Goal: Feedback & Contribution: Leave review/rating

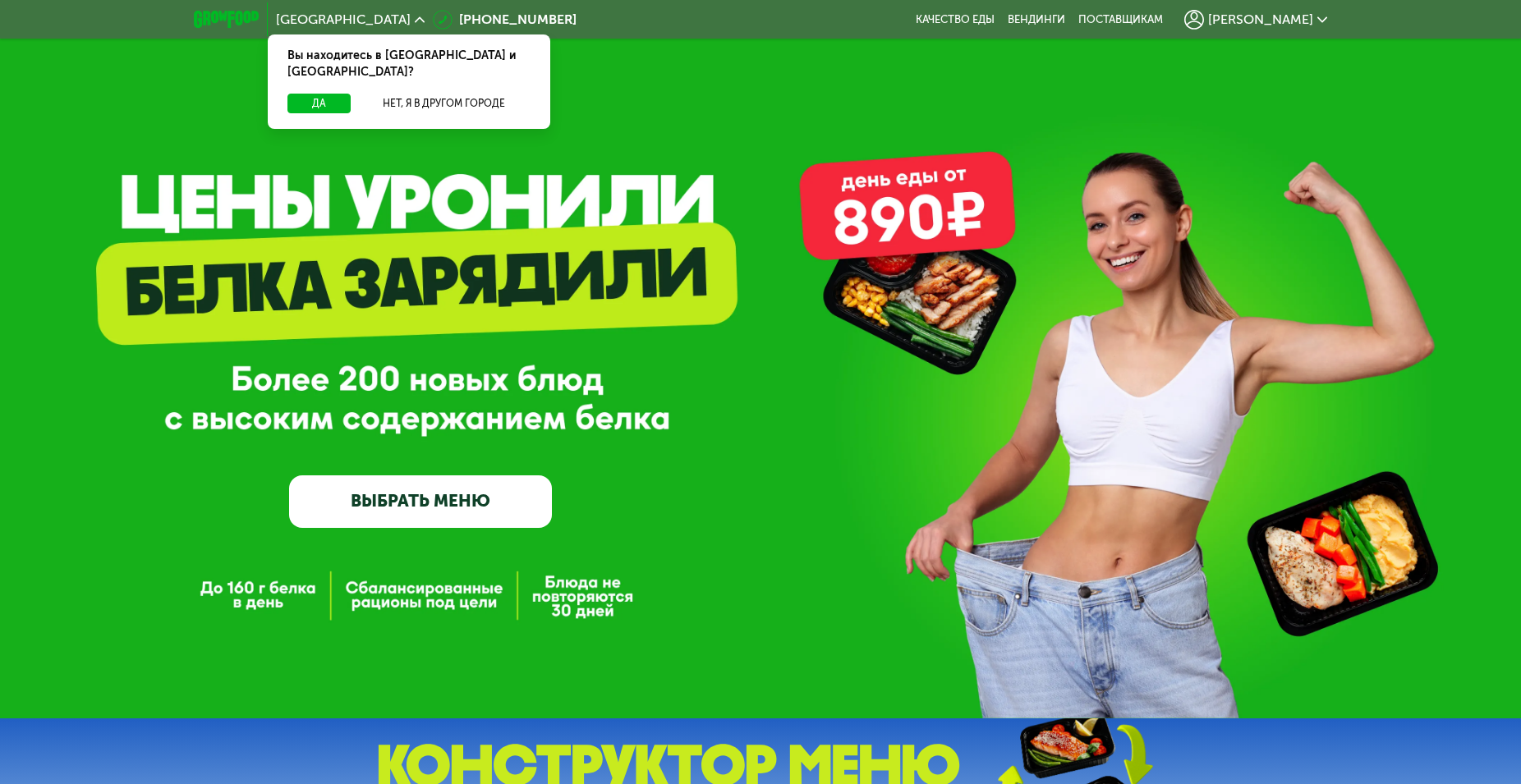
click at [1297, 14] on span "[PERSON_NAME]" at bounding box center [1260, 19] width 105 height 13
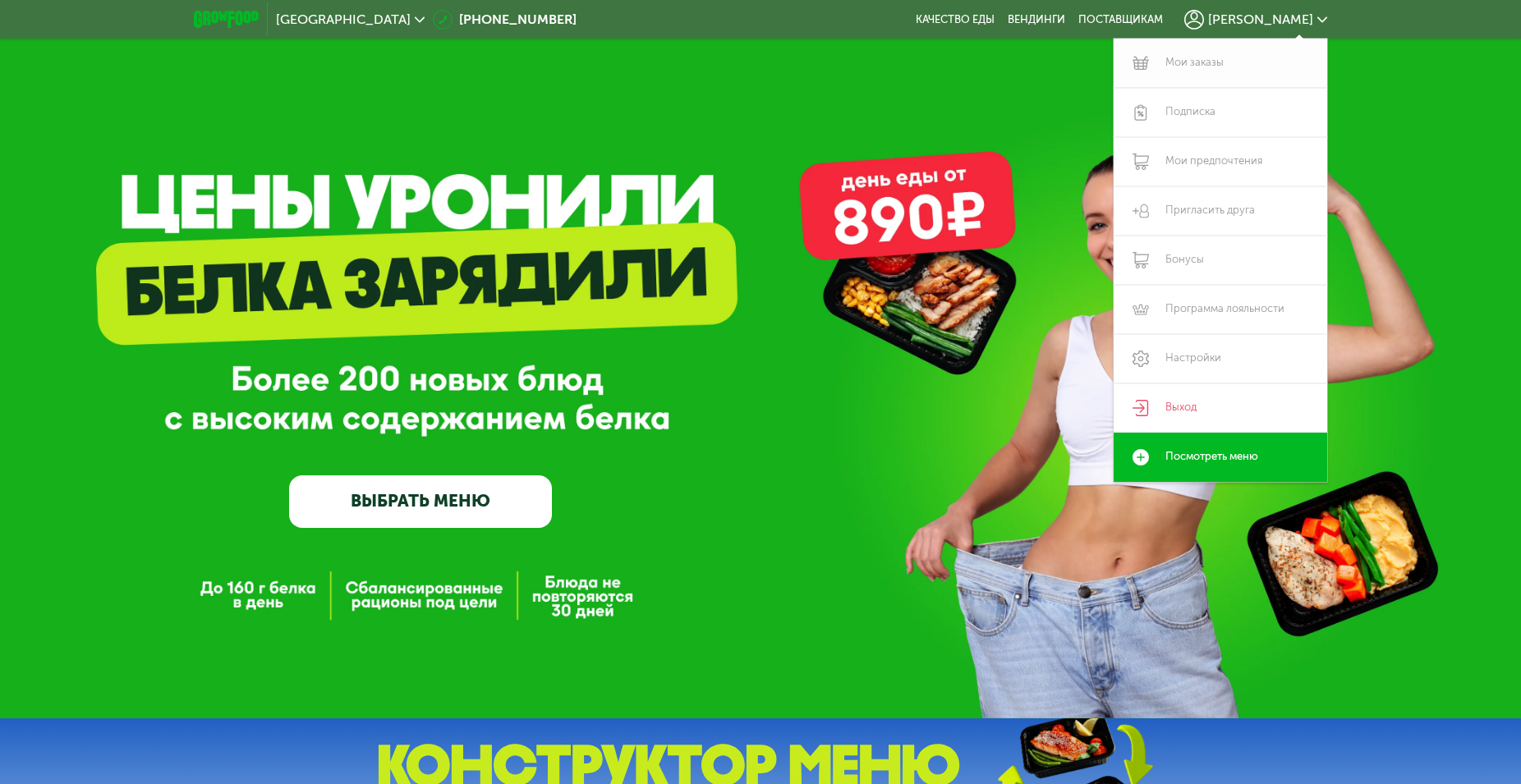
click at [1217, 63] on link "Мои заказы" at bounding box center [1220, 63] width 214 height 49
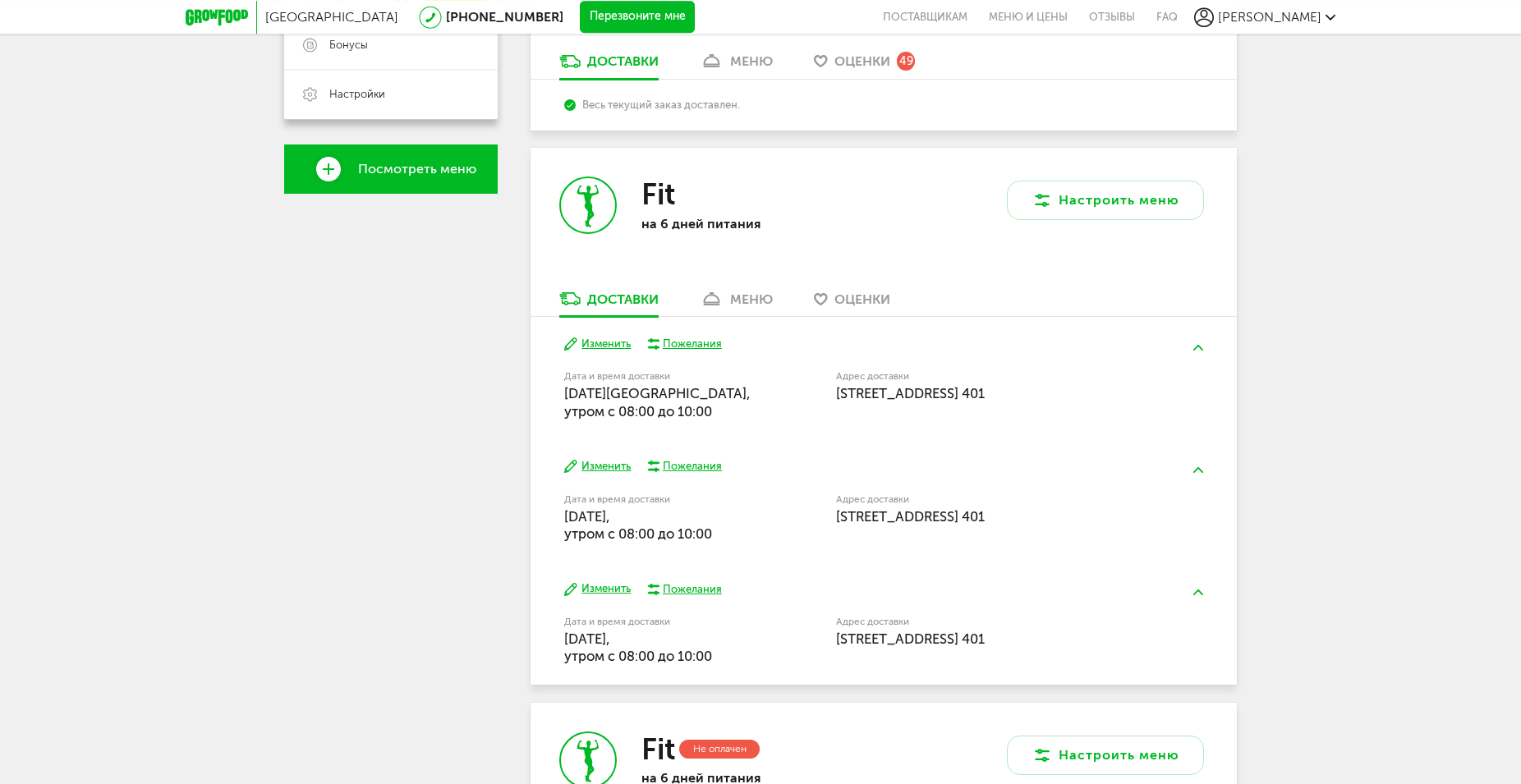
scroll to position [534, 0]
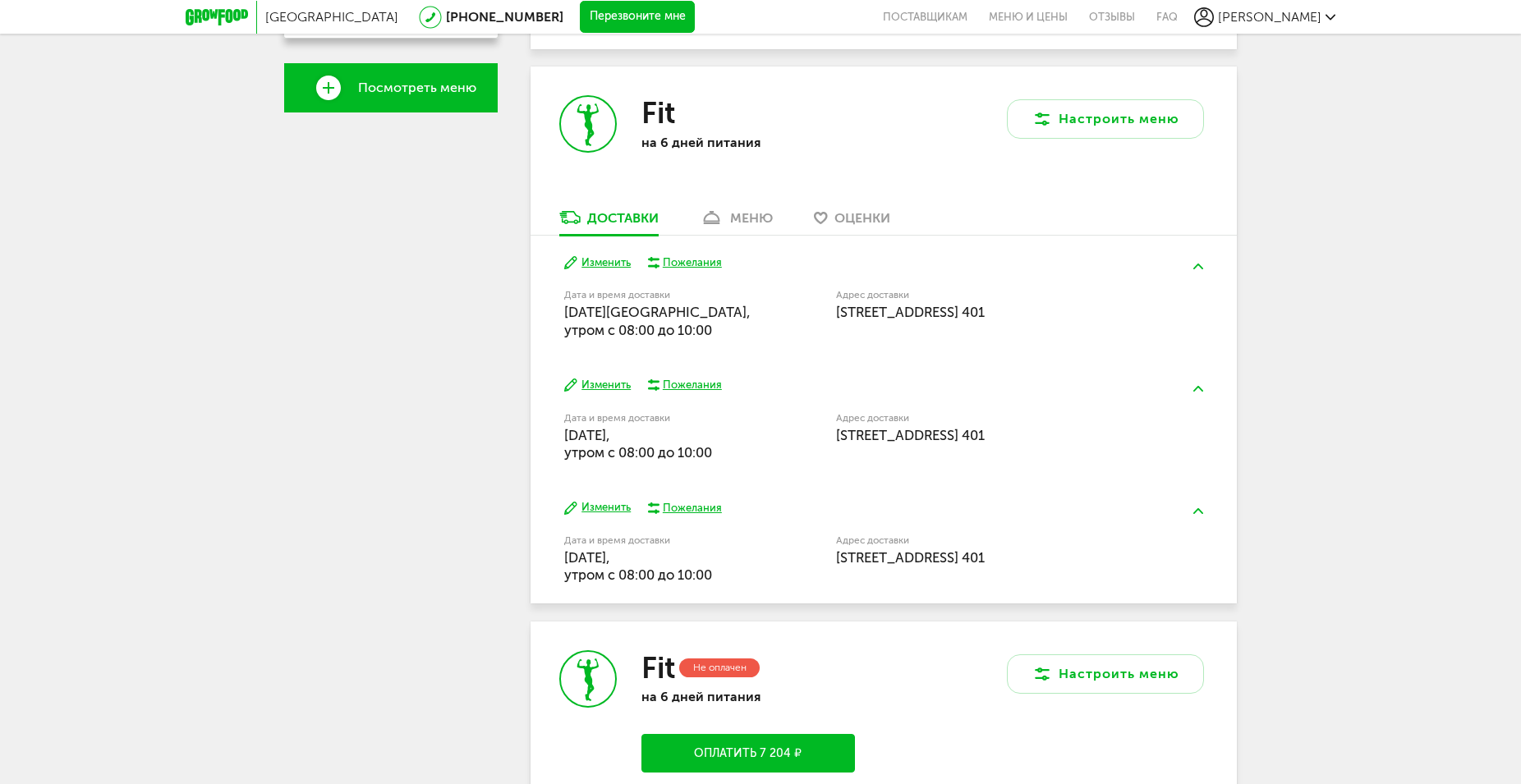
click at [602, 382] on button "Изменить" at bounding box center [597, 385] width 67 height 16
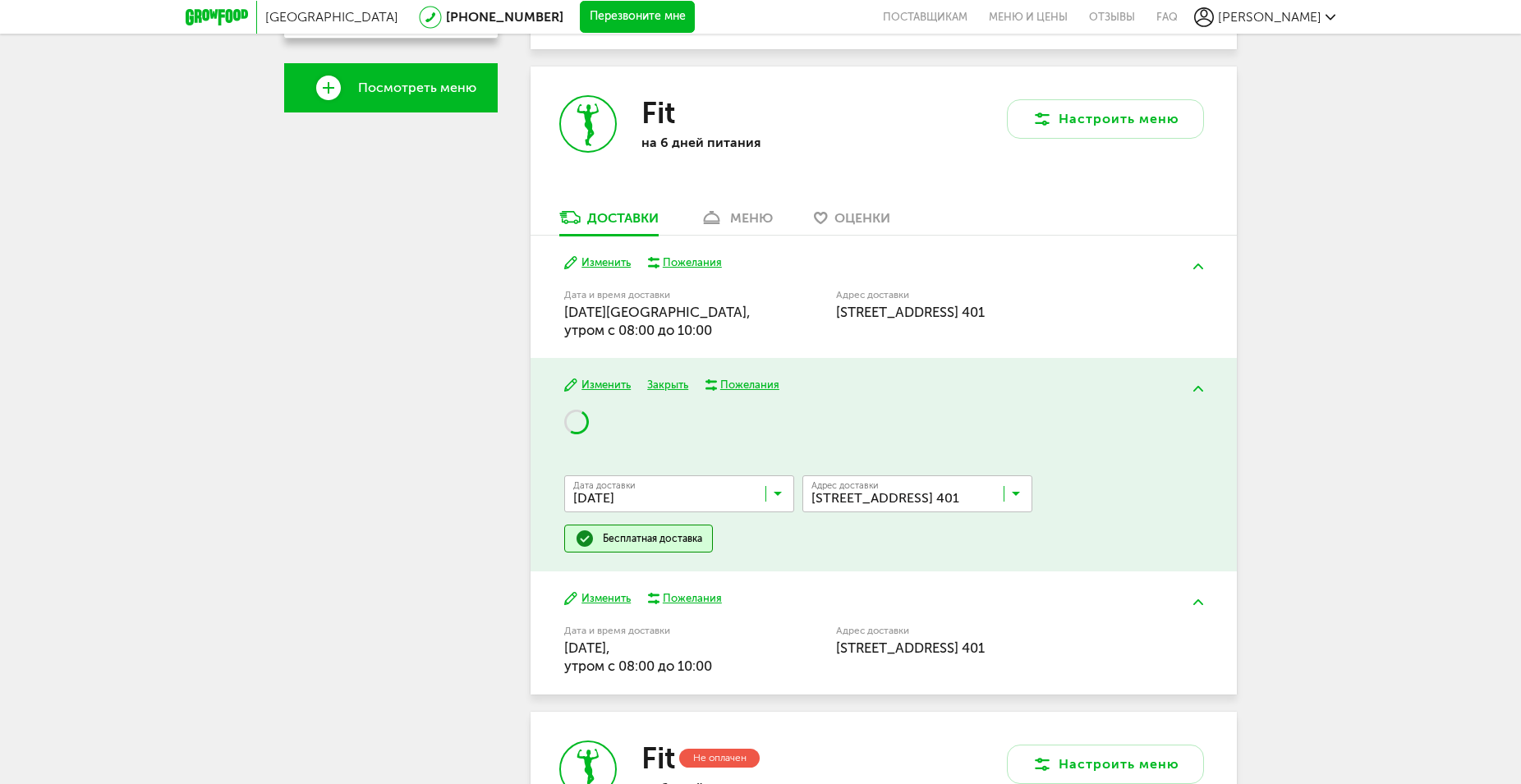
click at [779, 492] on icon at bounding box center [777, 497] width 8 height 16
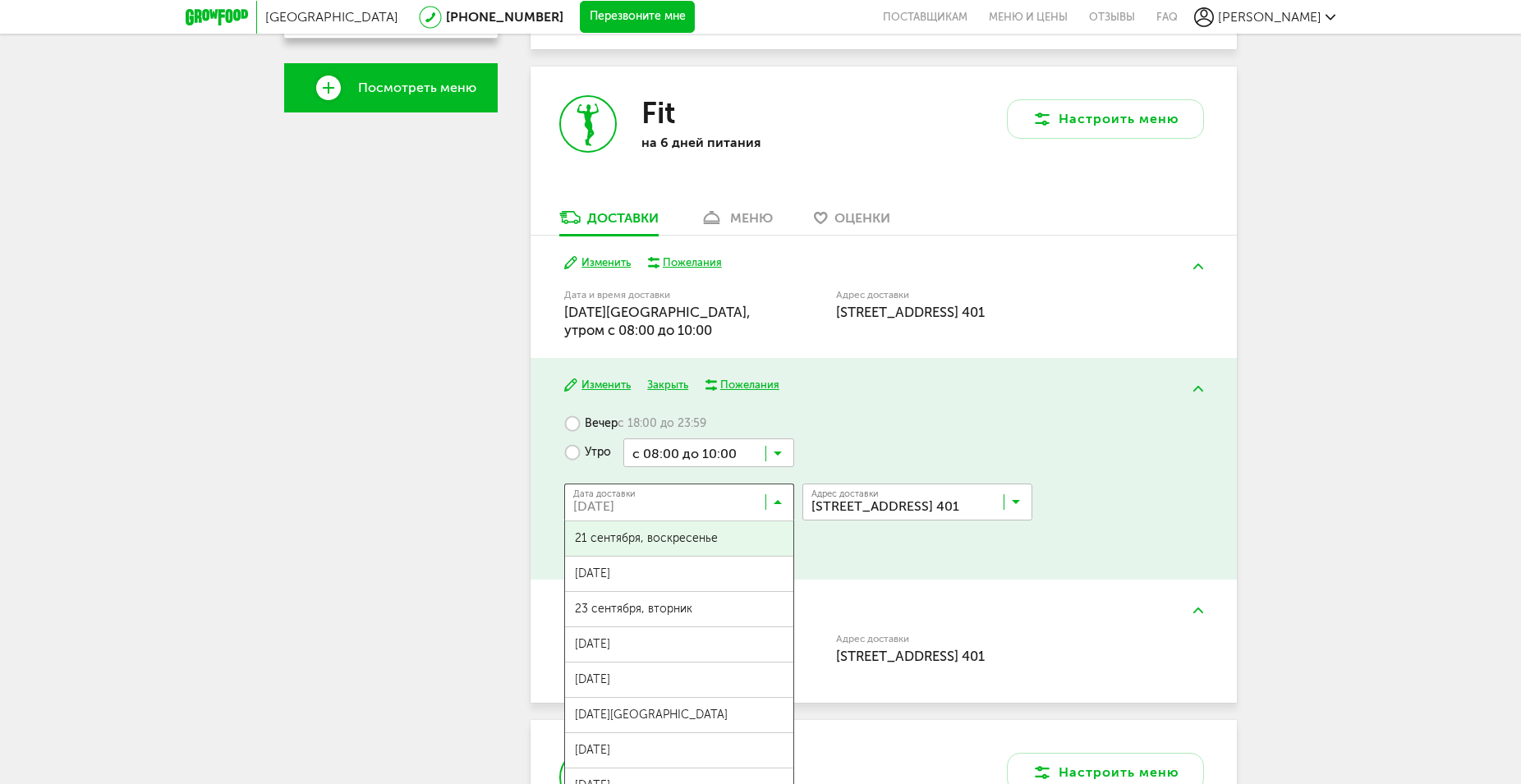
click at [875, 546] on div "Вечер с 18:00 до 23:59 Утро с 08:00 до 10:00 Загрузка... Дата доставки [DATE] З…" at bounding box center [883, 484] width 638 height 151
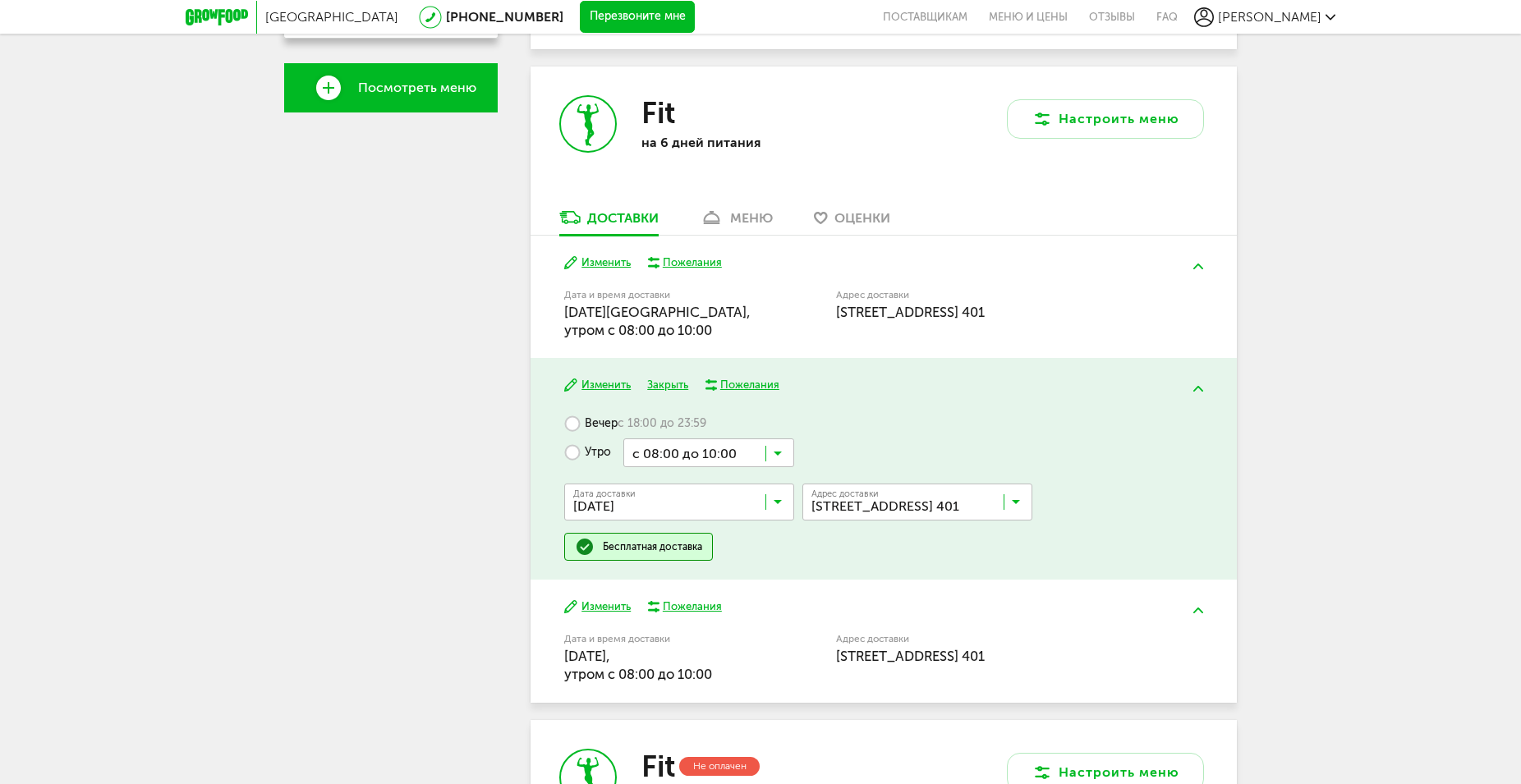
click at [574, 421] on label "Вечер с 18:00 до 23:59" at bounding box center [634, 423] width 142 height 28
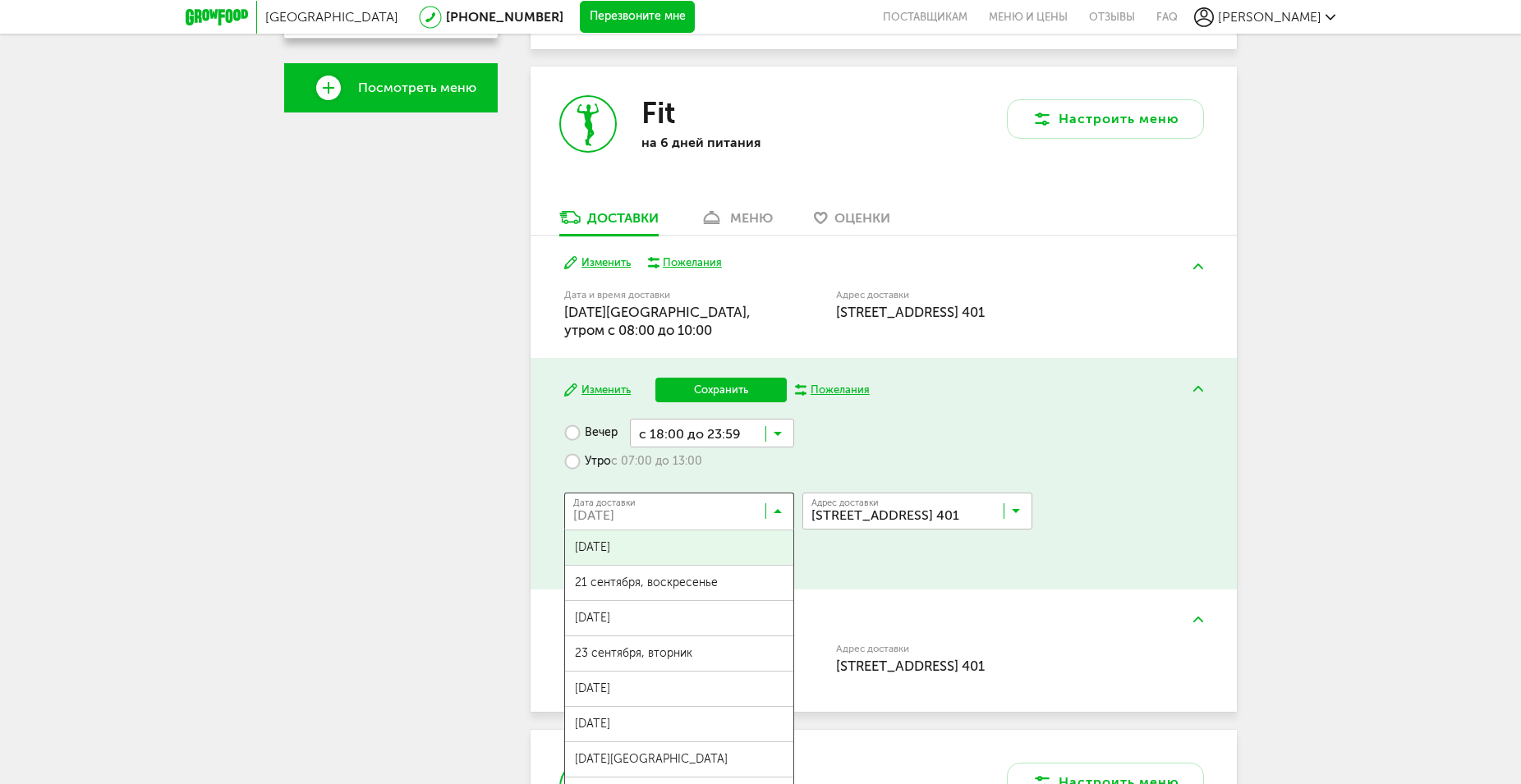
click at [777, 506] on input "Search for option" at bounding box center [684, 514] width 230 height 28
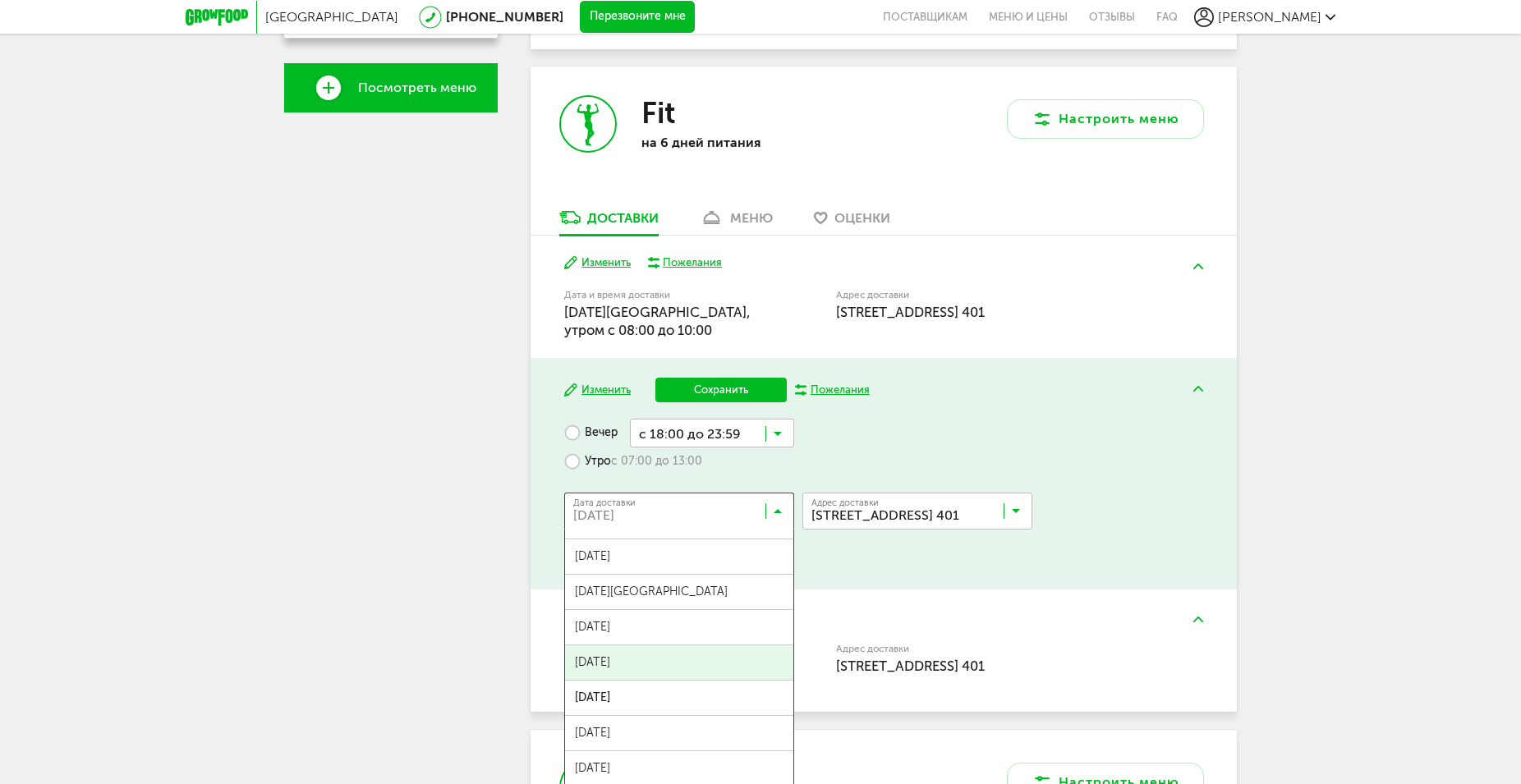
click at [686, 662] on span "28 сентября, воскресенье" at bounding box center [679, 662] width 229 height 35
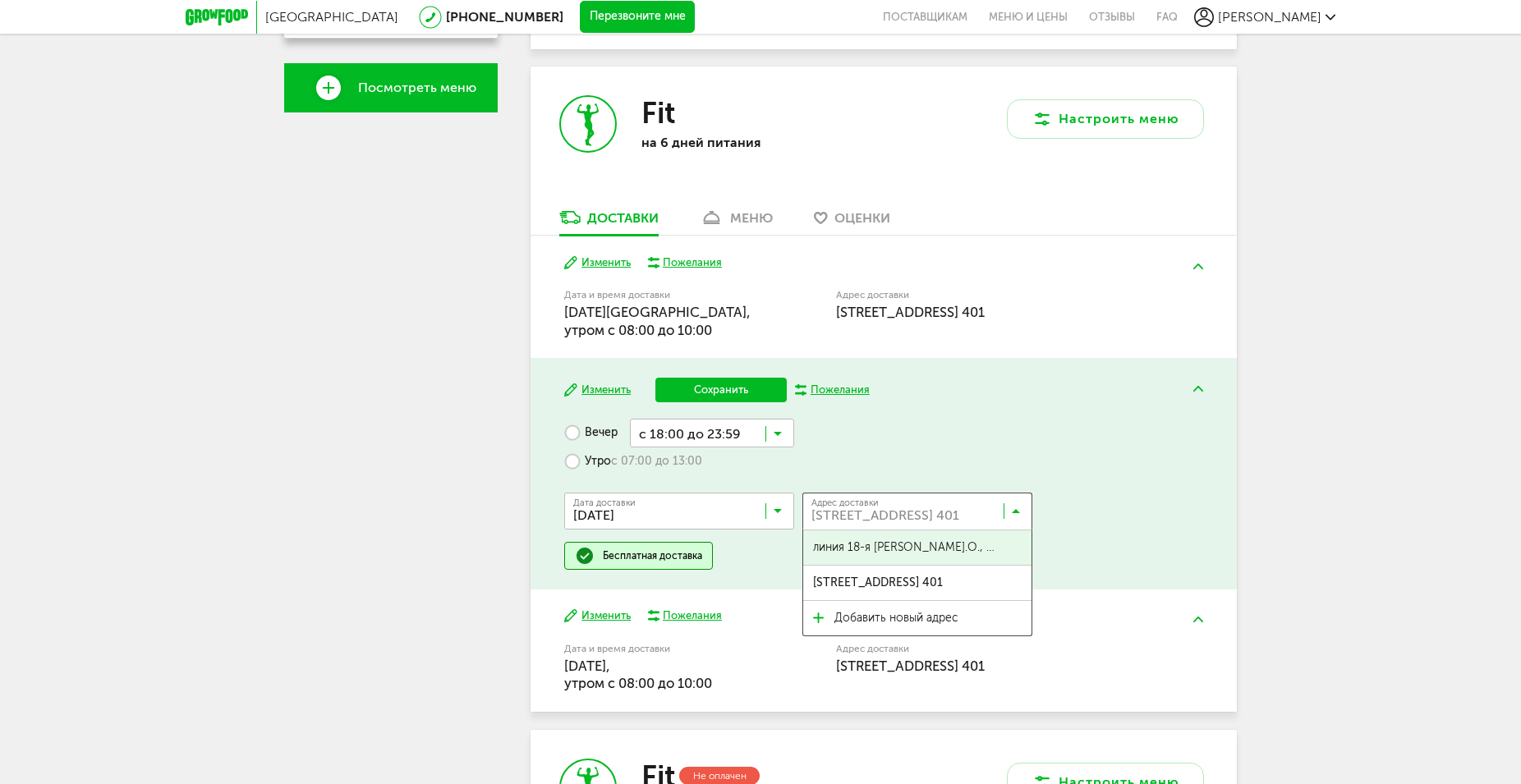
click at [1016, 509] on icon at bounding box center [1016, 514] width 8 height 16
click at [905, 619] on span "Добавить новый адрес" at bounding box center [897, 619] width 124 height 35
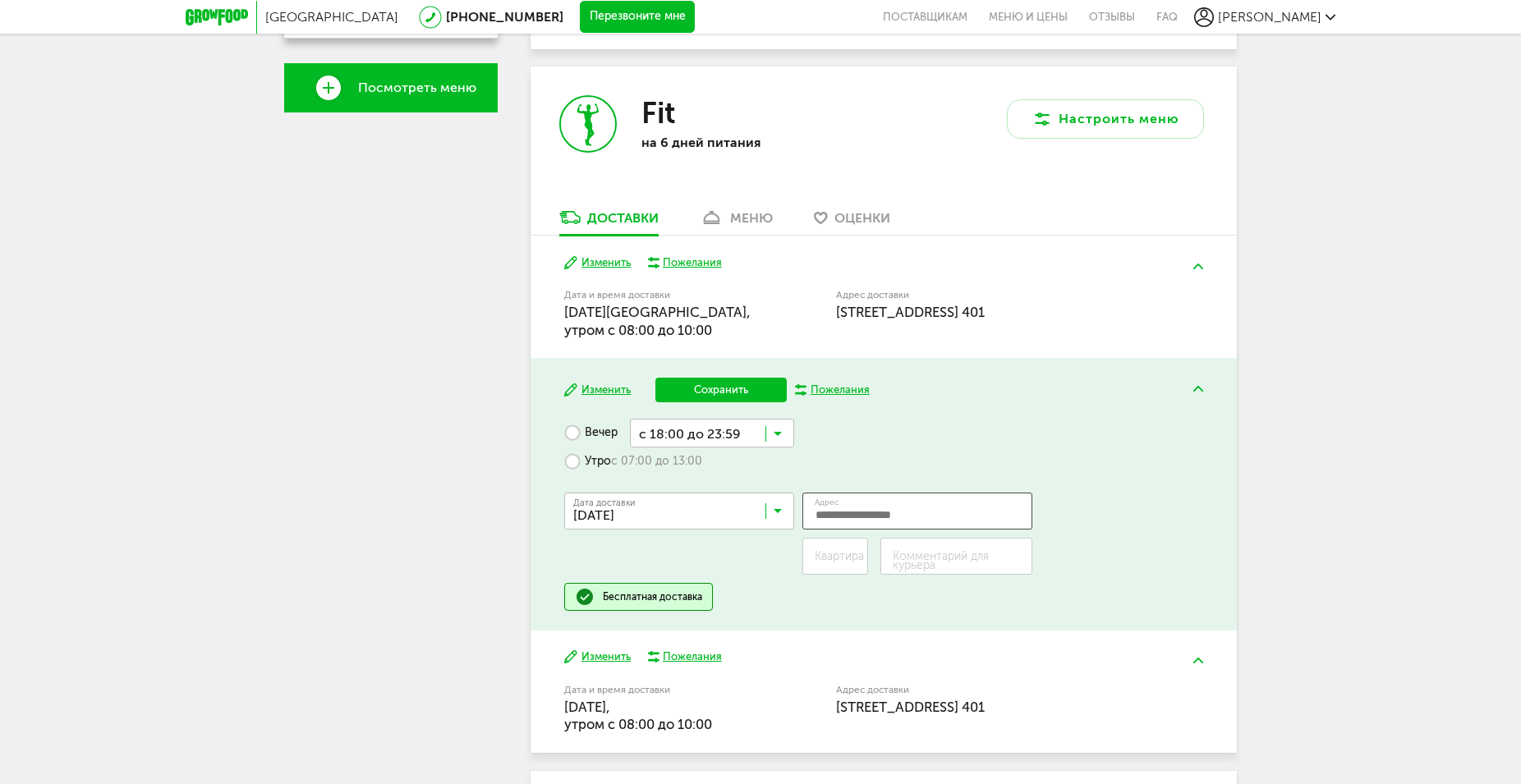
click at [865, 513] on input "Адрес" at bounding box center [918, 511] width 230 height 37
type input "*"
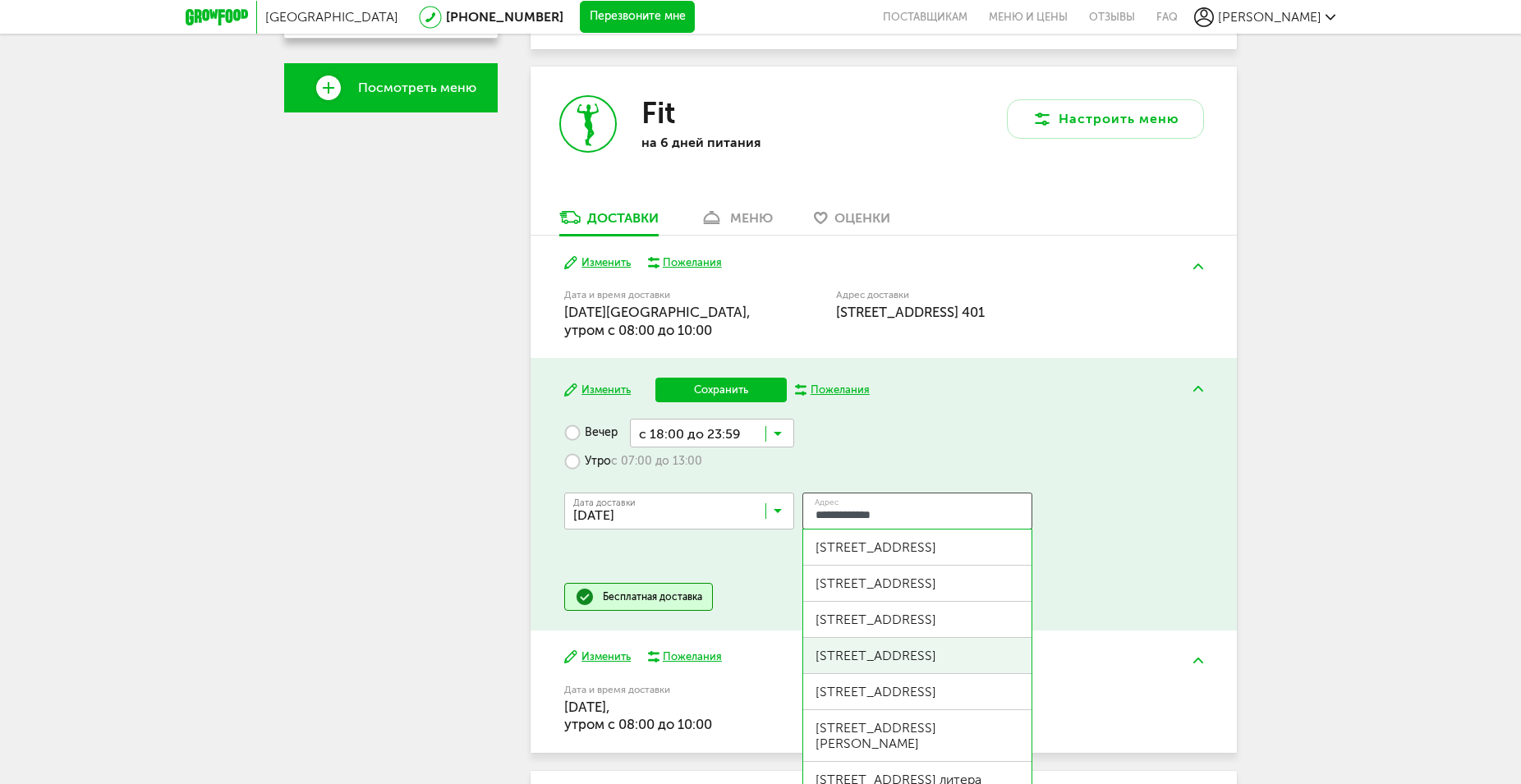
click at [903, 663] on div "ул Уральская, д 23 стр 1" at bounding box center [917, 655] width 204 height 16
type input "**********"
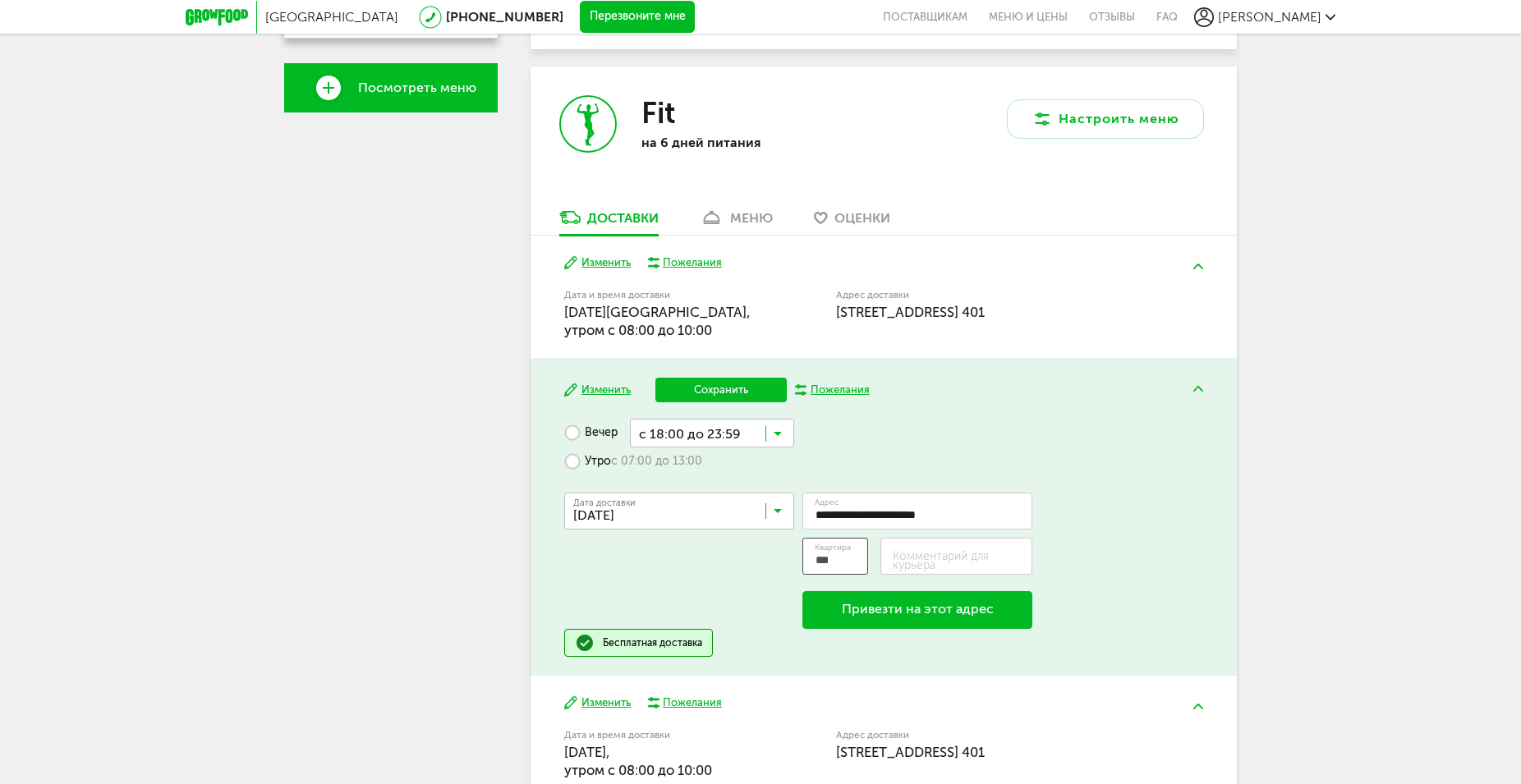
type input "***"
click at [933, 560] on label "Комментарий для курьера" at bounding box center [963, 561] width 141 height 18
click at [933, 560] on input "Комментарий для курьера" at bounding box center [956, 556] width 153 height 37
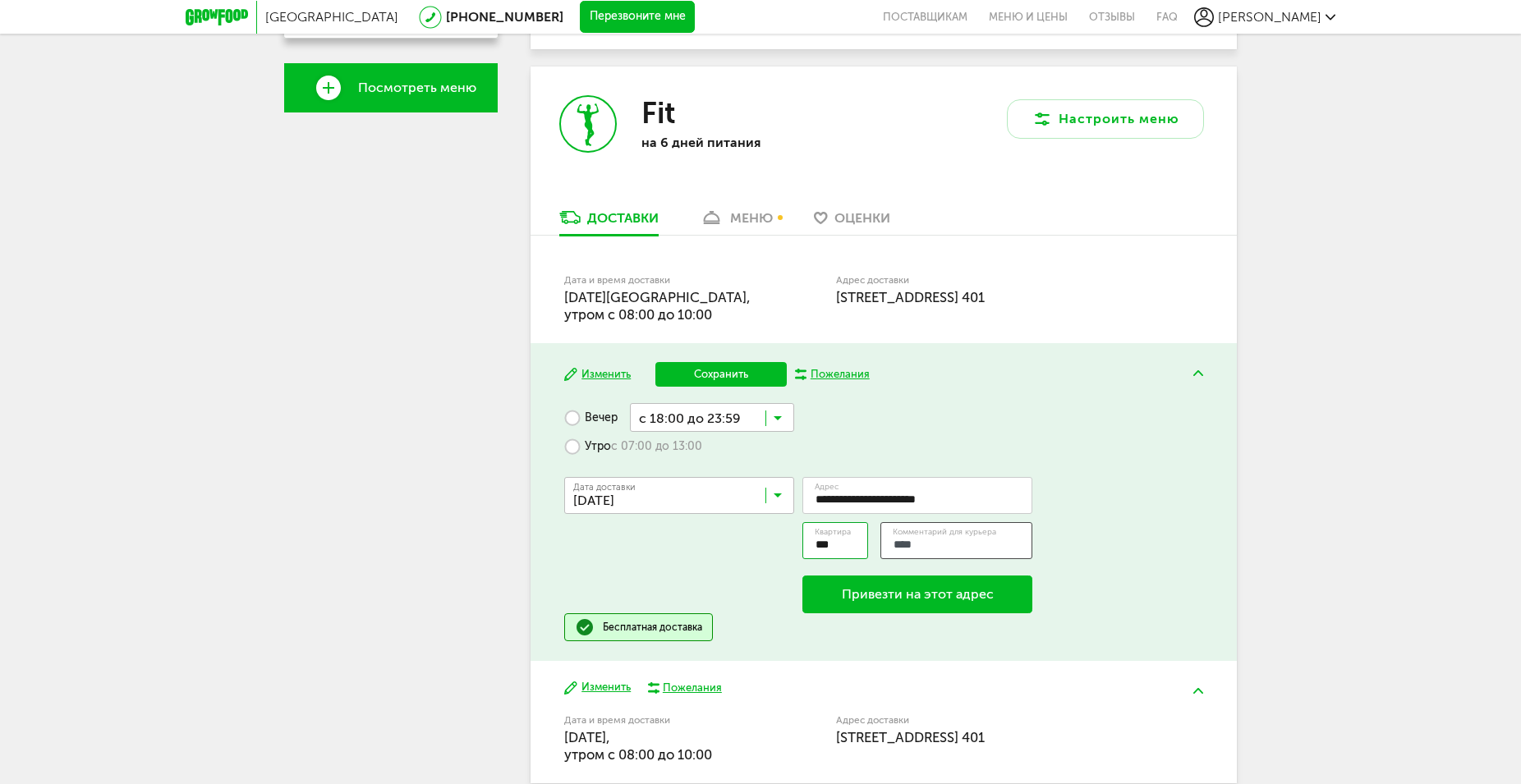
click at [890, 547] on input "****" at bounding box center [956, 540] width 153 height 37
click at [1000, 541] on input "**********" at bounding box center [956, 540] width 153 height 37
drag, startPoint x: 944, startPoint y: 546, endPoint x: 712, endPoint y: 524, distance: 233.0
click at [880, 524] on input "**********" at bounding box center [956, 540] width 153 height 37
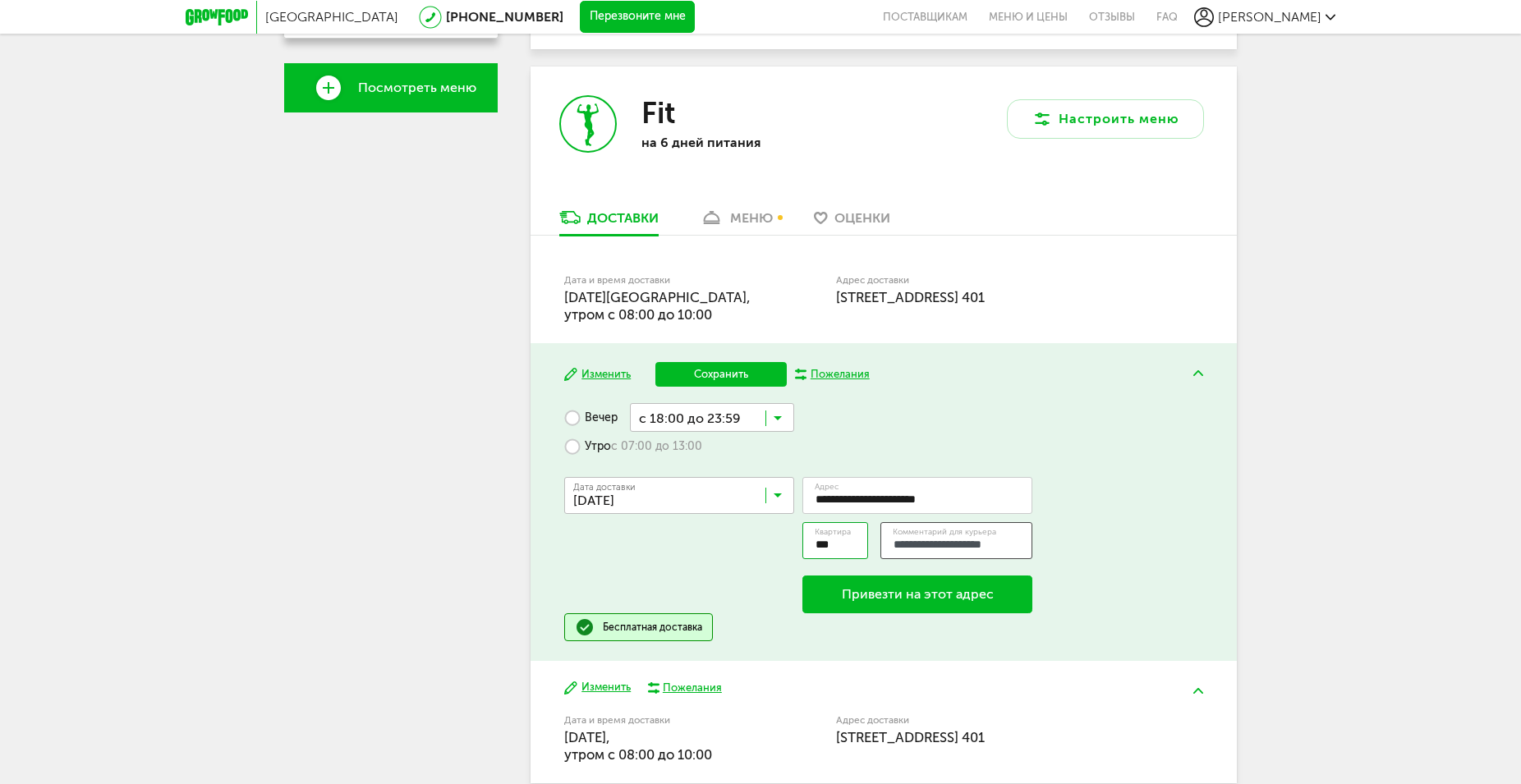
click at [893, 546] on input "**********" at bounding box center [956, 540] width 153 height 37
drag, startPoint x: 924, startPoint y: 545, endPoint x: 1030, endPoint y: 546, distance: 106.0
click at [1030, 546] on input "**********" at bounding box center [956, 540] width 153 height 37
click at [1021, 547] on input "**********" at bounding box center [956, 540] width 153 height 37
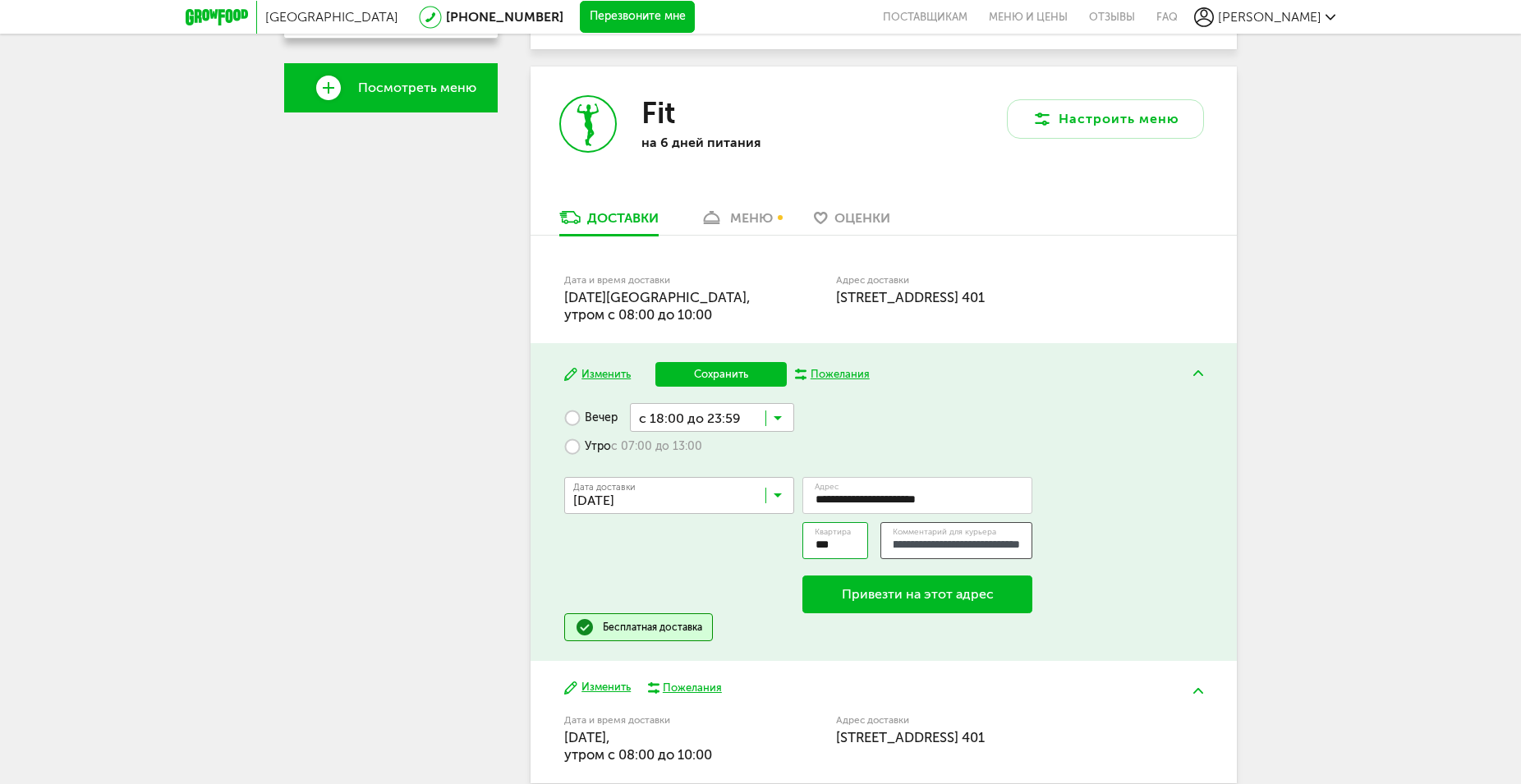
scroll to position [0, 75]
type input "**********"
click at [903, 595] on button "Привезти на этот адрес" at bounding box center [918, 594] width 230 height 37
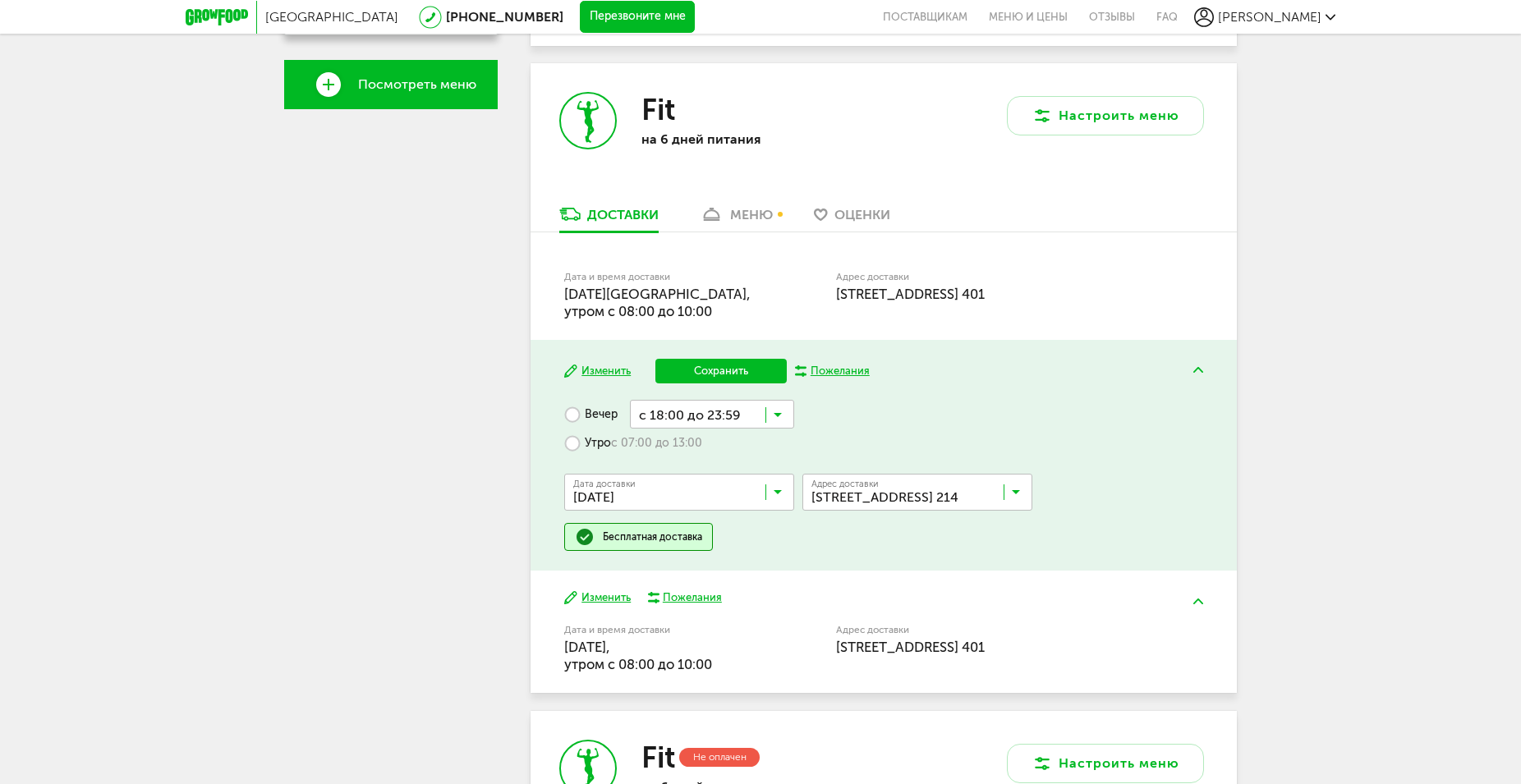
scroll to position [286, 0]
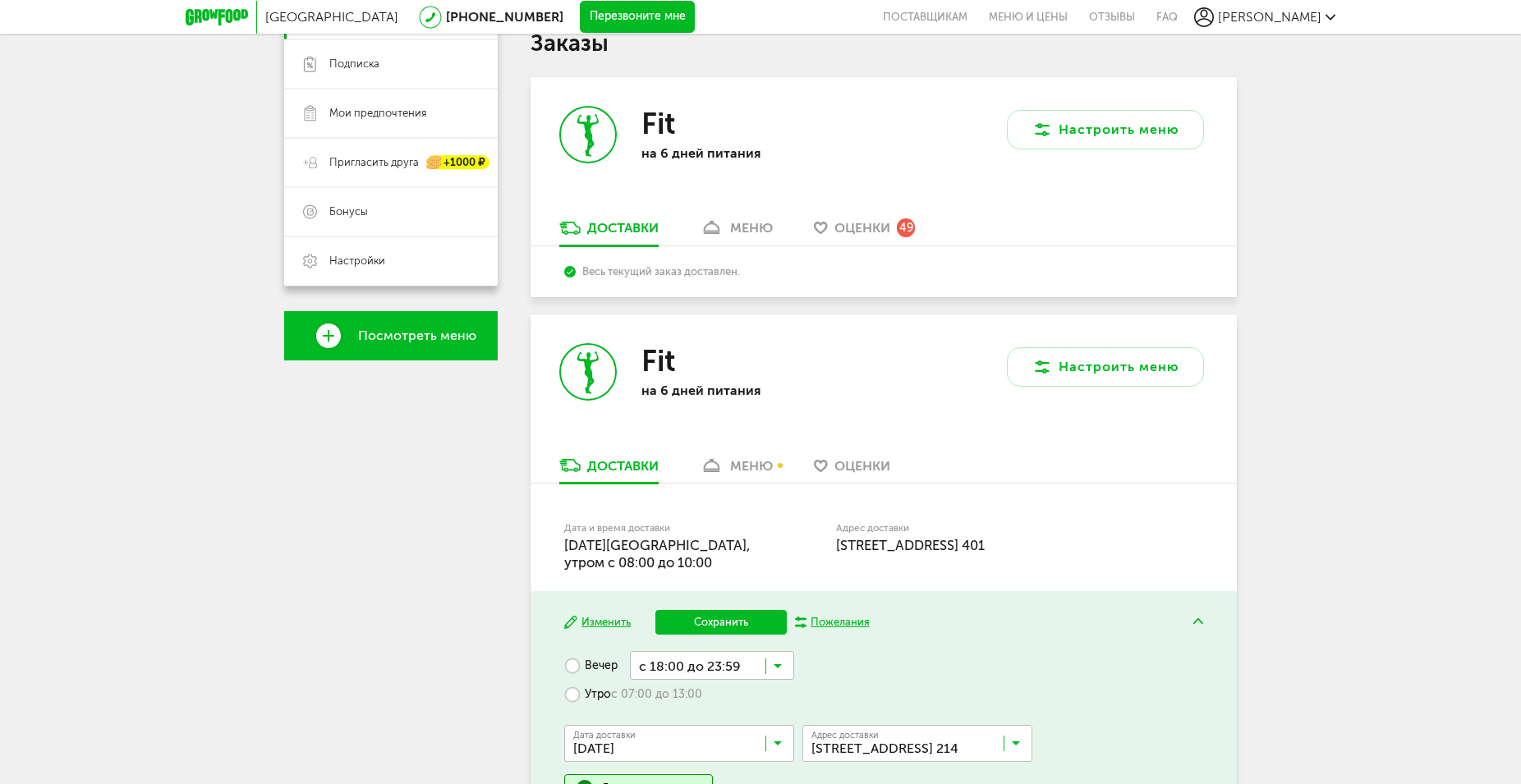
click at [760, 464] on div "меню" at bounding box center [751, 465] width 43 height 16
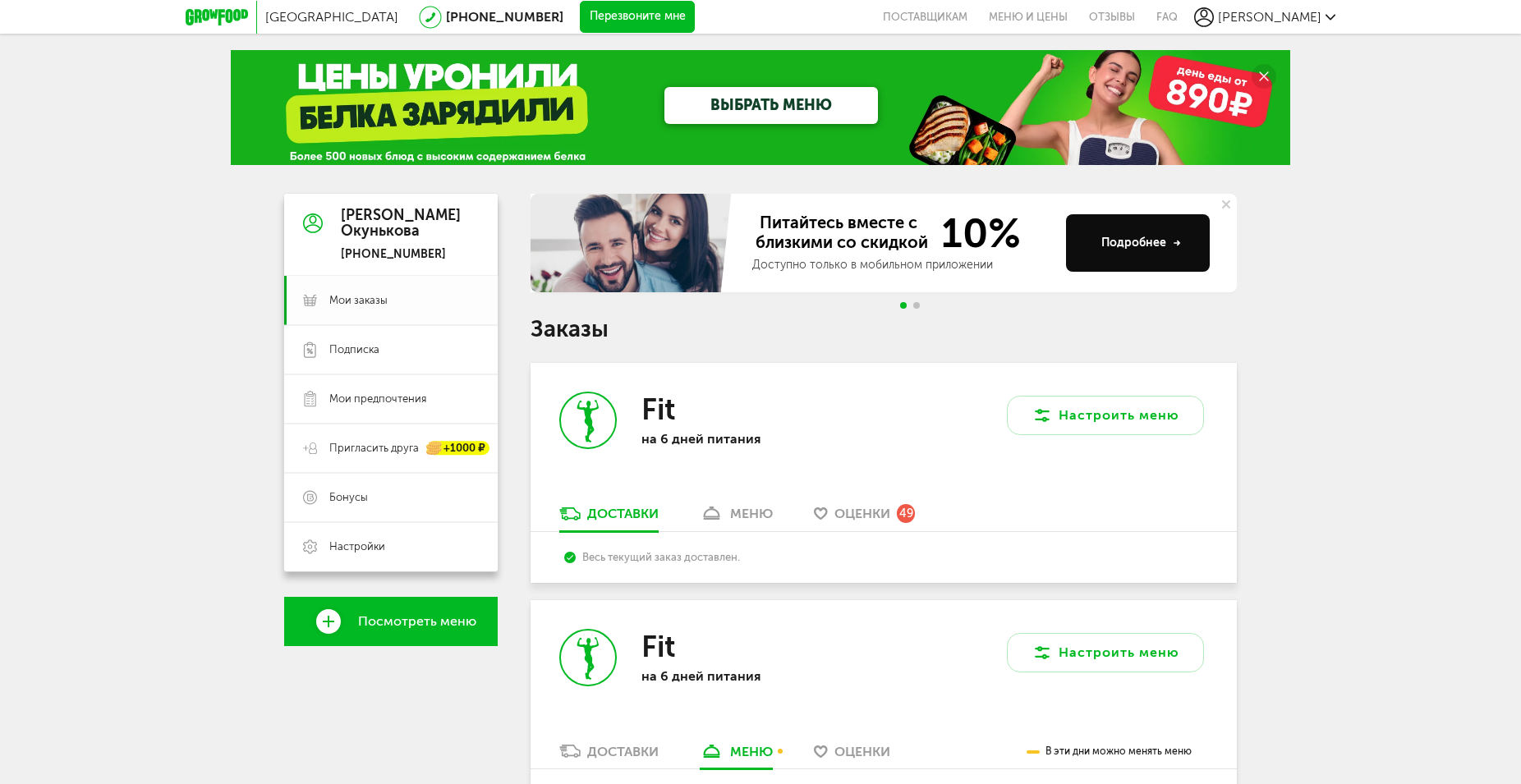
click at [356, 300] on span "Мои заказы" at bounding box center [358, 301] width 58 height 15
click at [856, 510] on span "Оценки" at bounding box center [862, 513] width 56 height 16
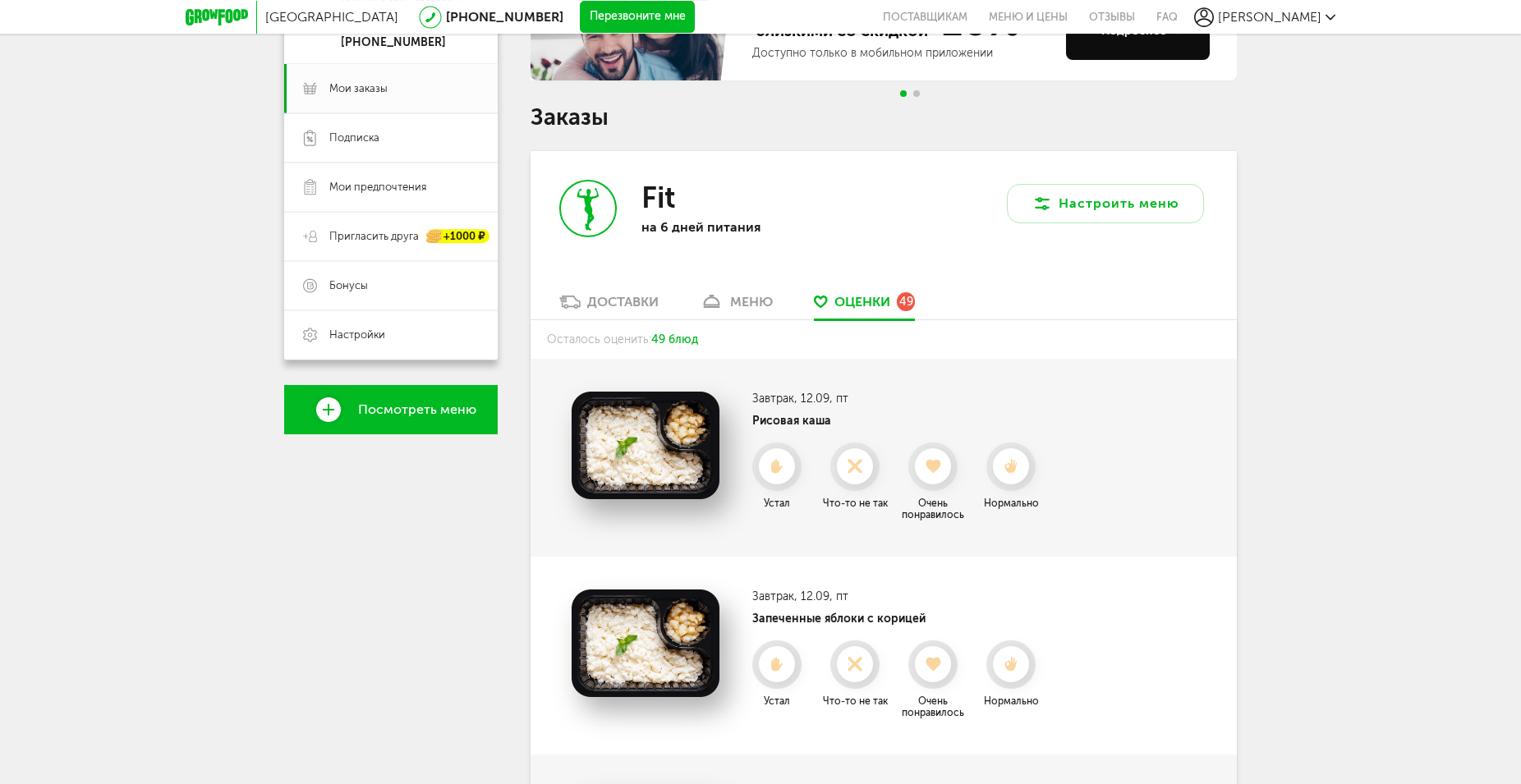
scroll to position [335, 0]
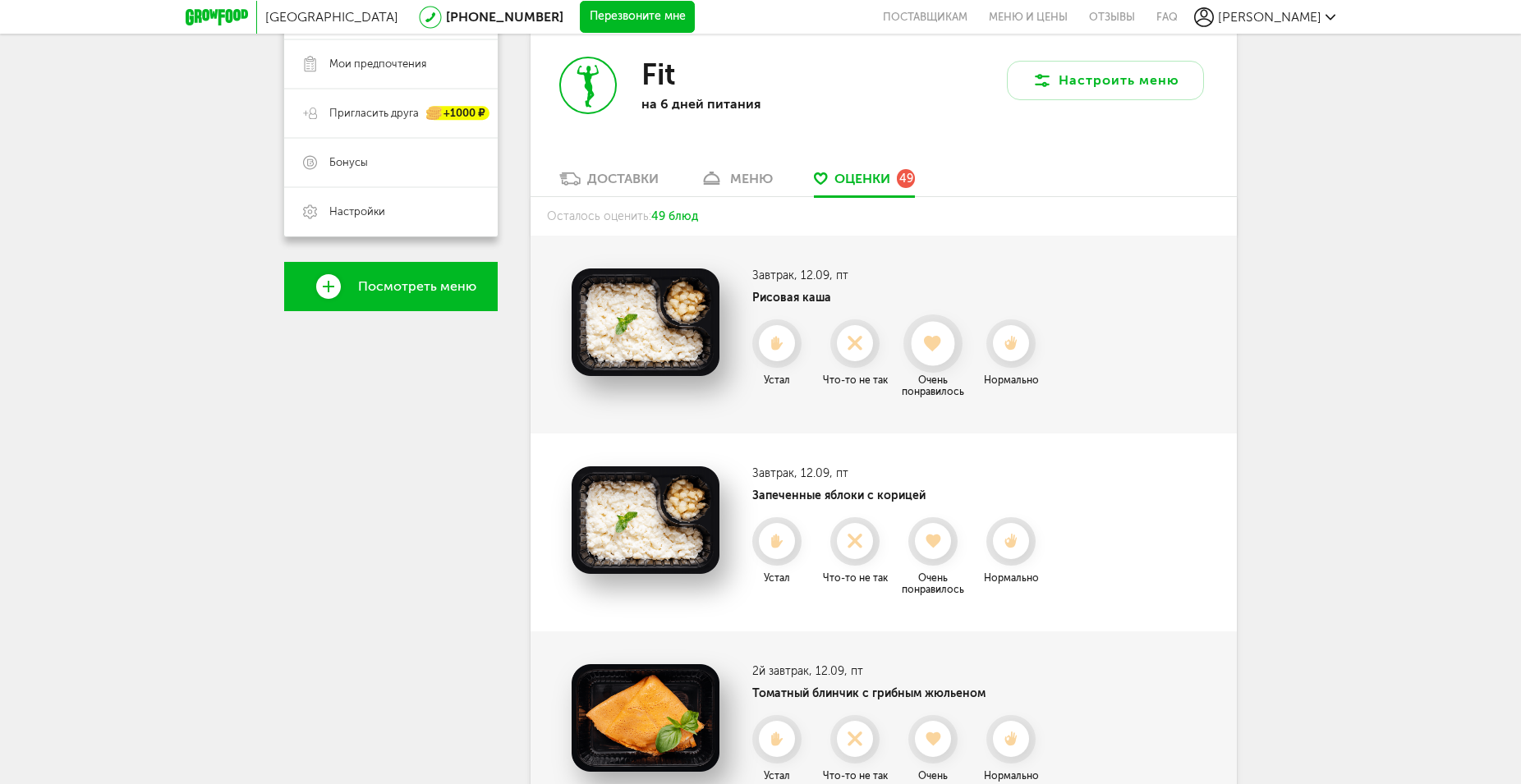
click at [932, 344] on use at bounding box center [934, 344] width 18 height 16
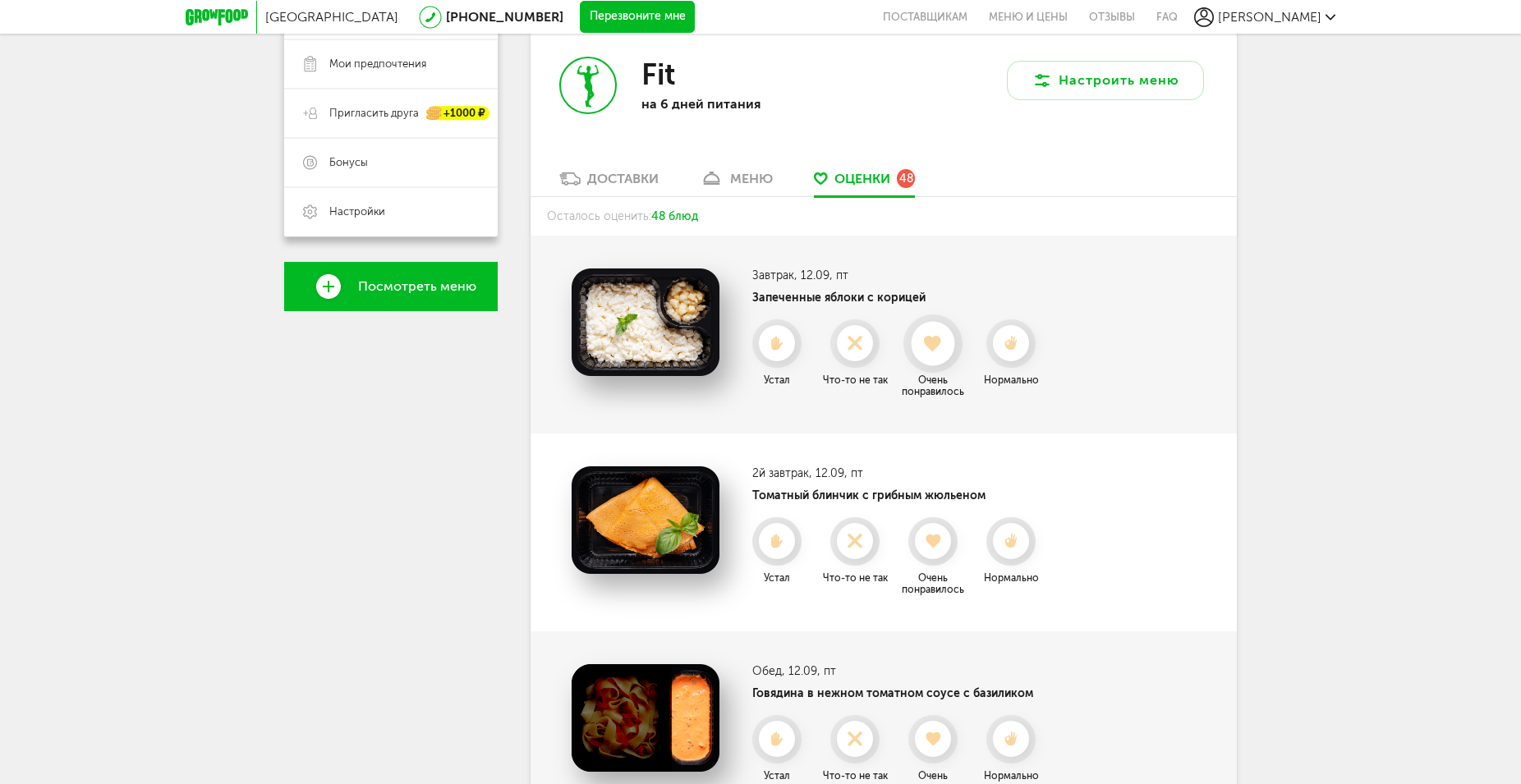
click at [938, 344] on use at bounding box center [934, 344] width 18 height 16
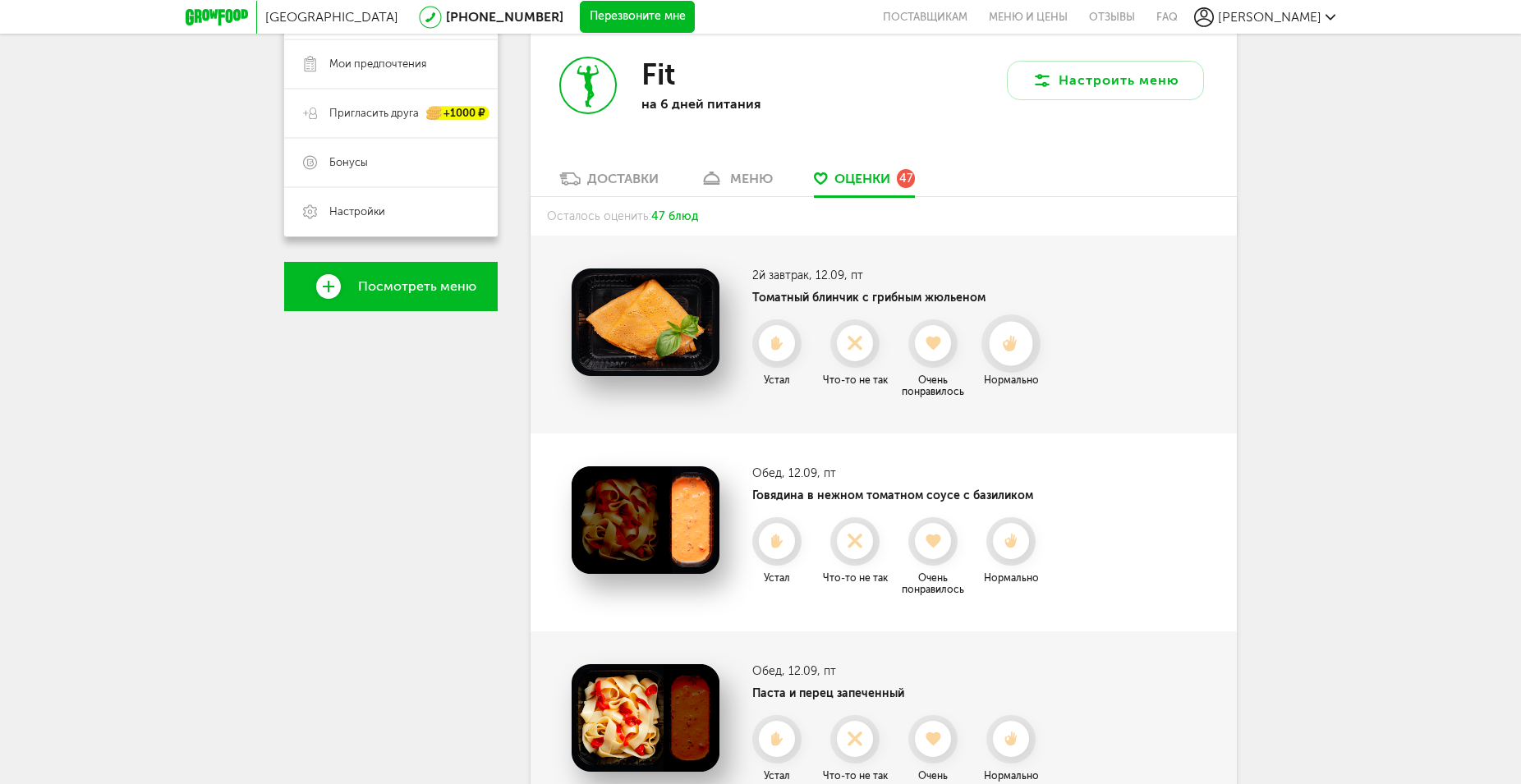
click at [1015, 346] on use at bounding box center [1011, 344] width 15 height 17
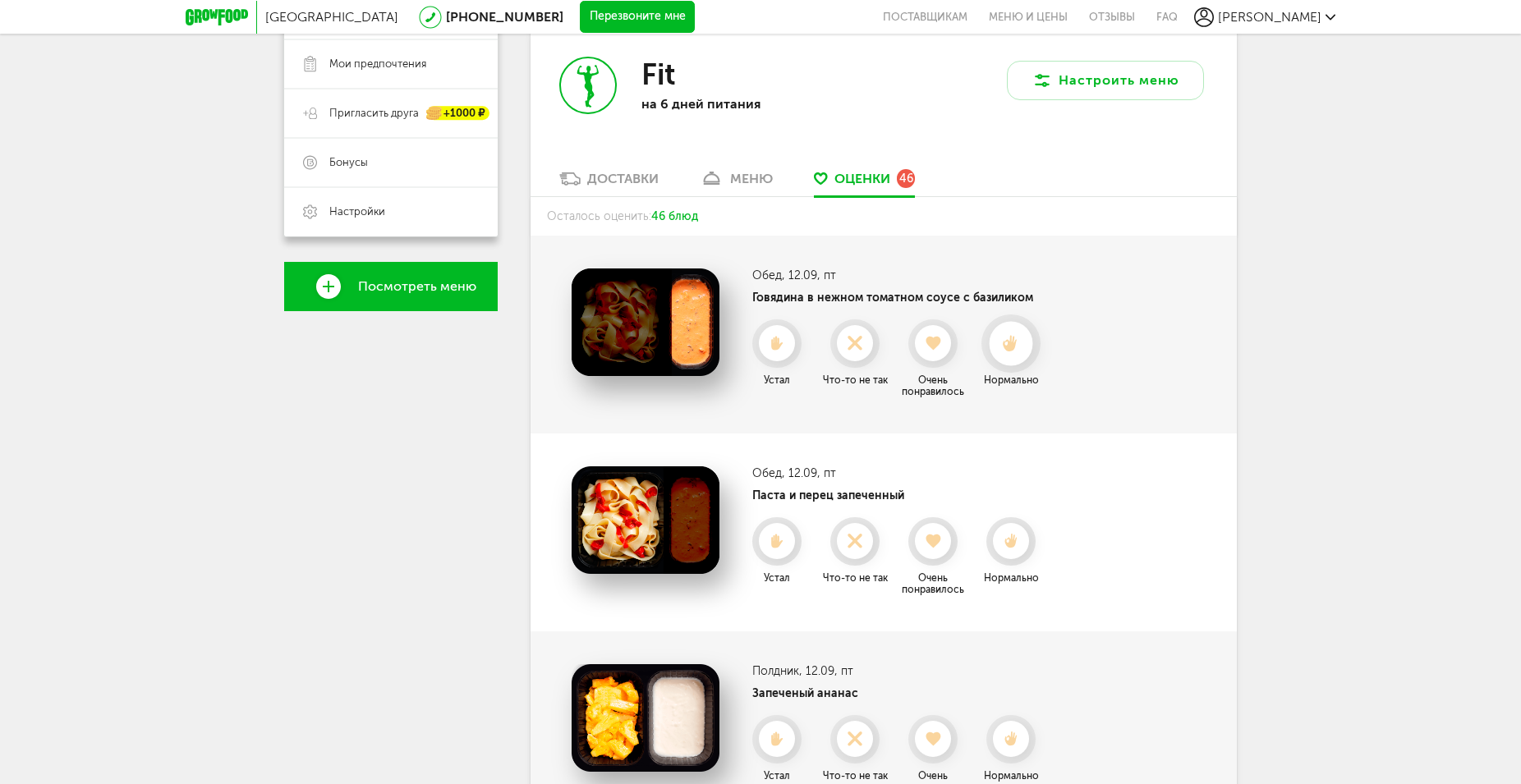
click at [1015, 345] on use at bounding box center [1011, 344] width 15 height 17
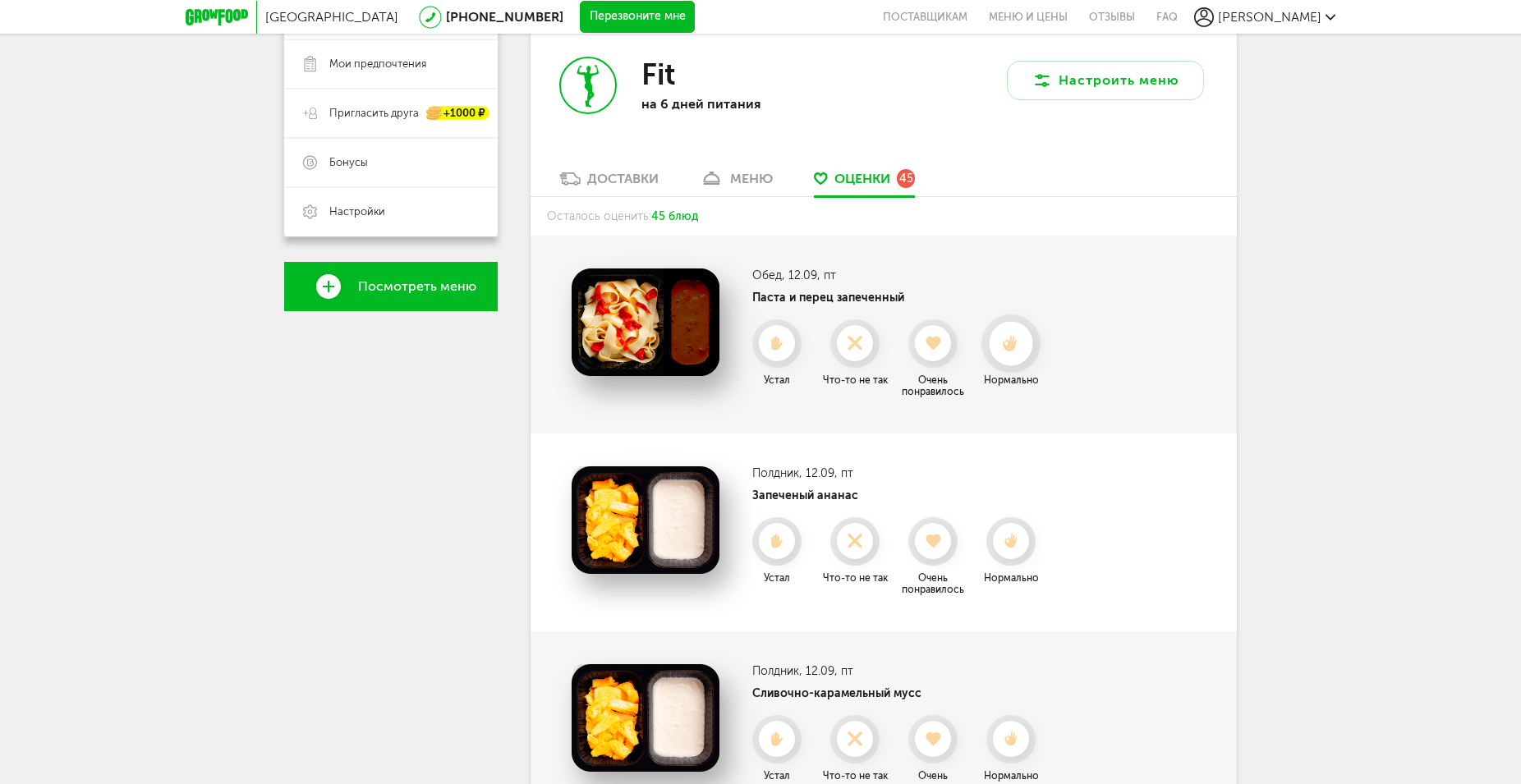
click at [1012, 338] on use at bounding box center [1011, 344] width 15 height 17
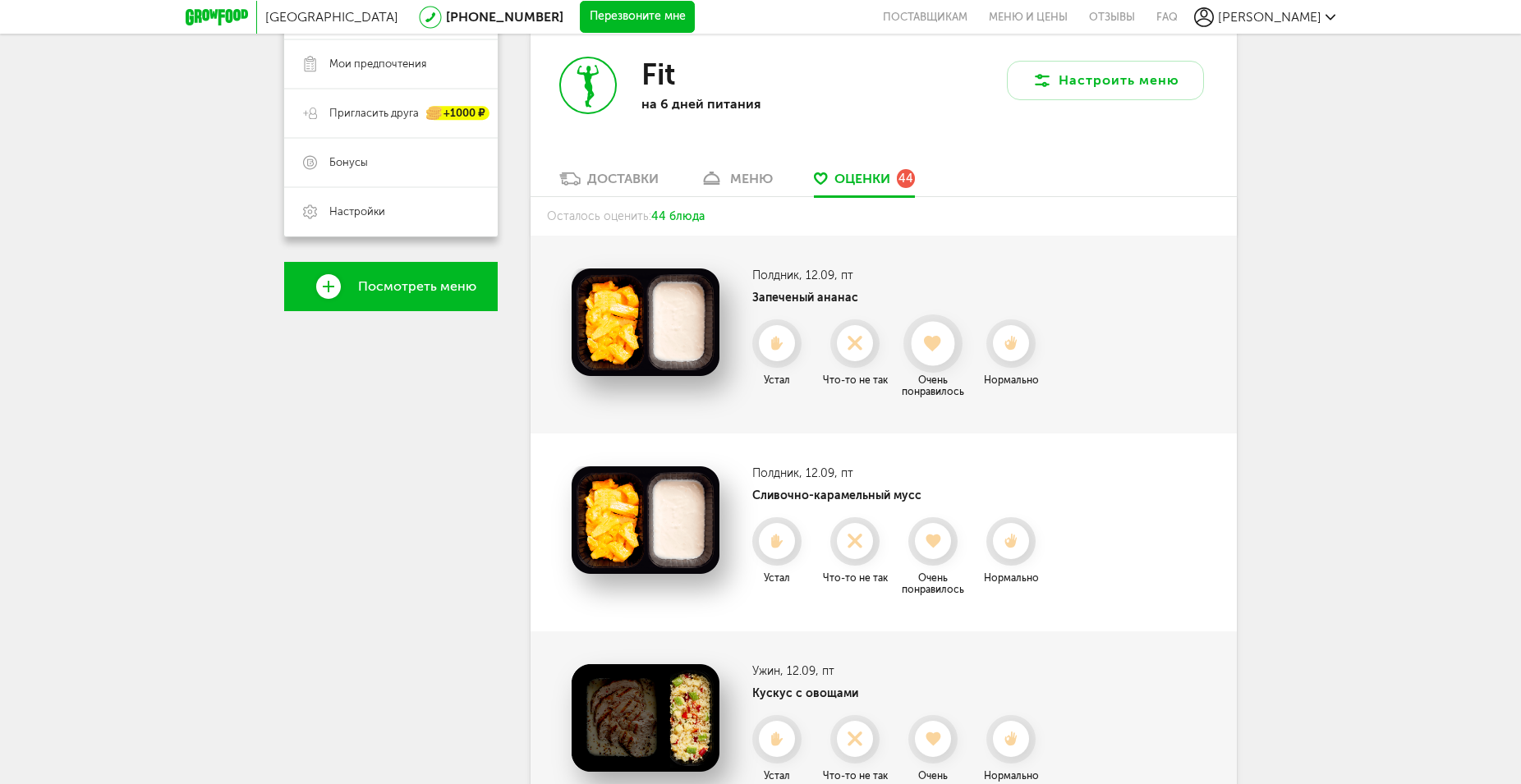
click at [931, 340] on use at bounding box center [934, 344] width 18 height 16
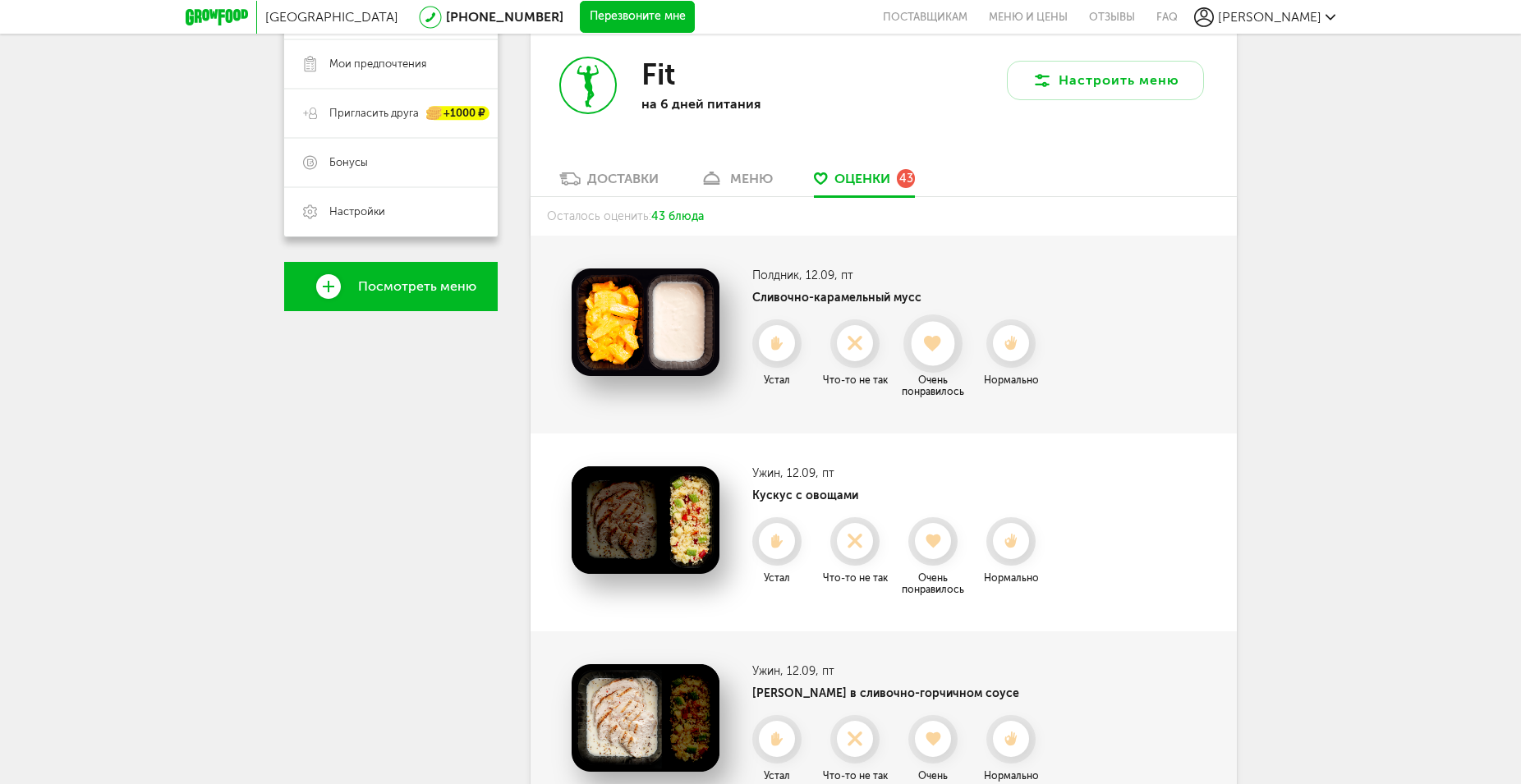
click at [933, 348] on use at bounding box center [934, 344] width 18 height 16
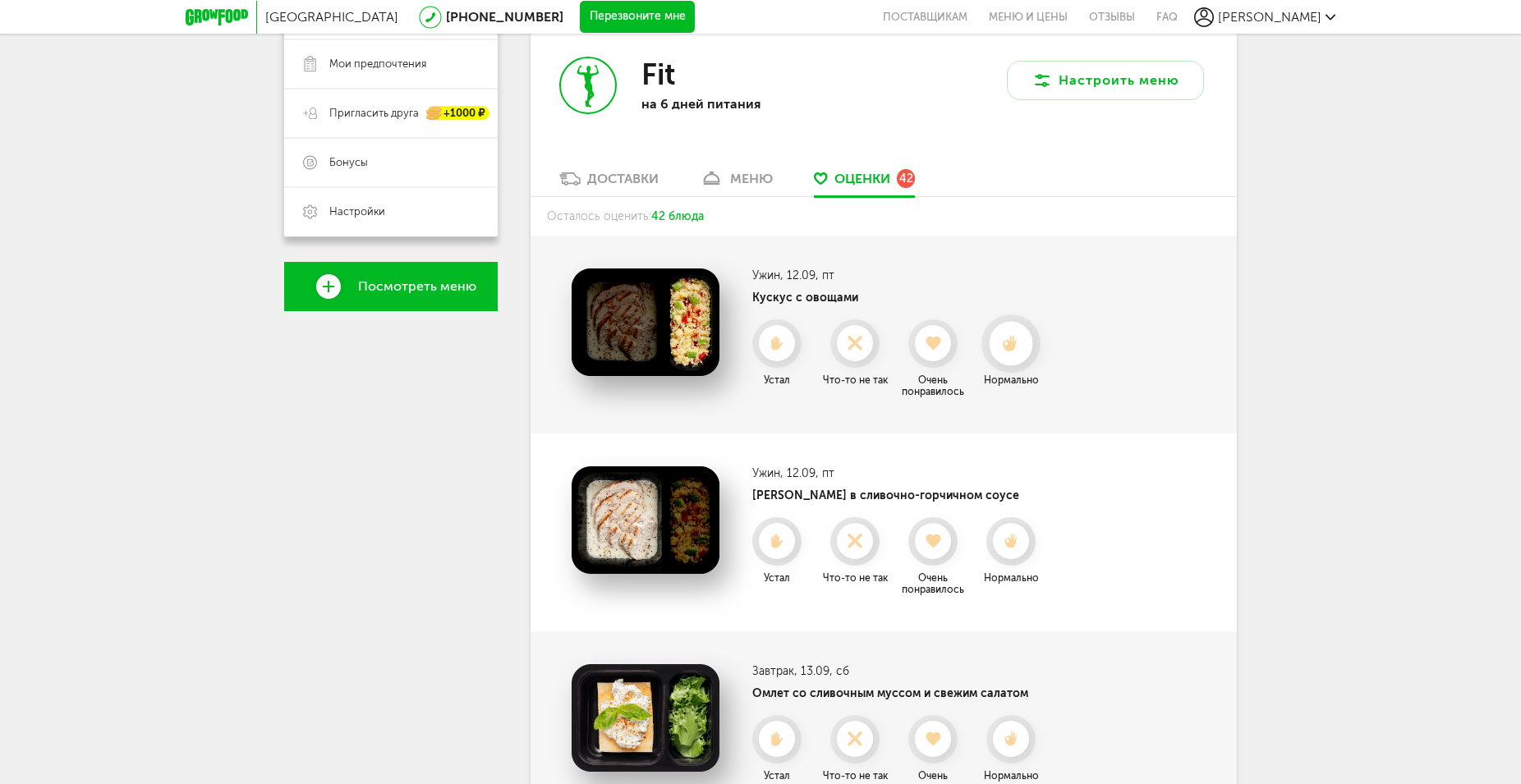
click at [1008, 344] on icon at bounding box center [1011, 344] width 44 height 18
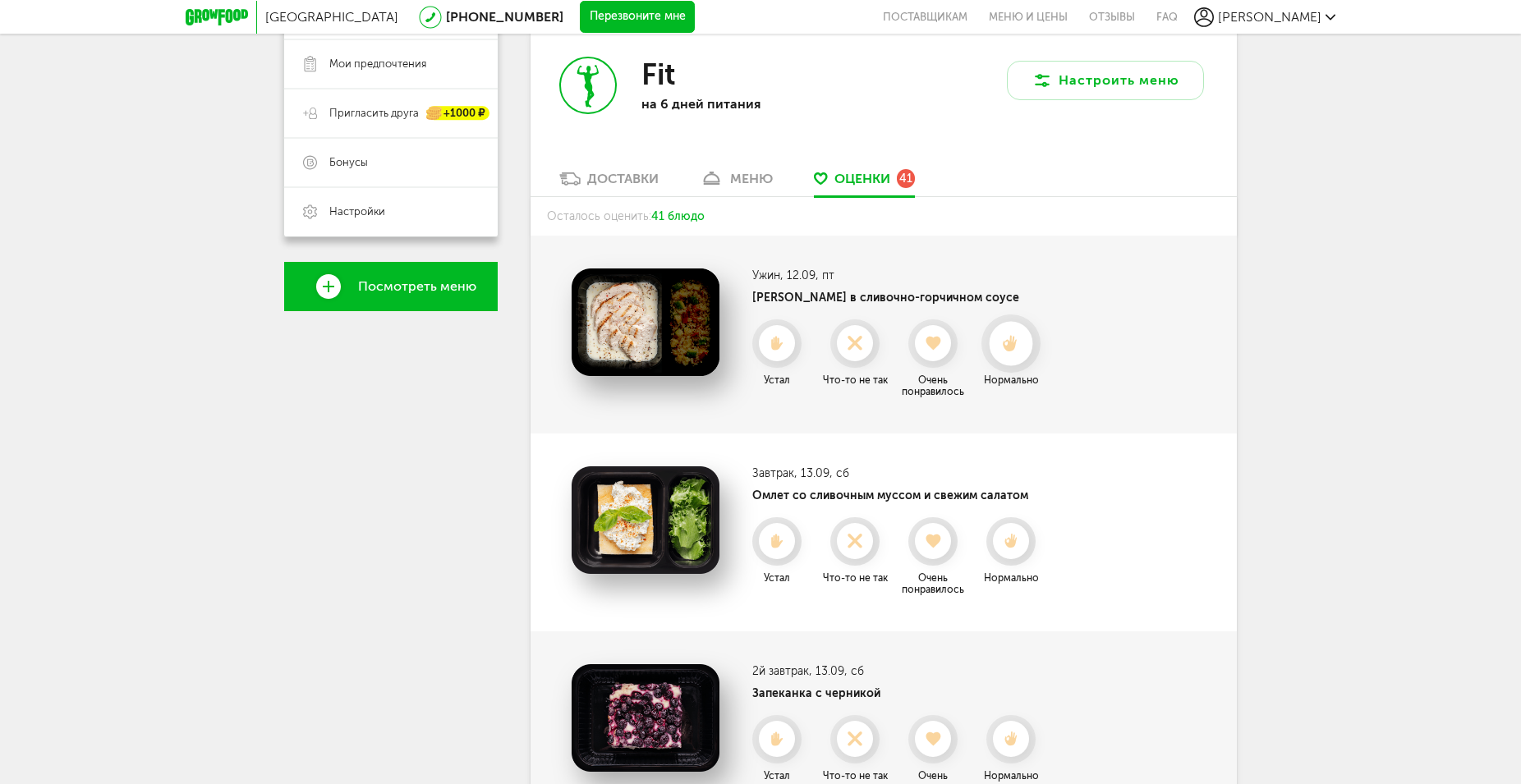
click at [1007, 344] on icon at bounding box center [1011, 344] width 44 height 18
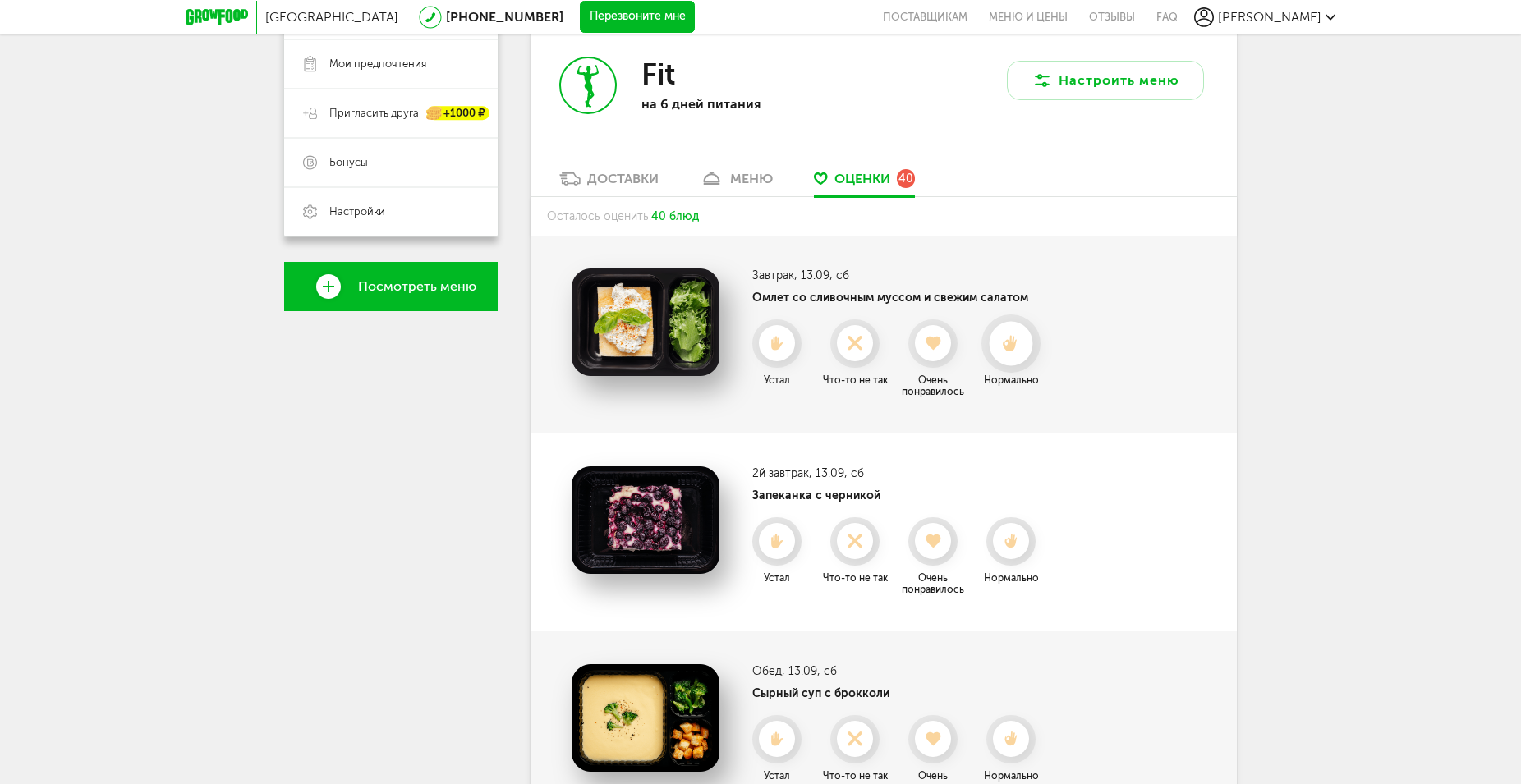
click at [1015, 349] on use at bounding box center [1011, 344] width 15 height 17
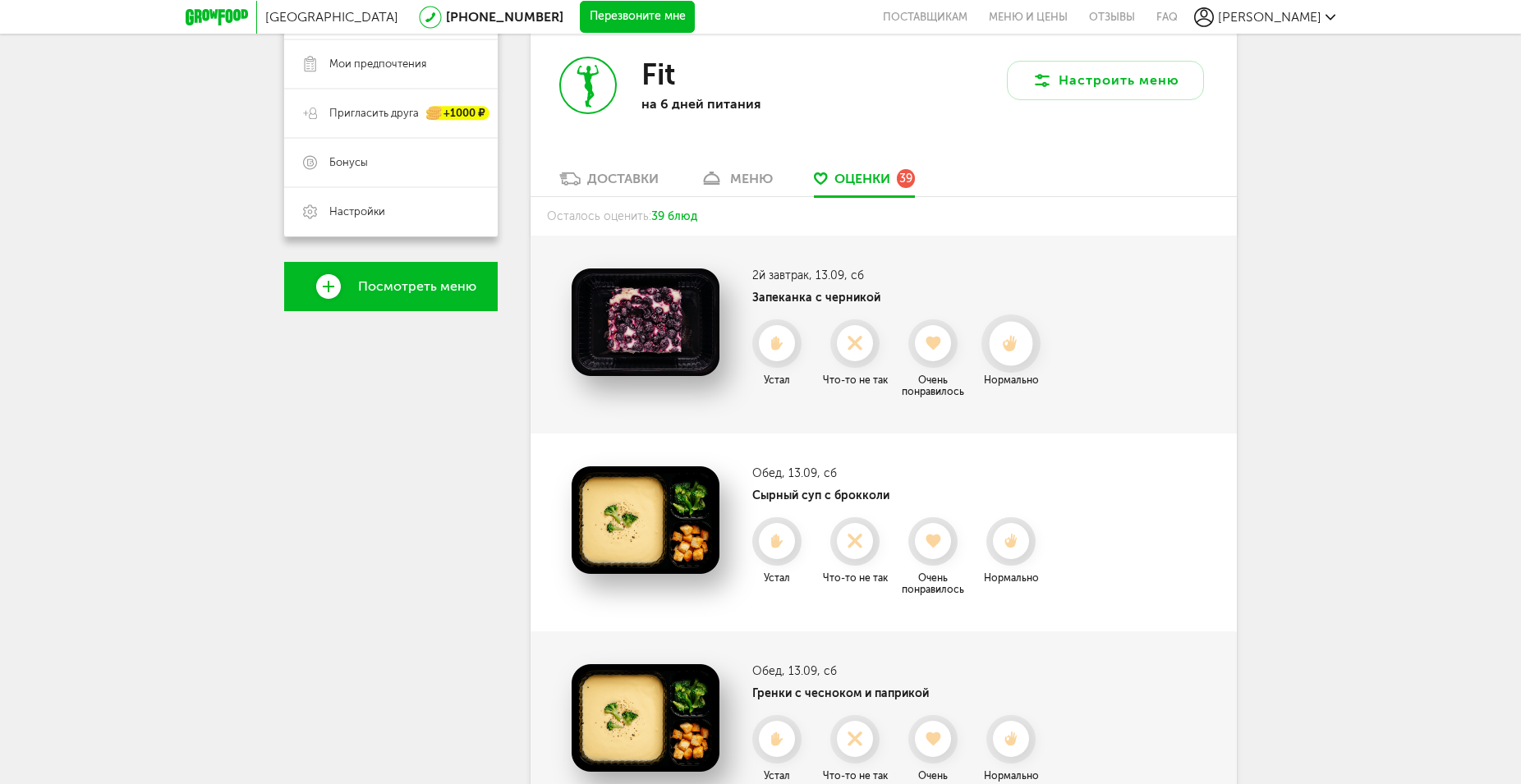
click at [1017, 340] on use at bounding box center [1011, 344] width 15 height 17
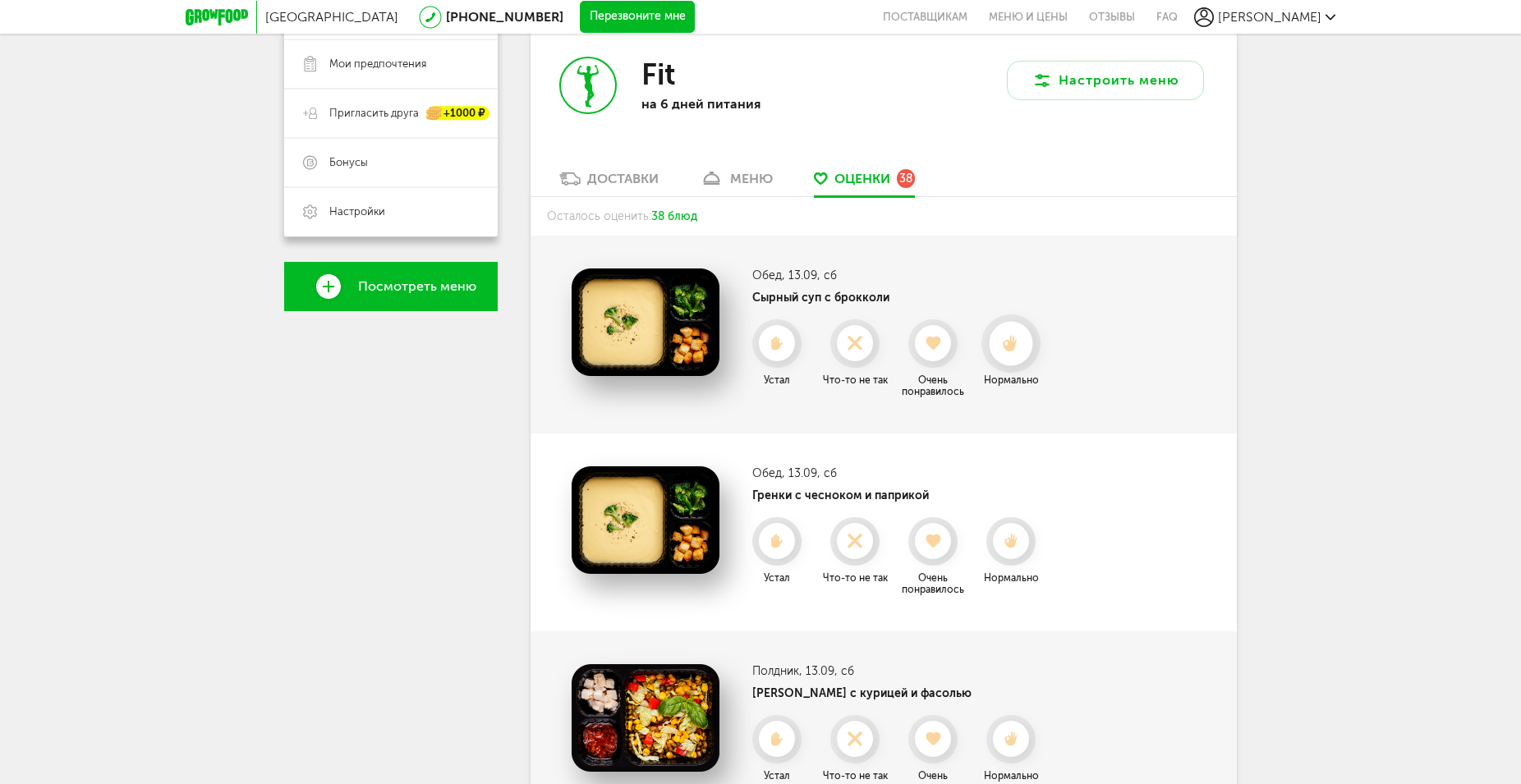
click at [1005, 344] on use at bounding box center [1011, 344] width 15 height 17
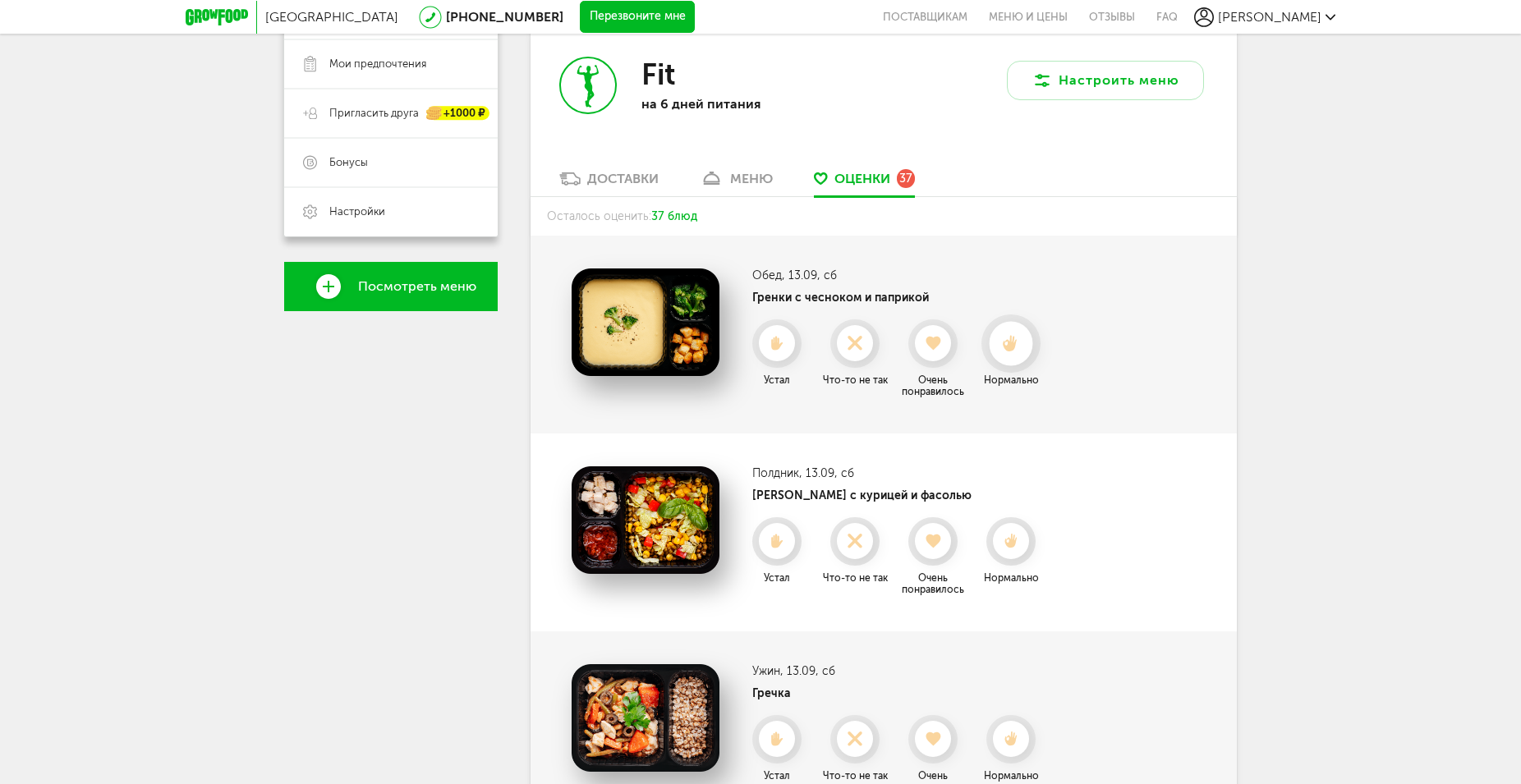
click at [1012, 344] on use at bounding box center [1011, 344] width 15 height 17
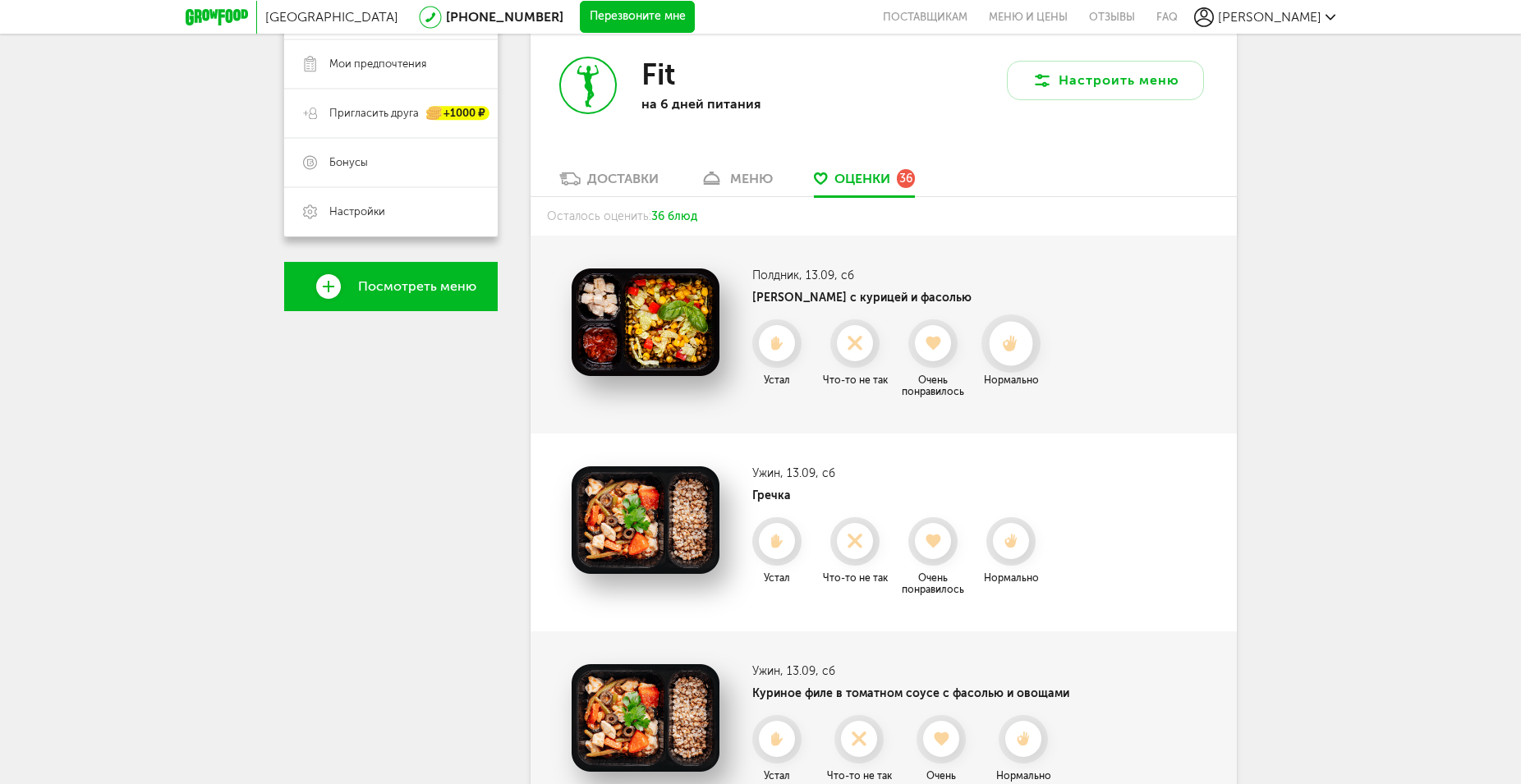
click at [1016, 348] on icon at bounding box center [1011, 344] width 44 height 18
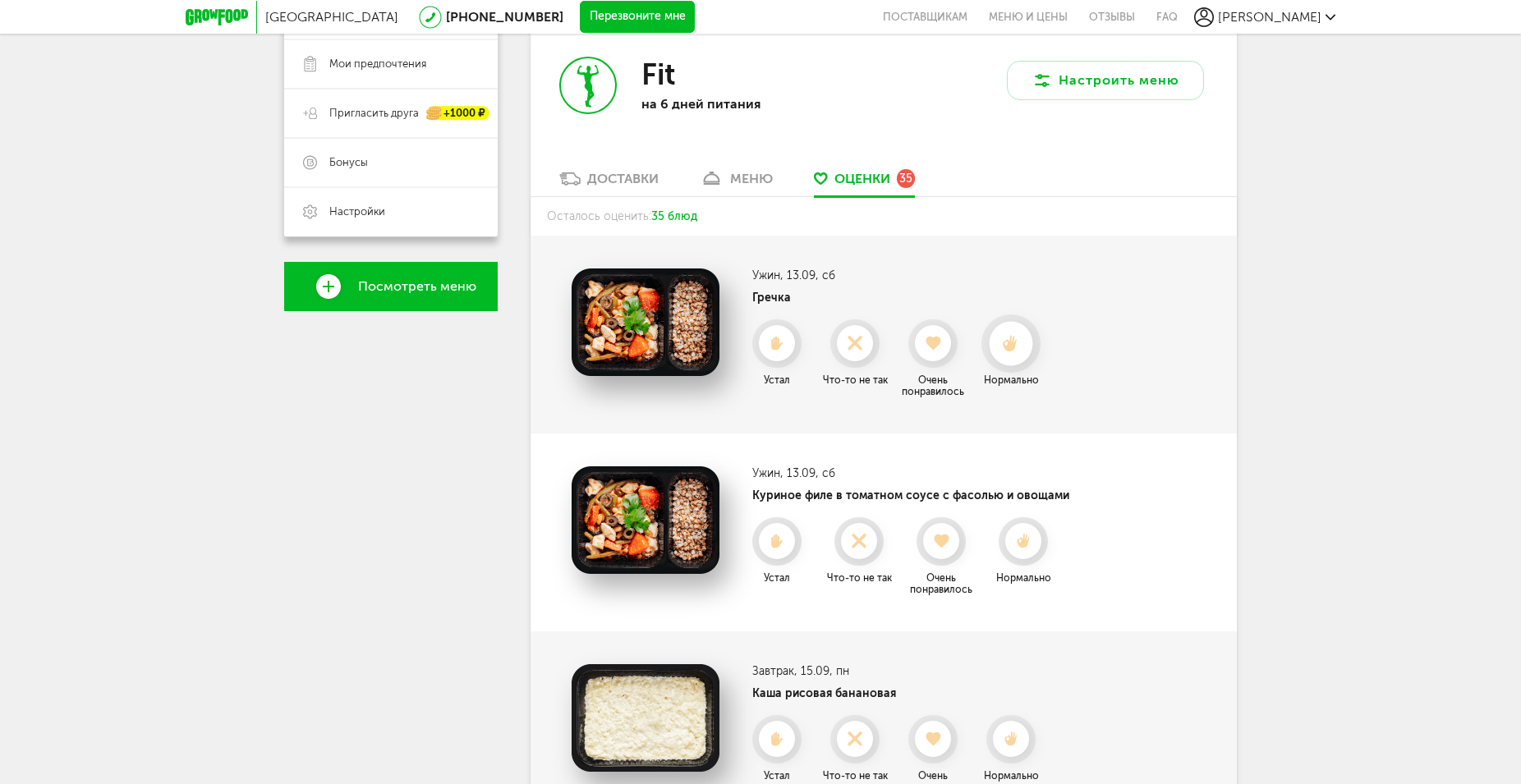
click at [1011, 339] on icon at bounding box center [1011, 344] width 44 height 18
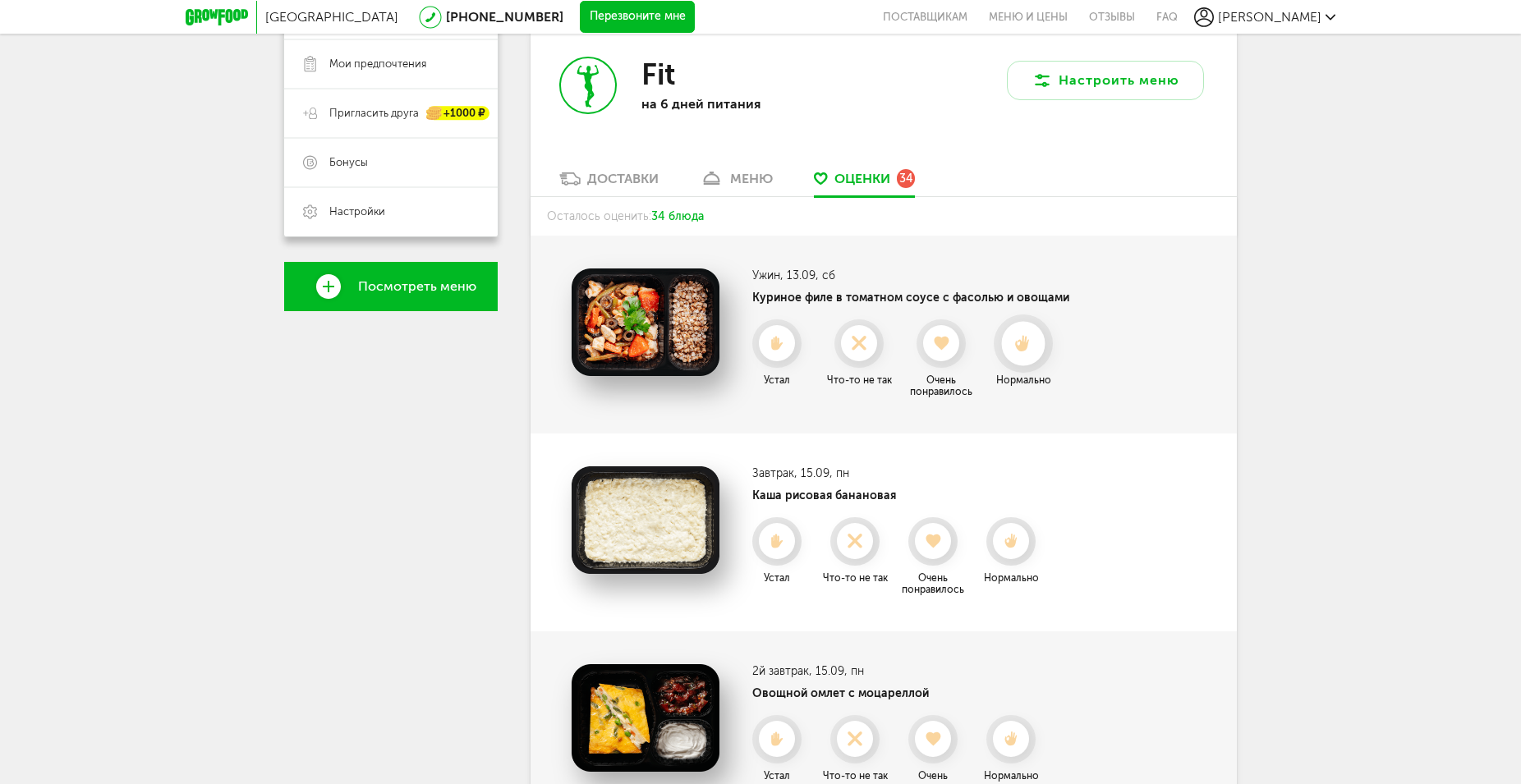
click at [1020, 353] on div at bounding box center [1023, 344] width 44 height 44
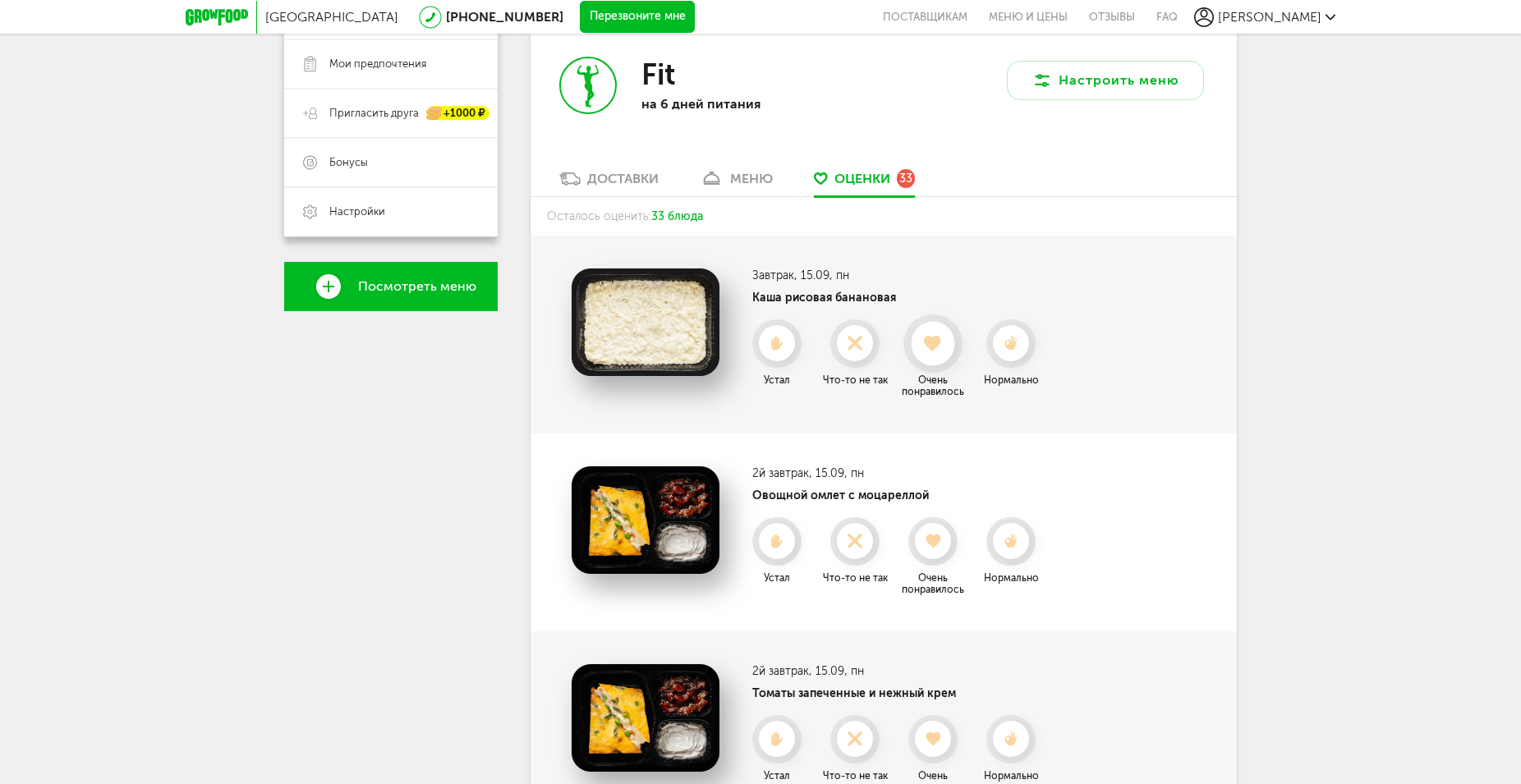
click at [930, 339] on use at bounding box center [934, 344] width 18 height 16
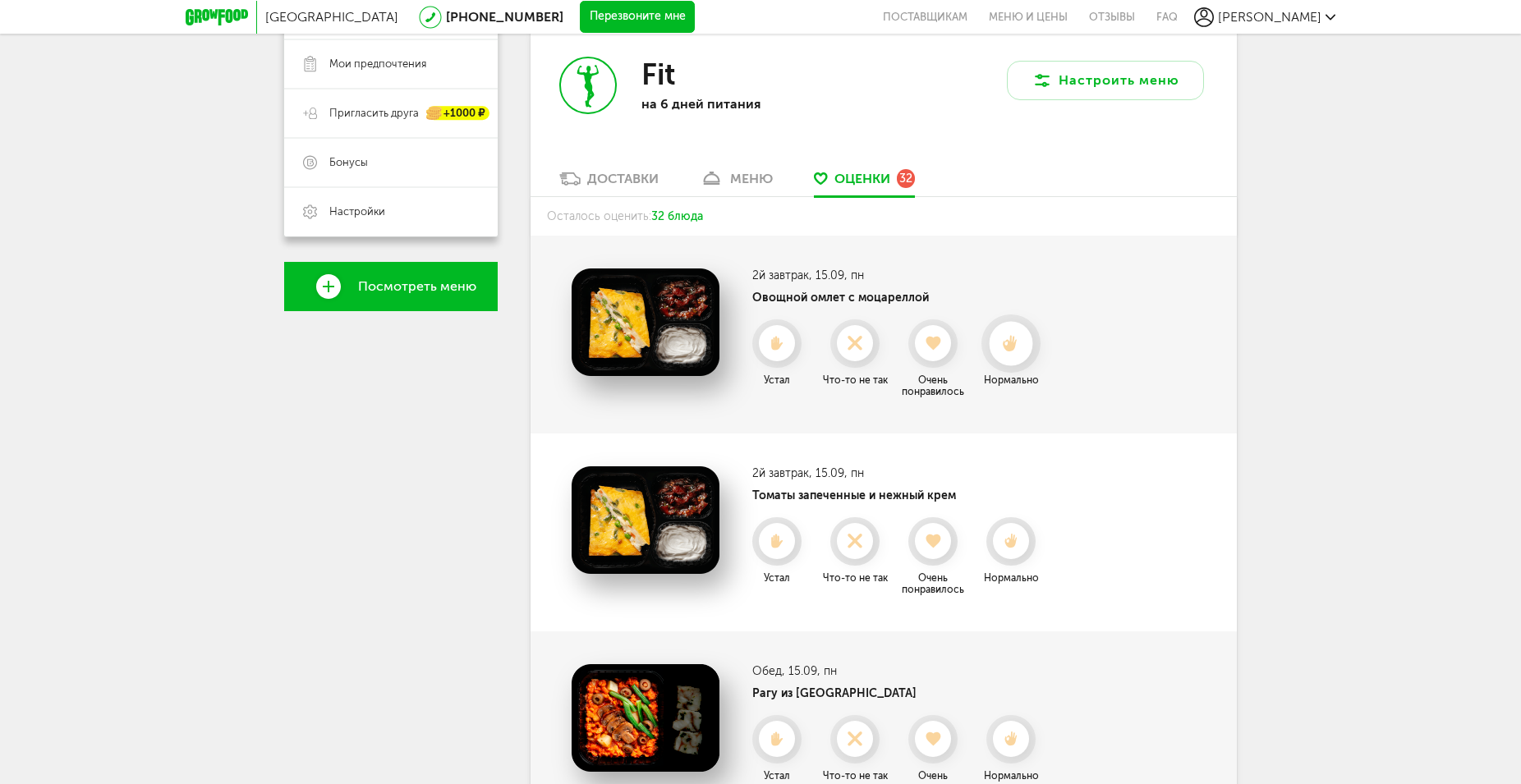
click at [1015, 342] on use at bounding box center [1011, 344] width 15 height 17
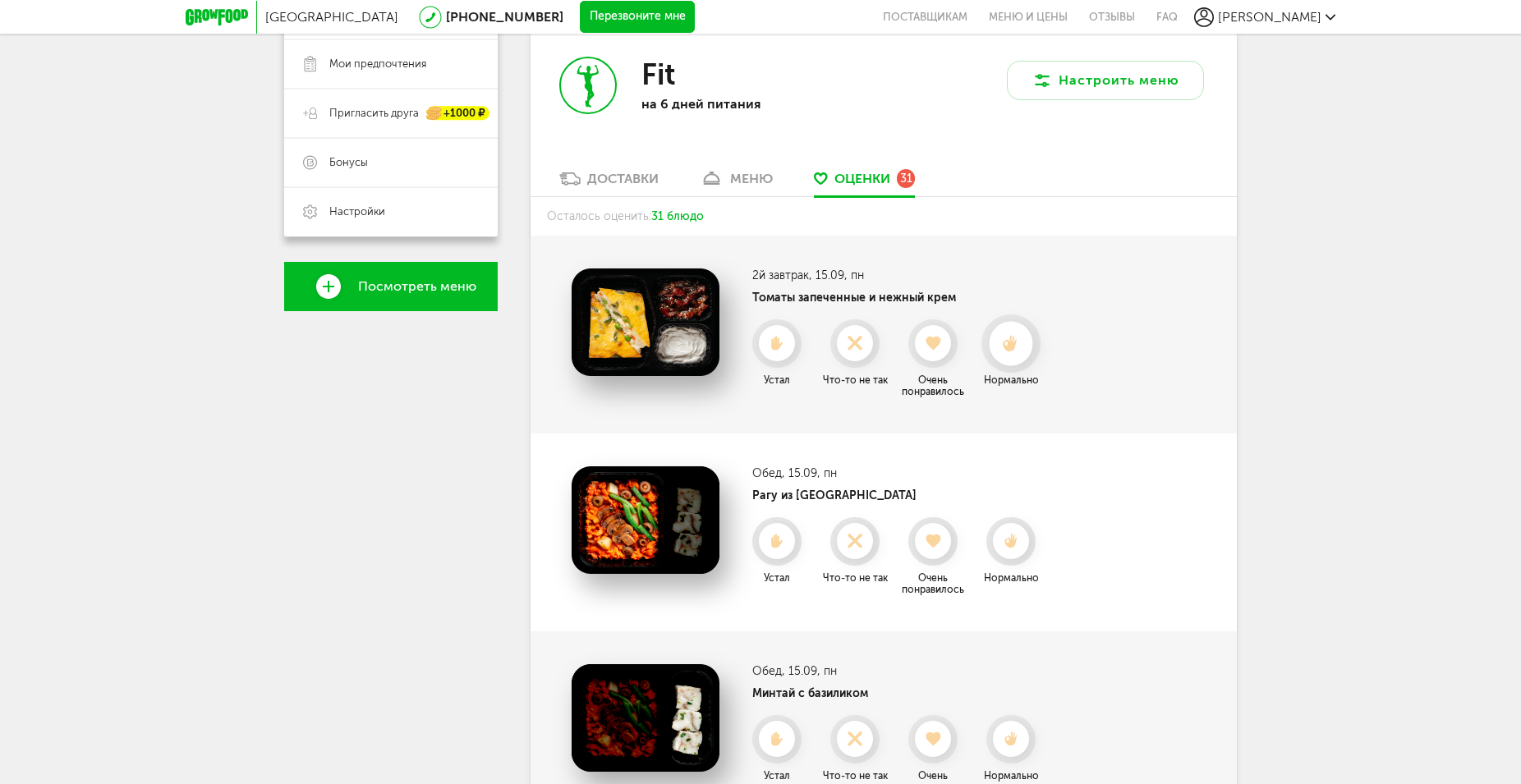
click at [1010, 344] on use at bounding box center [1011, 344] width 15 height 17
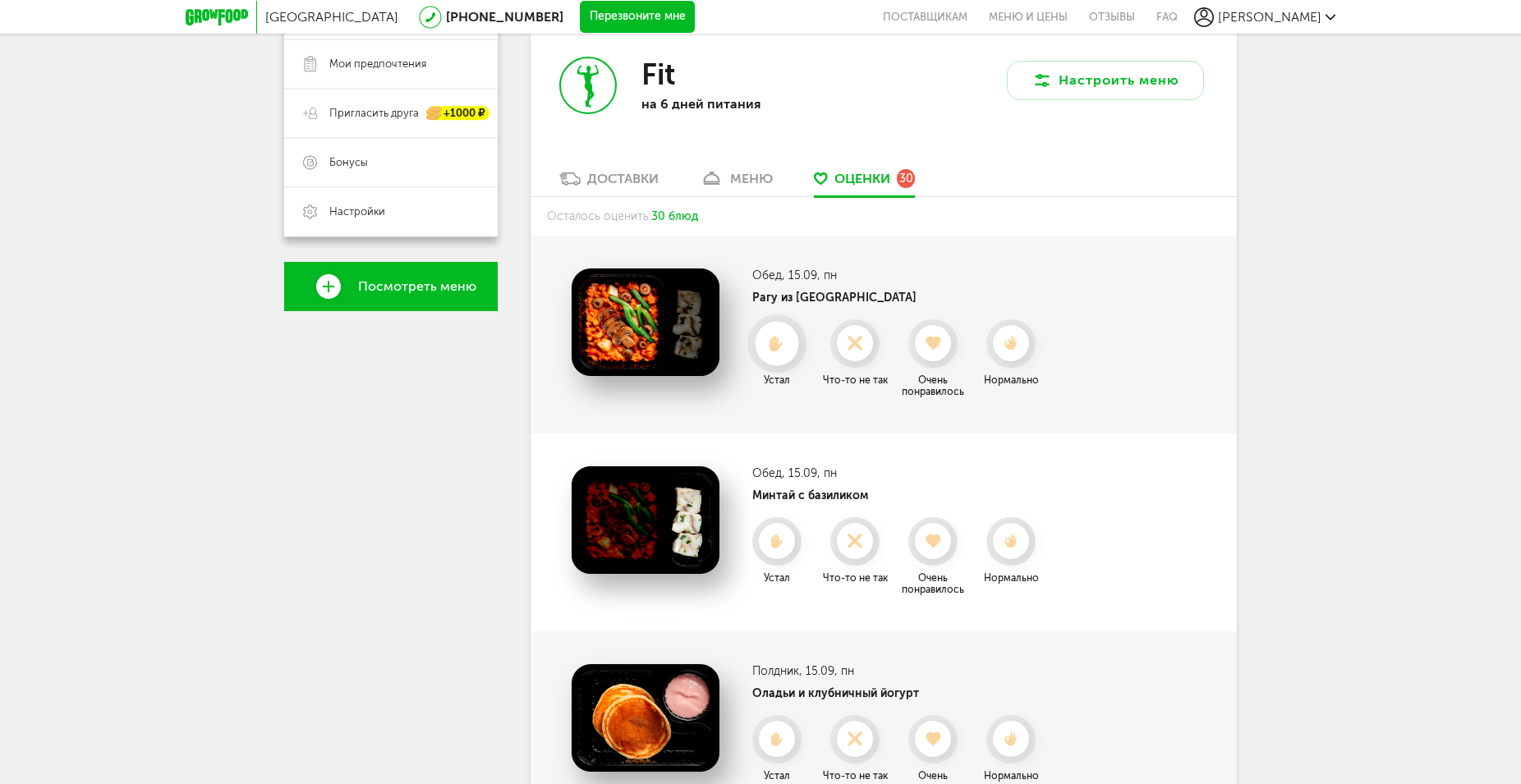
click at [777, 343] on use at bounding box center [777, 344] width 14 height 16
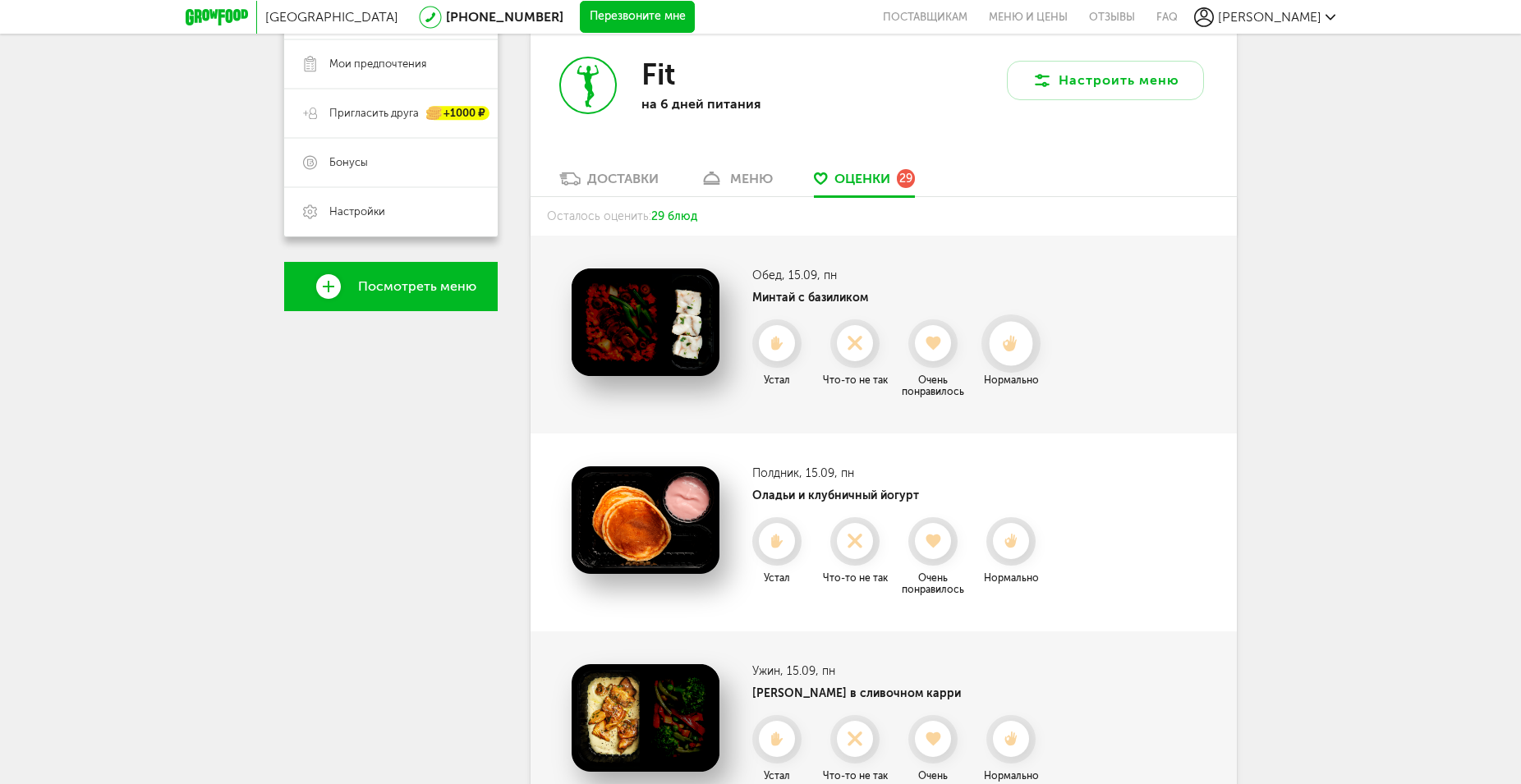
click at [1008, 352] on use at bounding box center [1011, 344] width 15 height 17
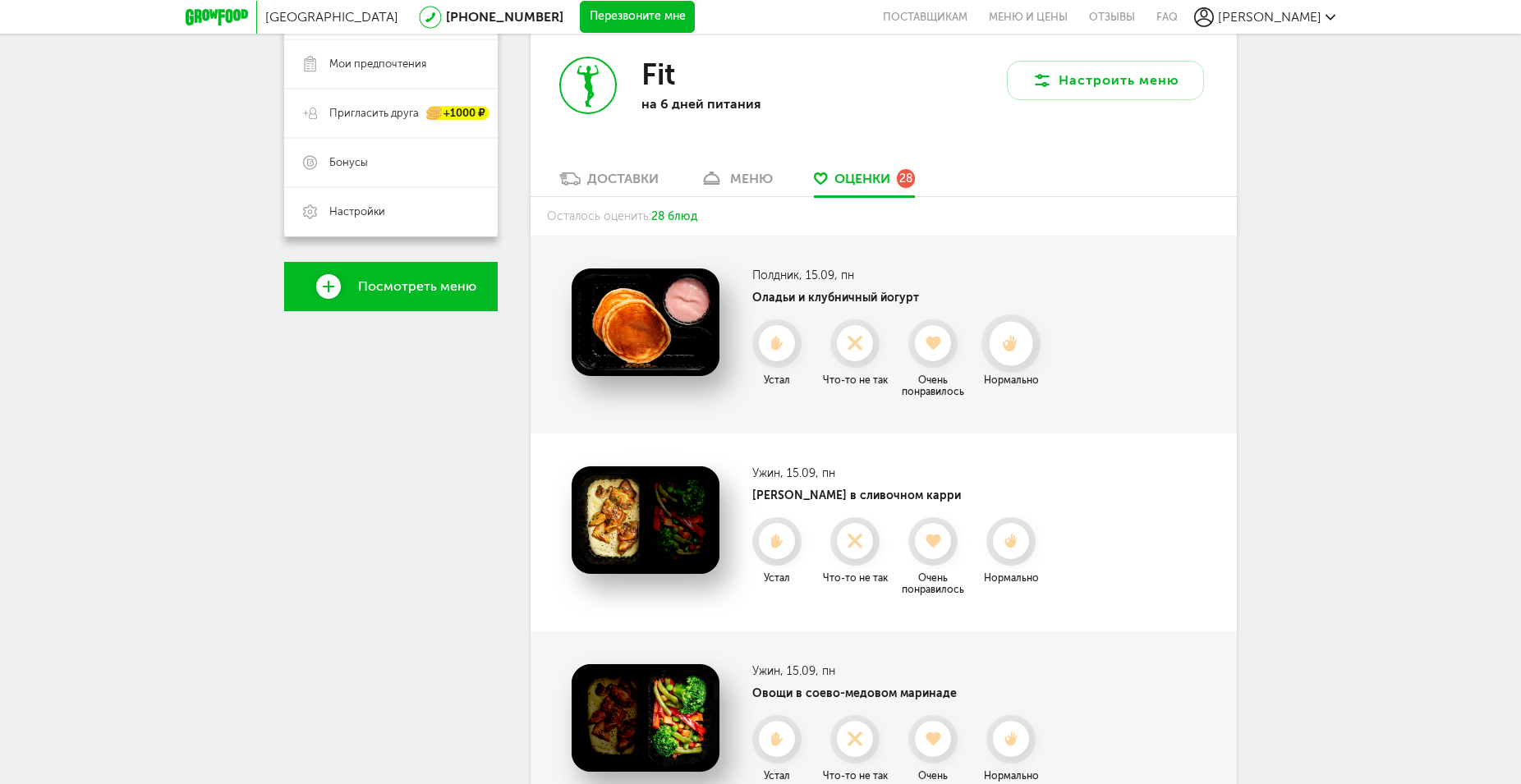
click at [1010, 352] on use at bounding box center [1011, 344] width 15 height 17
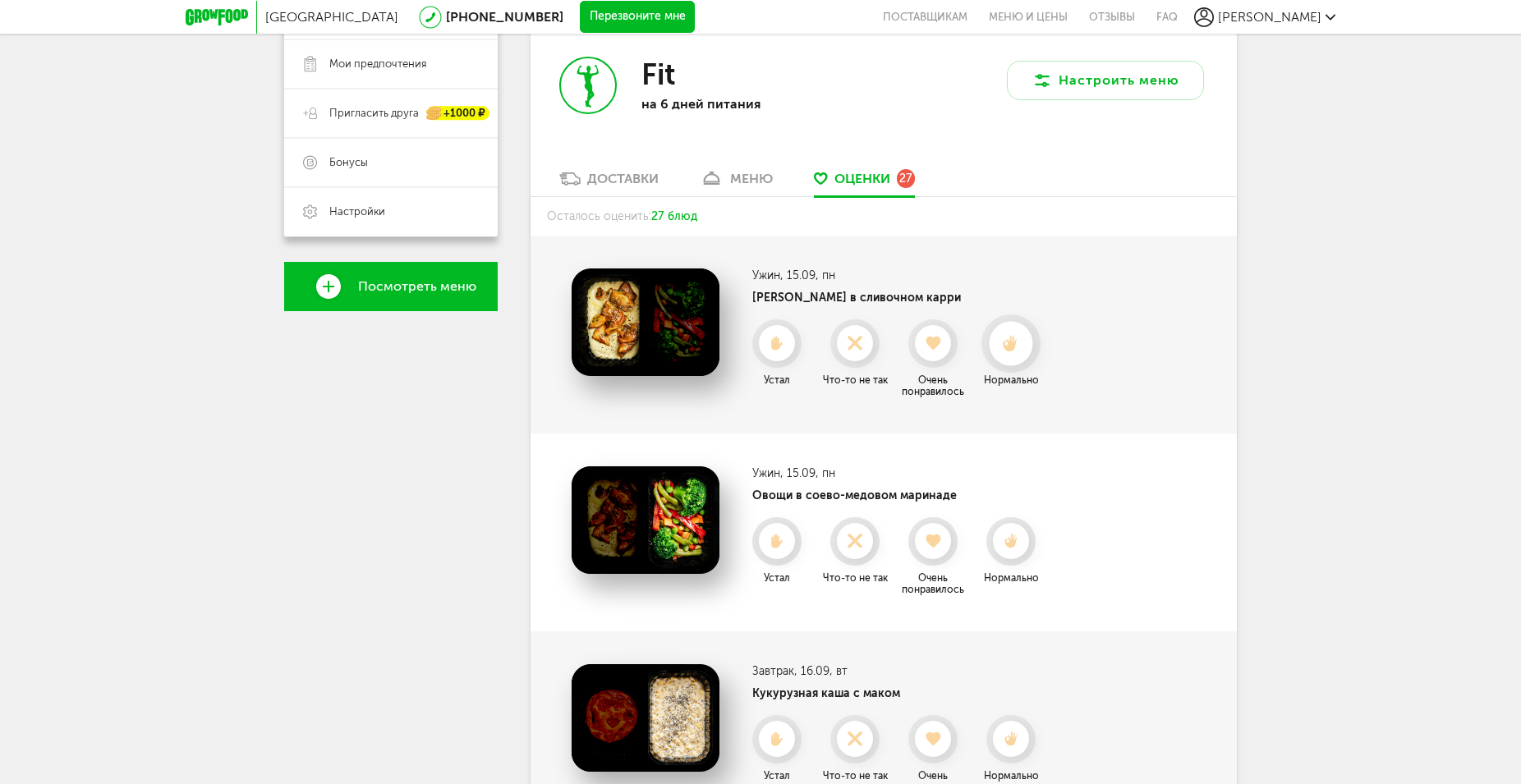
click at [1011, 339] on icon at bounding box center [1011, 344] width 44 height 18
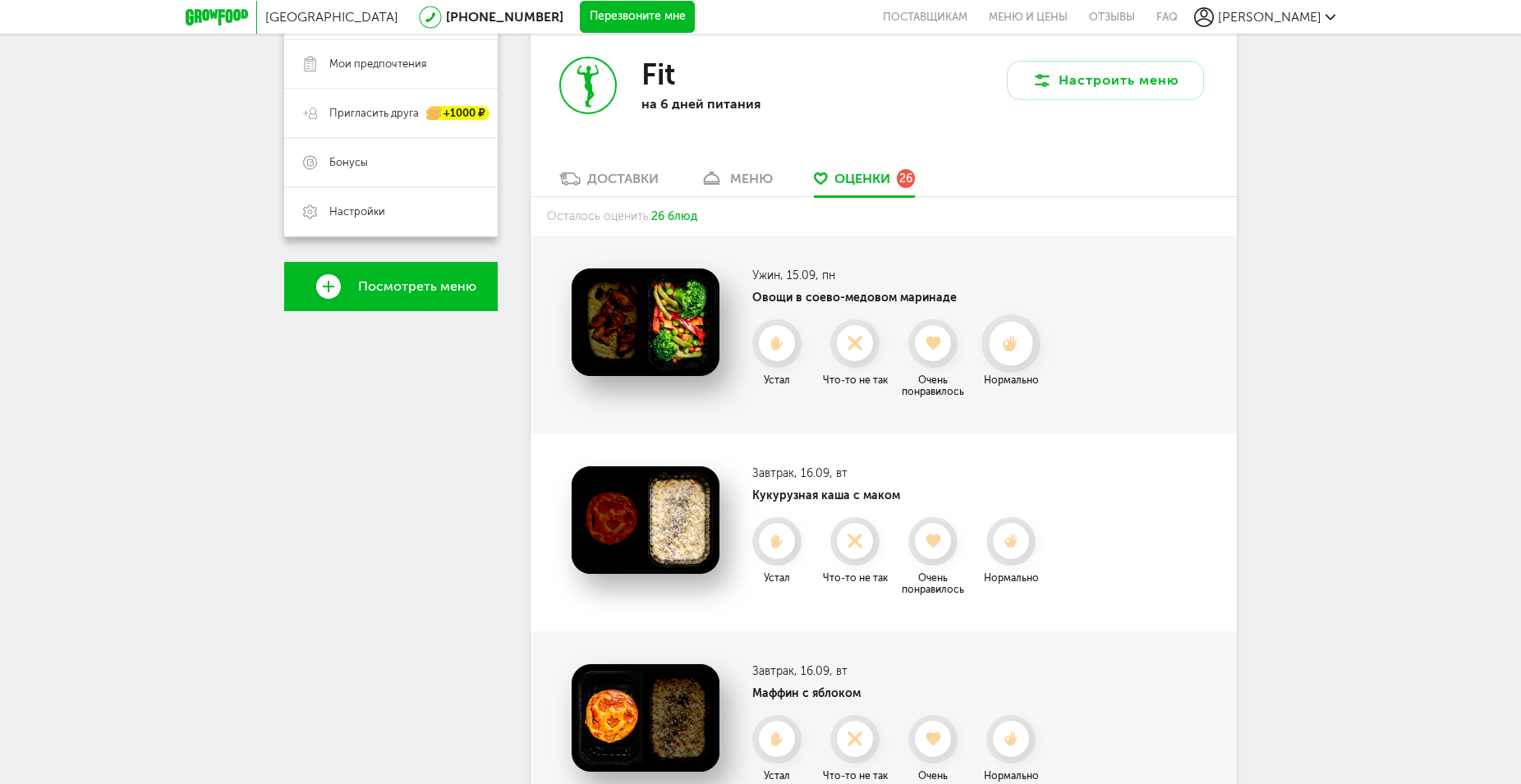
click at [1006, 348] on use at bounding box center [1011, 344] width 15 height 17
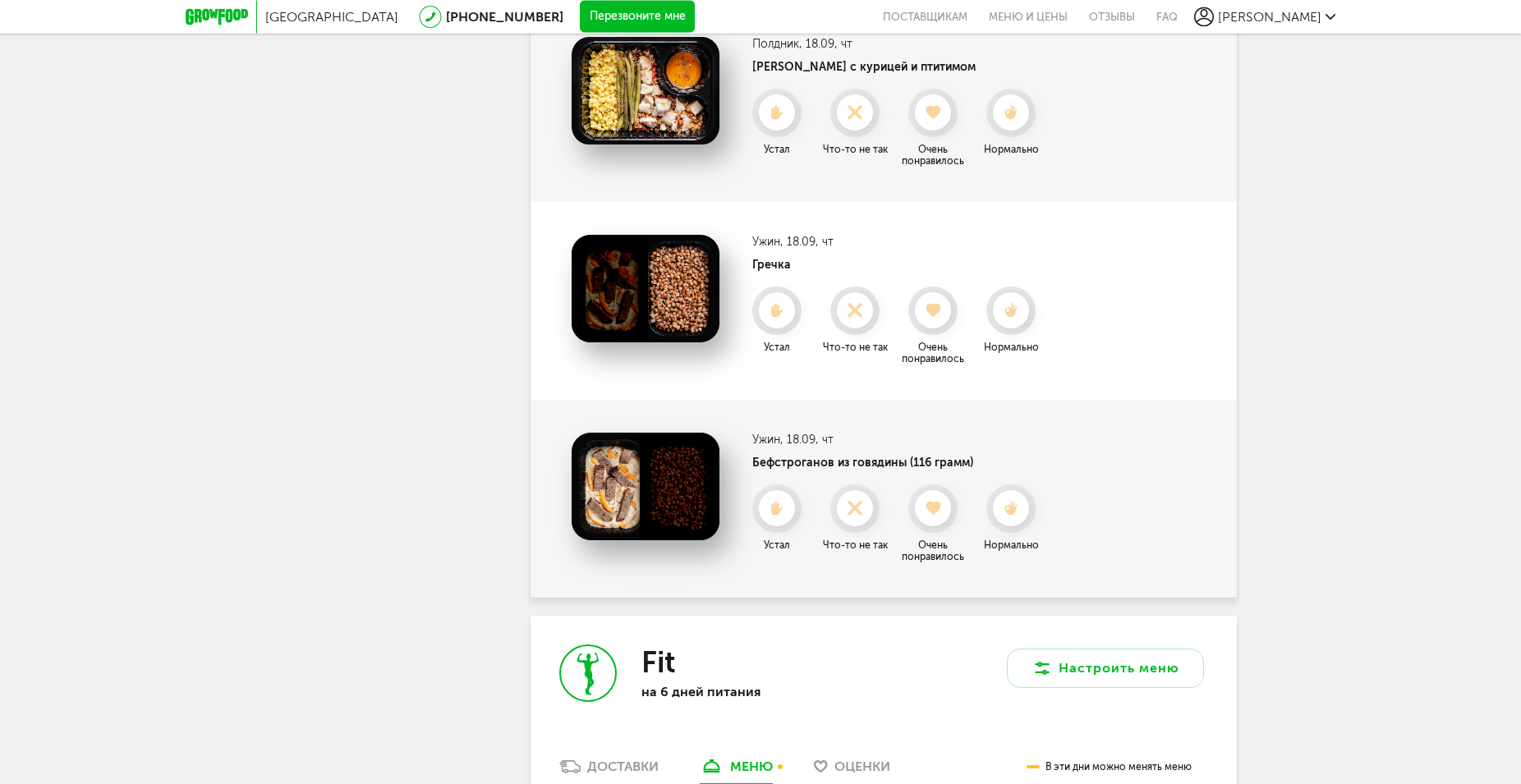
scroll to position [4857, 0]
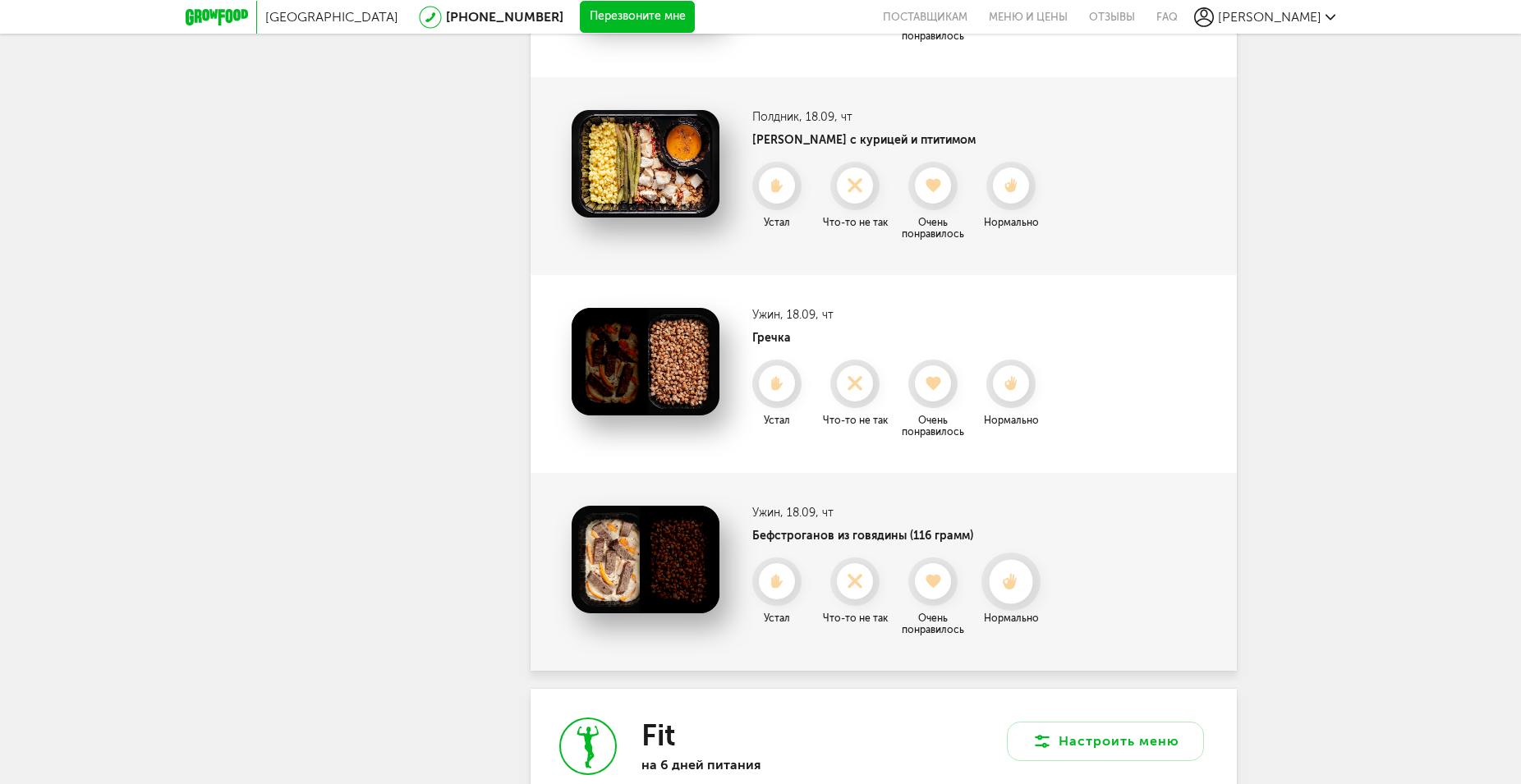
click at [1012, 572] on use at bounding box center [1011, 580] width 15 height 17
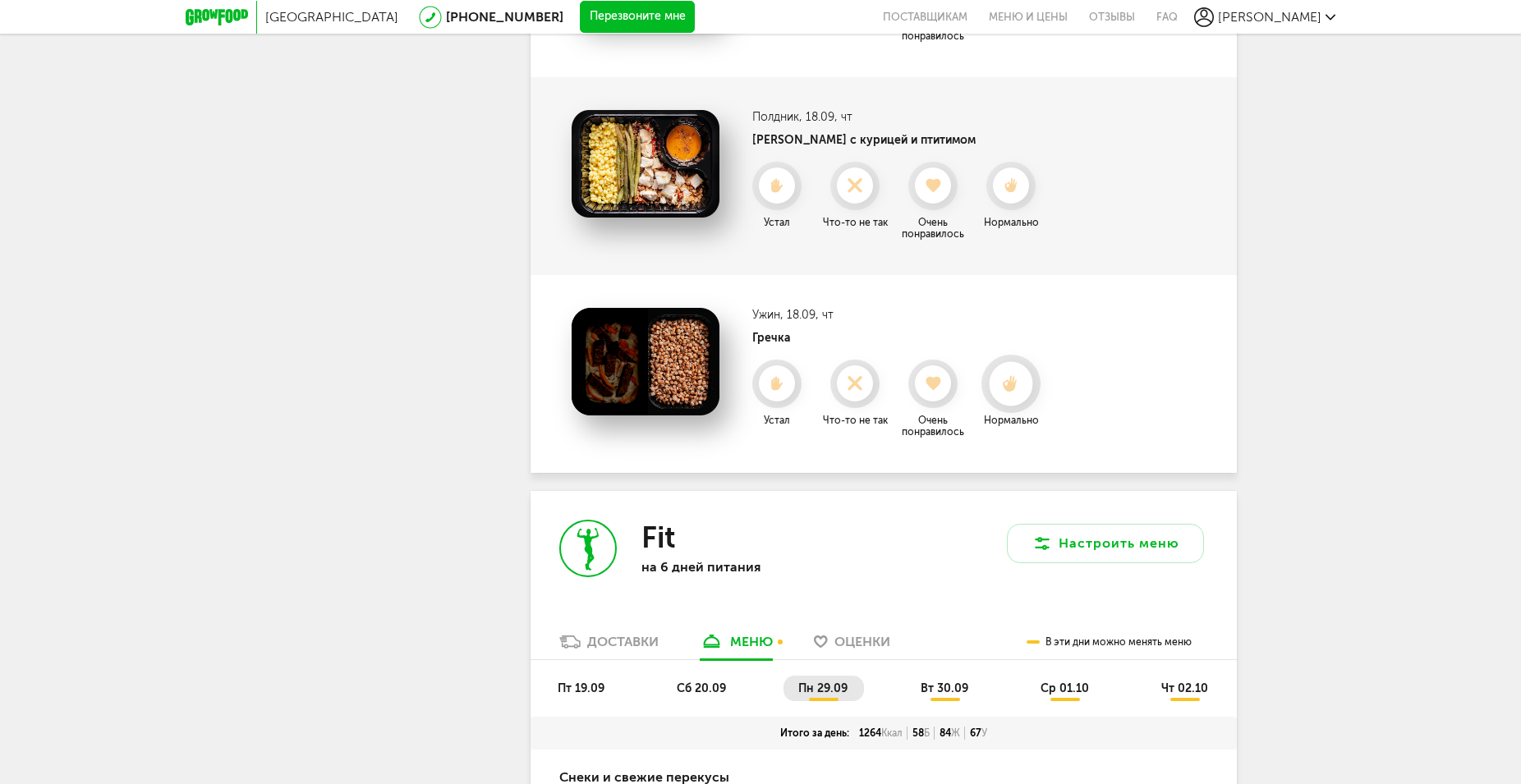
click at [1011, 375] on icon at bounding box center [1011, 384] width 44 height 18
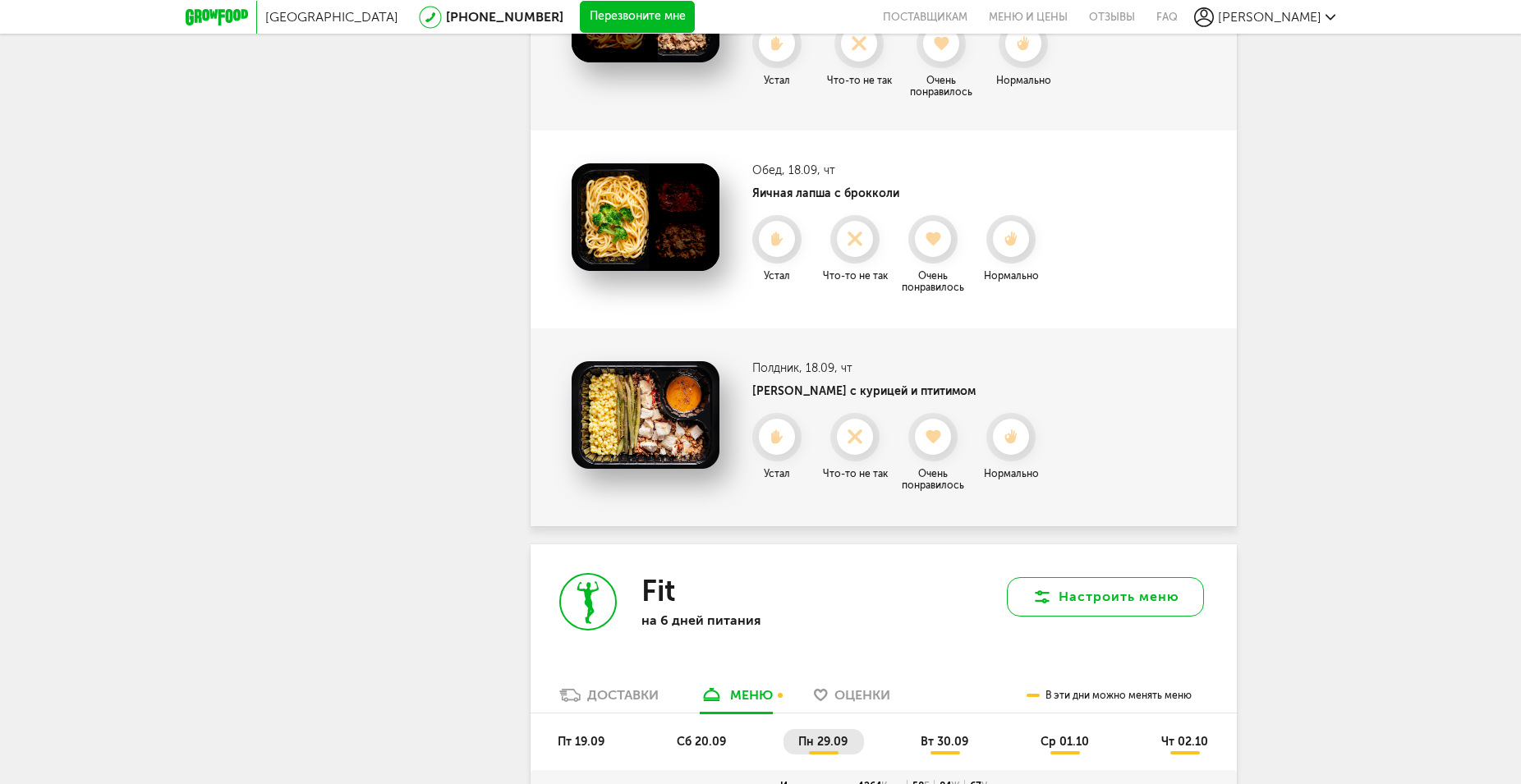
scroll to position [4438, 0]
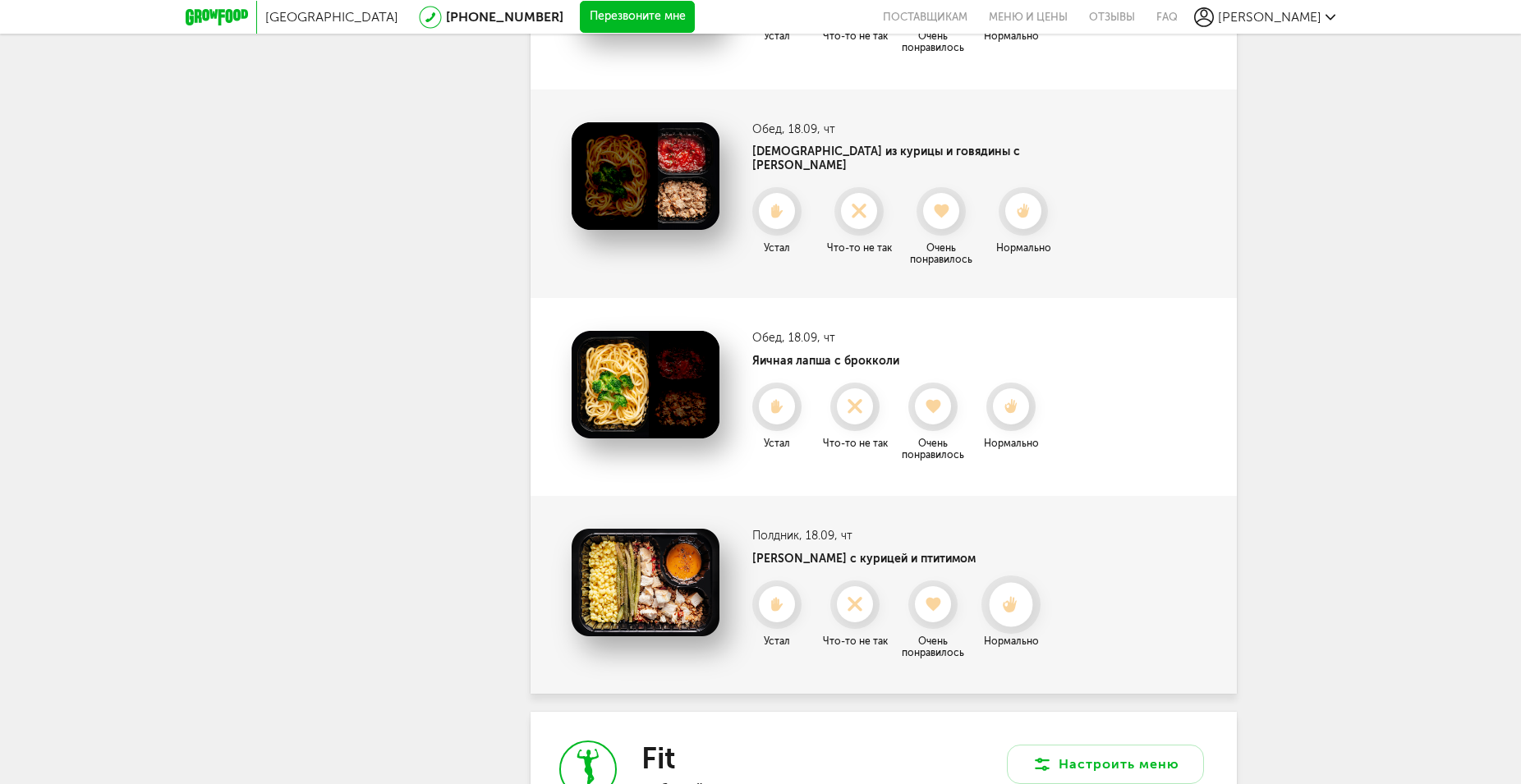
click at [1016, 595] on use at bounding box center [1011, 603] width 15 height 17
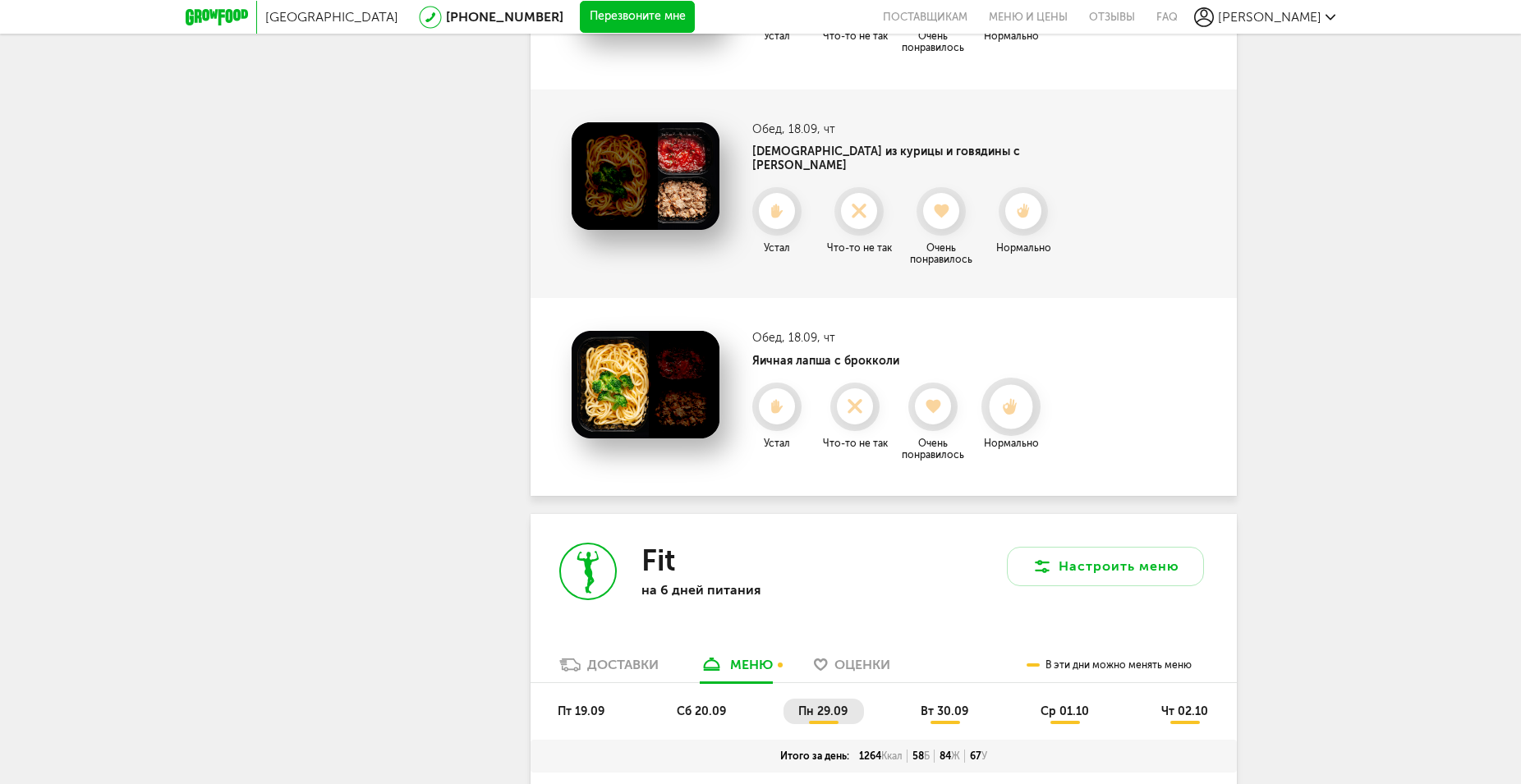
click at [1014, 397] on use at bounding box center [1011, 406] width 15 height 17
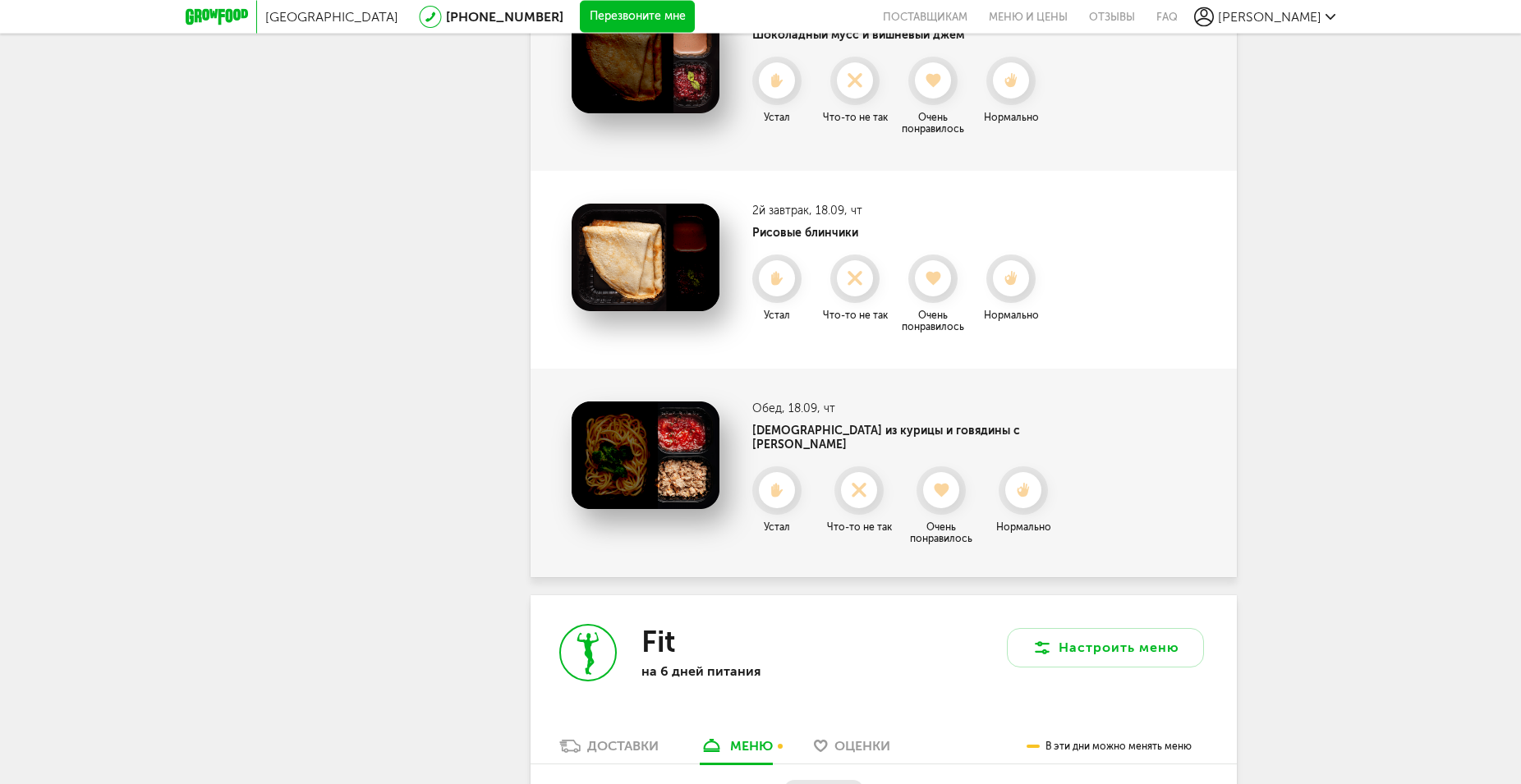
scroll to position [4103, 0]
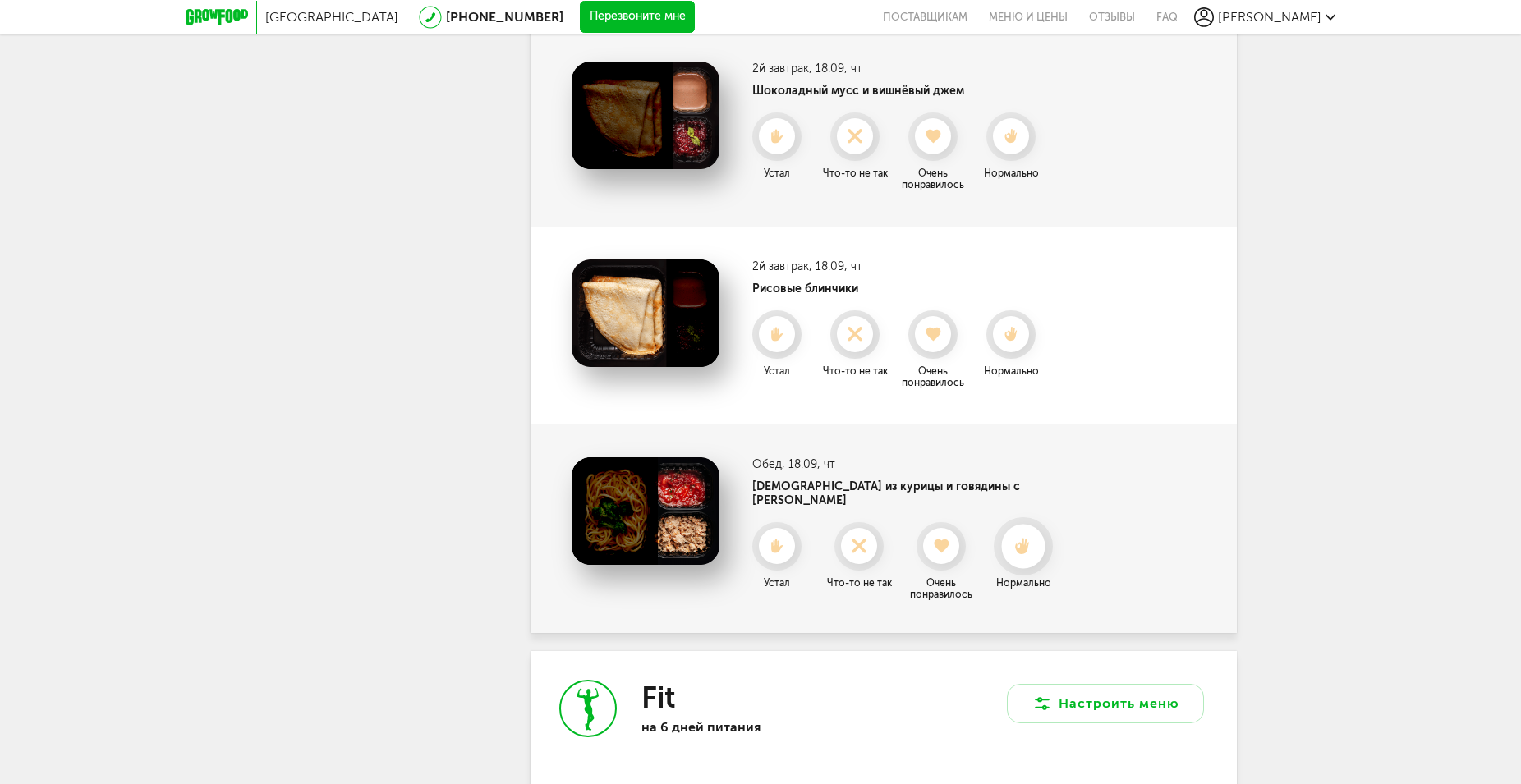
click at [1016, 537] on use at bounding box center [1023, 546] width 15 height 17
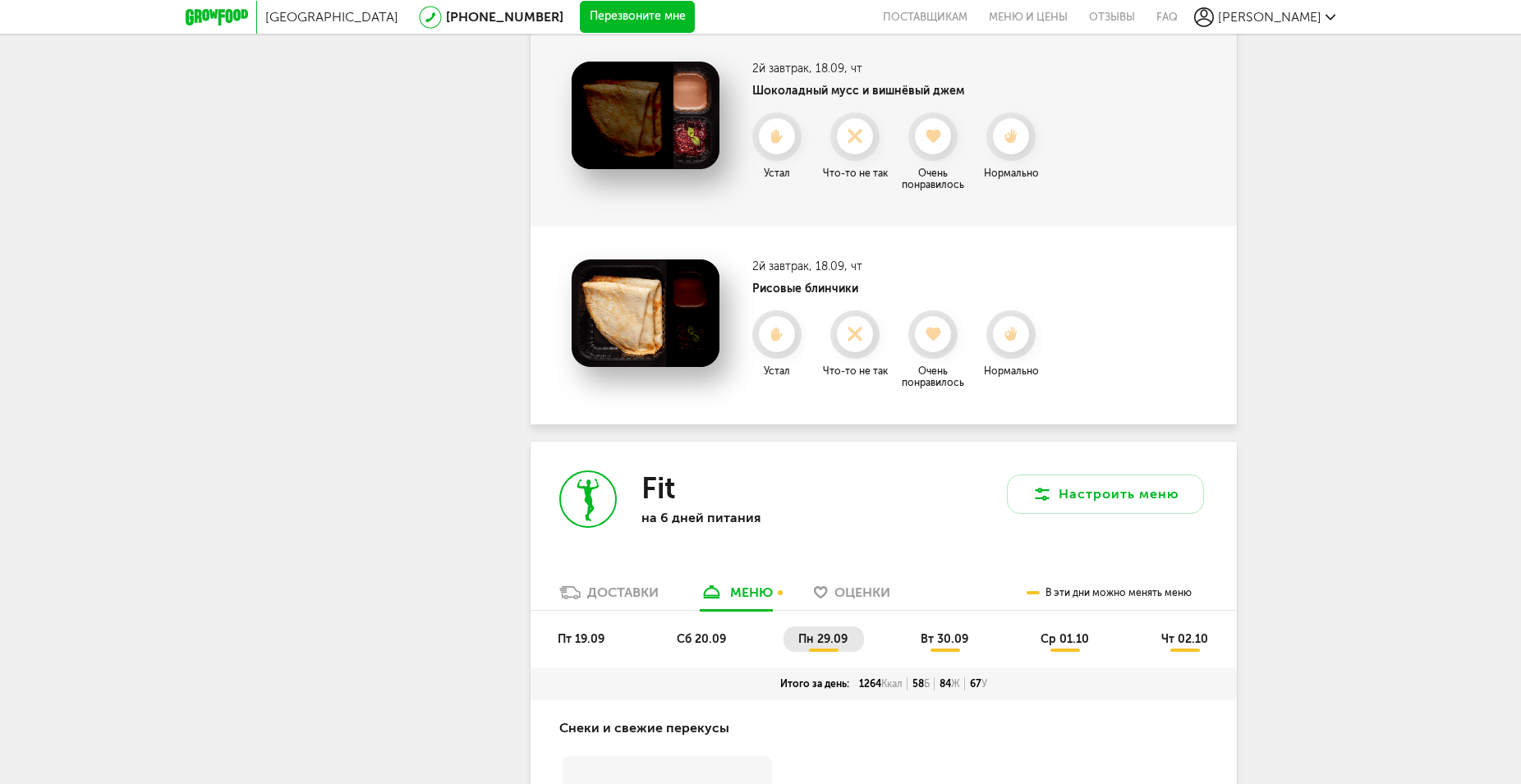
scroll to position [3851, 0]
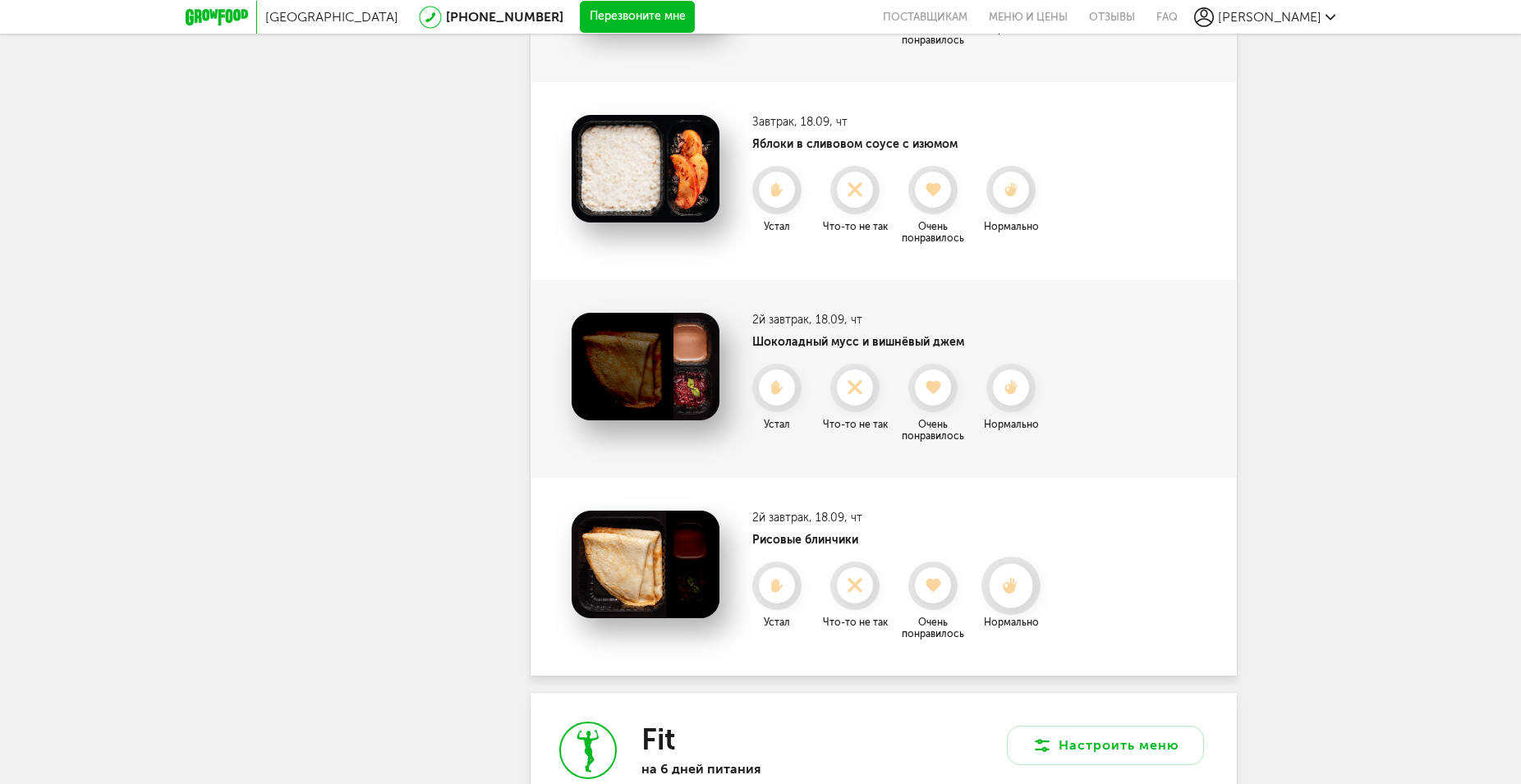
click at [1006, 584] on use at bounding box center [1011, 586] width 15 height 17
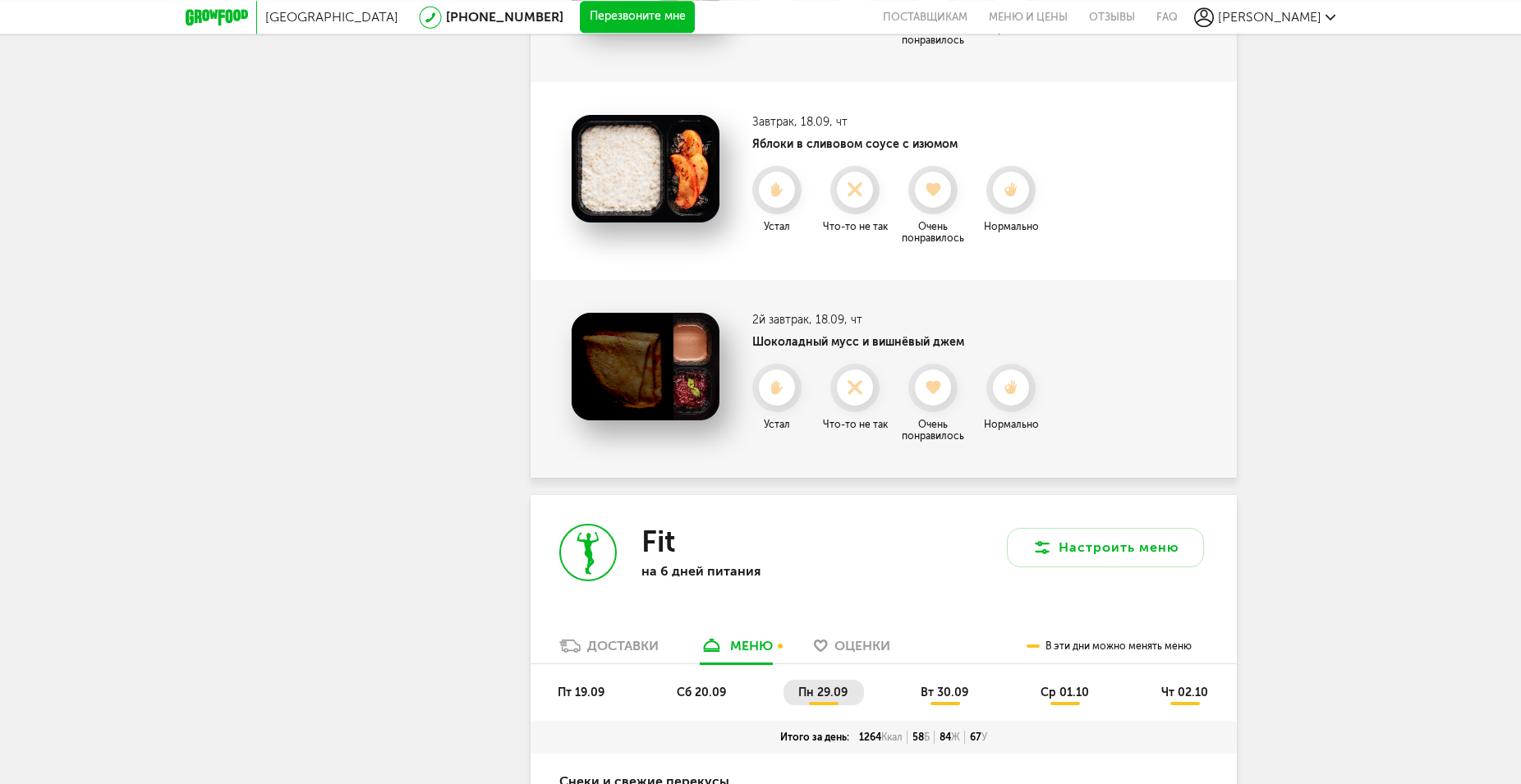
scroll to position [3684, 0]
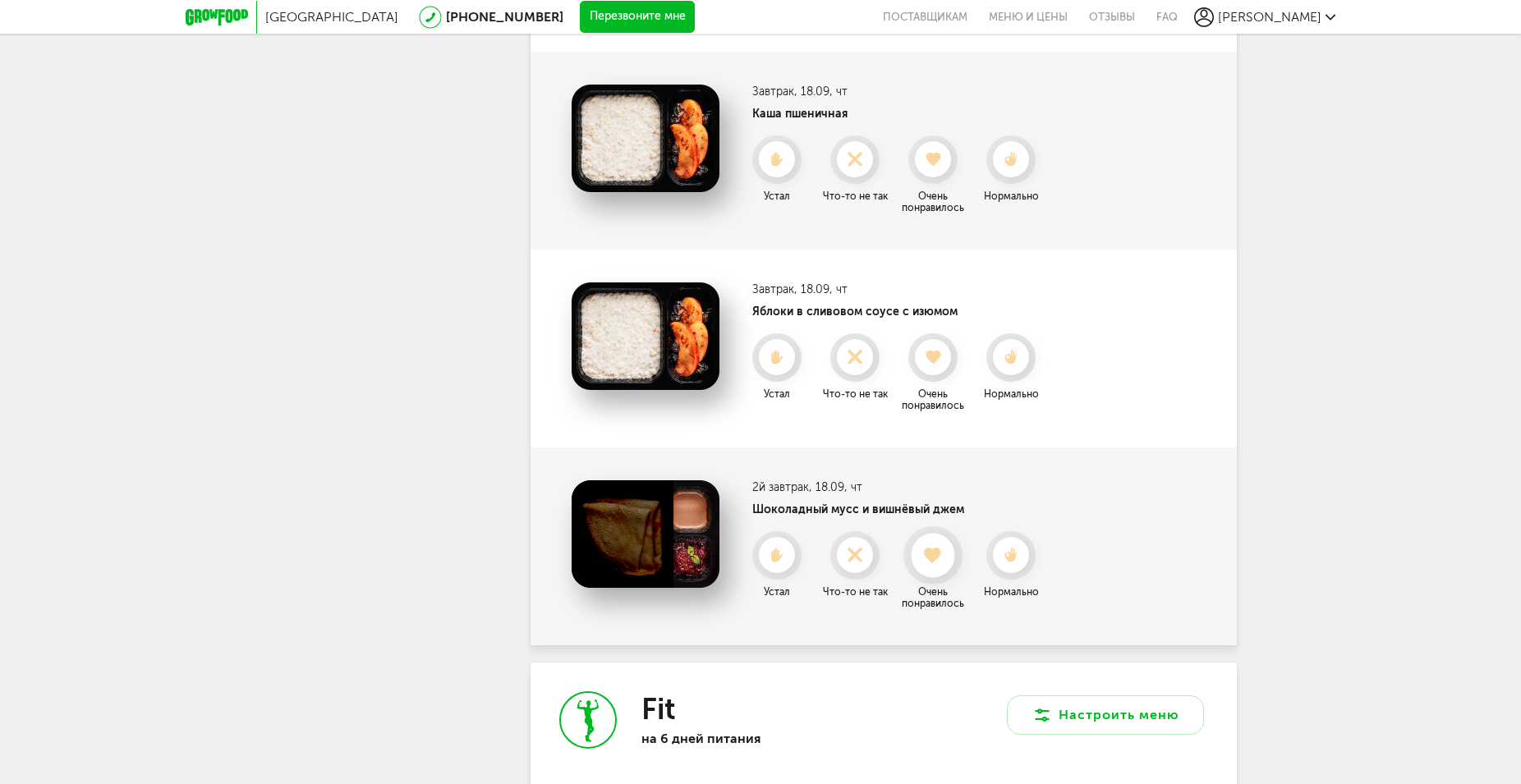
click at [930, 559] on use at bounding box center [934, 555] width 18 height 16
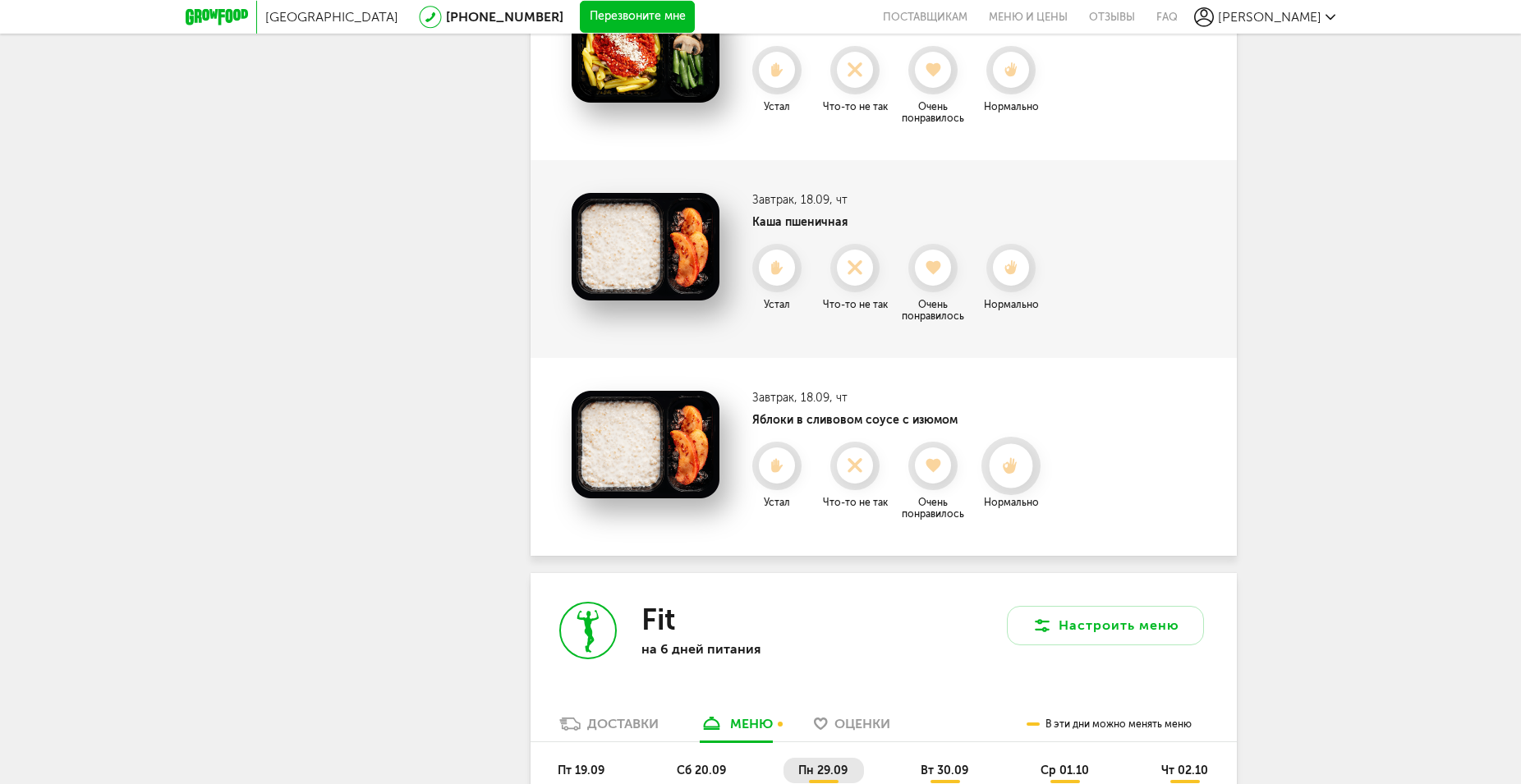
scroll to position [3517, 0]
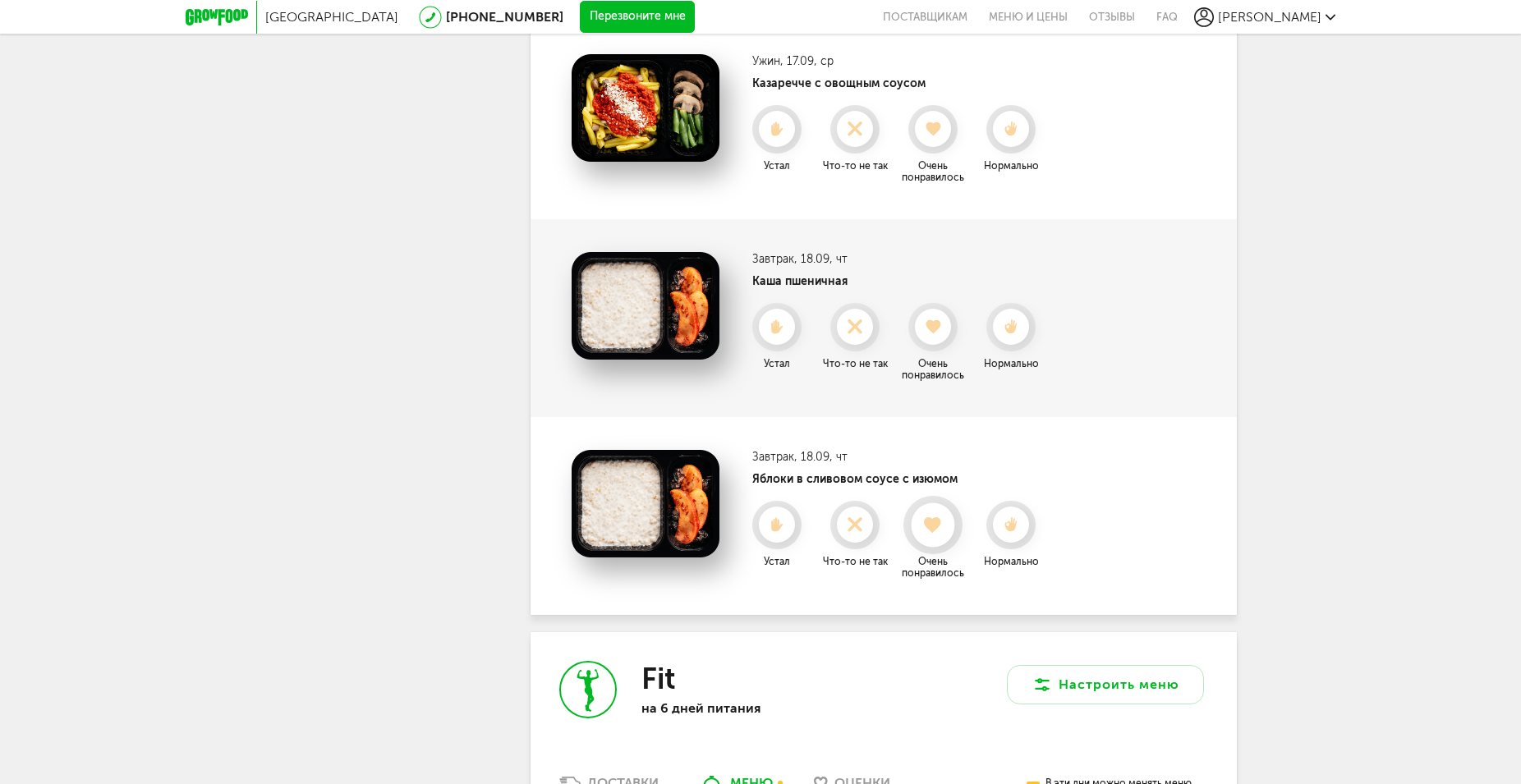
click at [930, 519] on use at bounding box center [934, 524] width 18 height 16
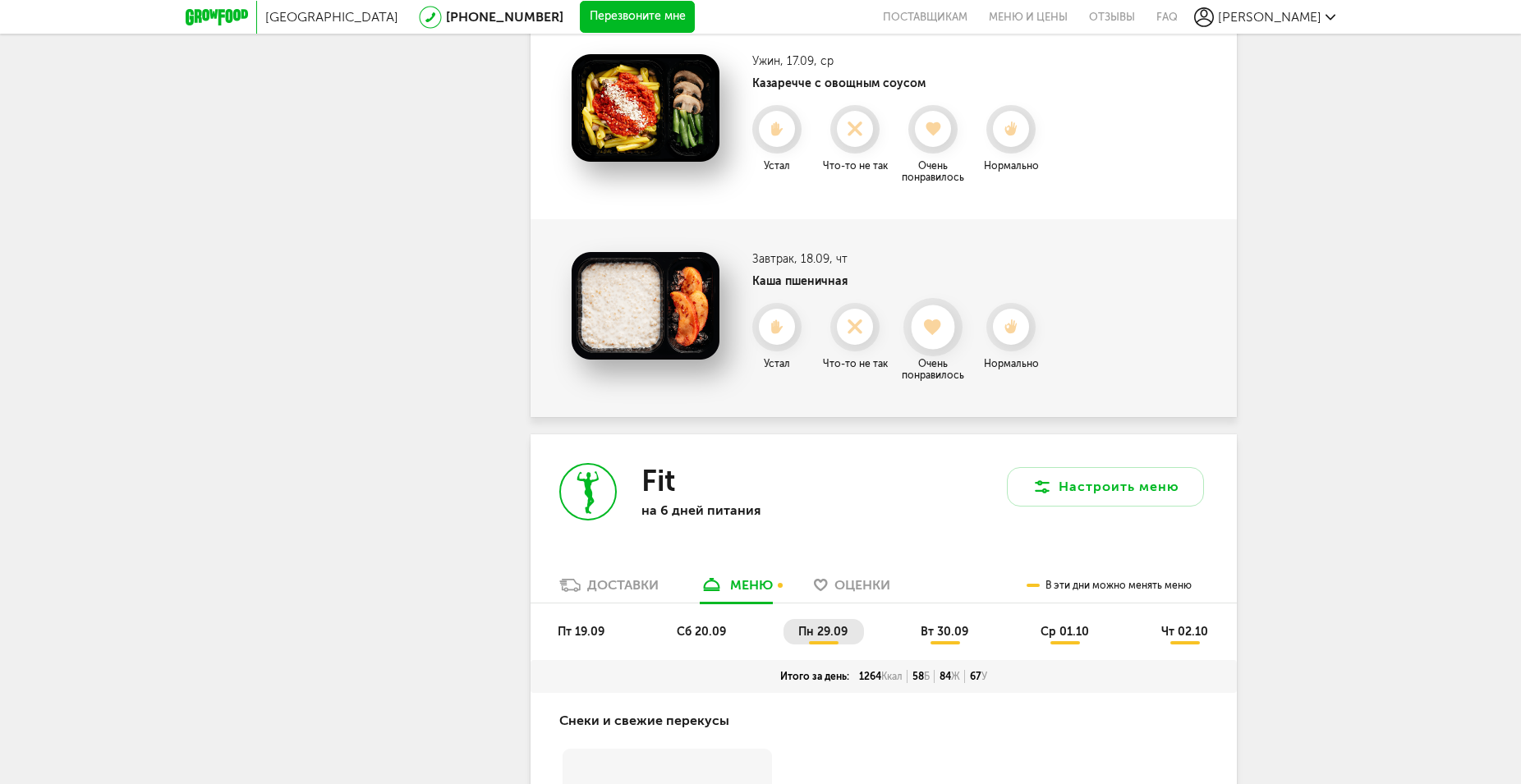
click at [934, 317] on div at bounding box center [932, 327] width 44 height 44
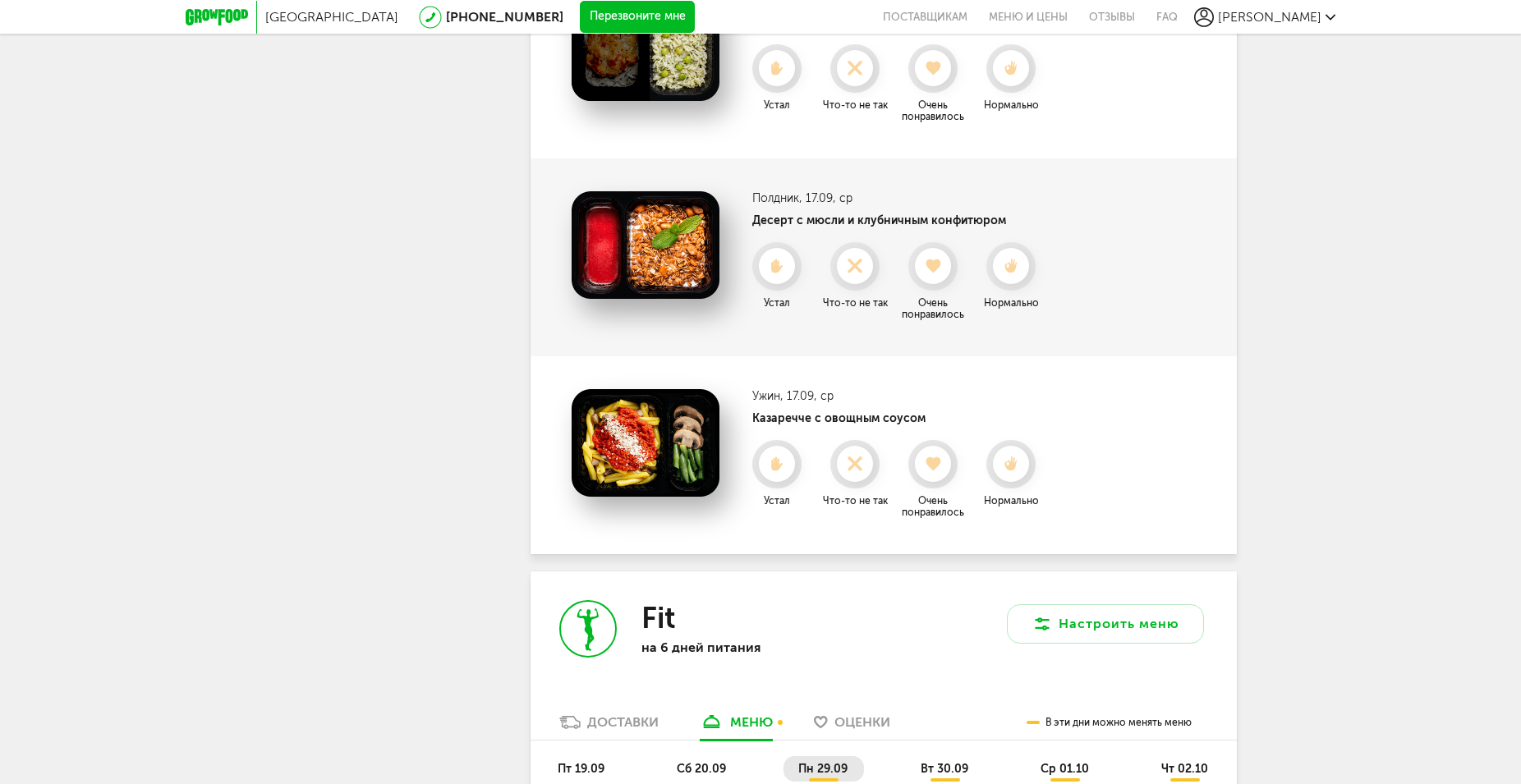
scroll to position [3099, 0]
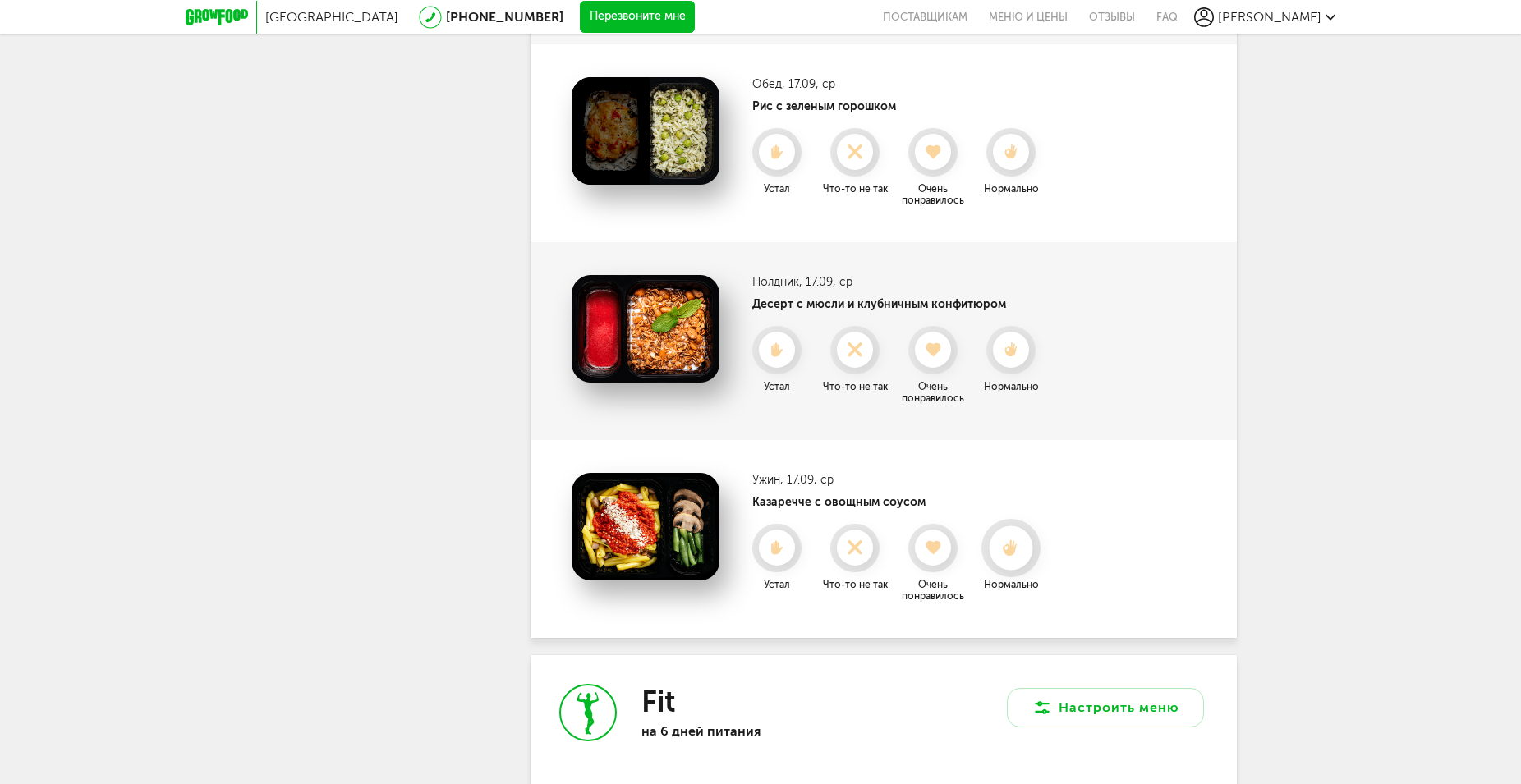
click at [1010, 545] on icon at bounding box center [1011, 548] width 44 height 18
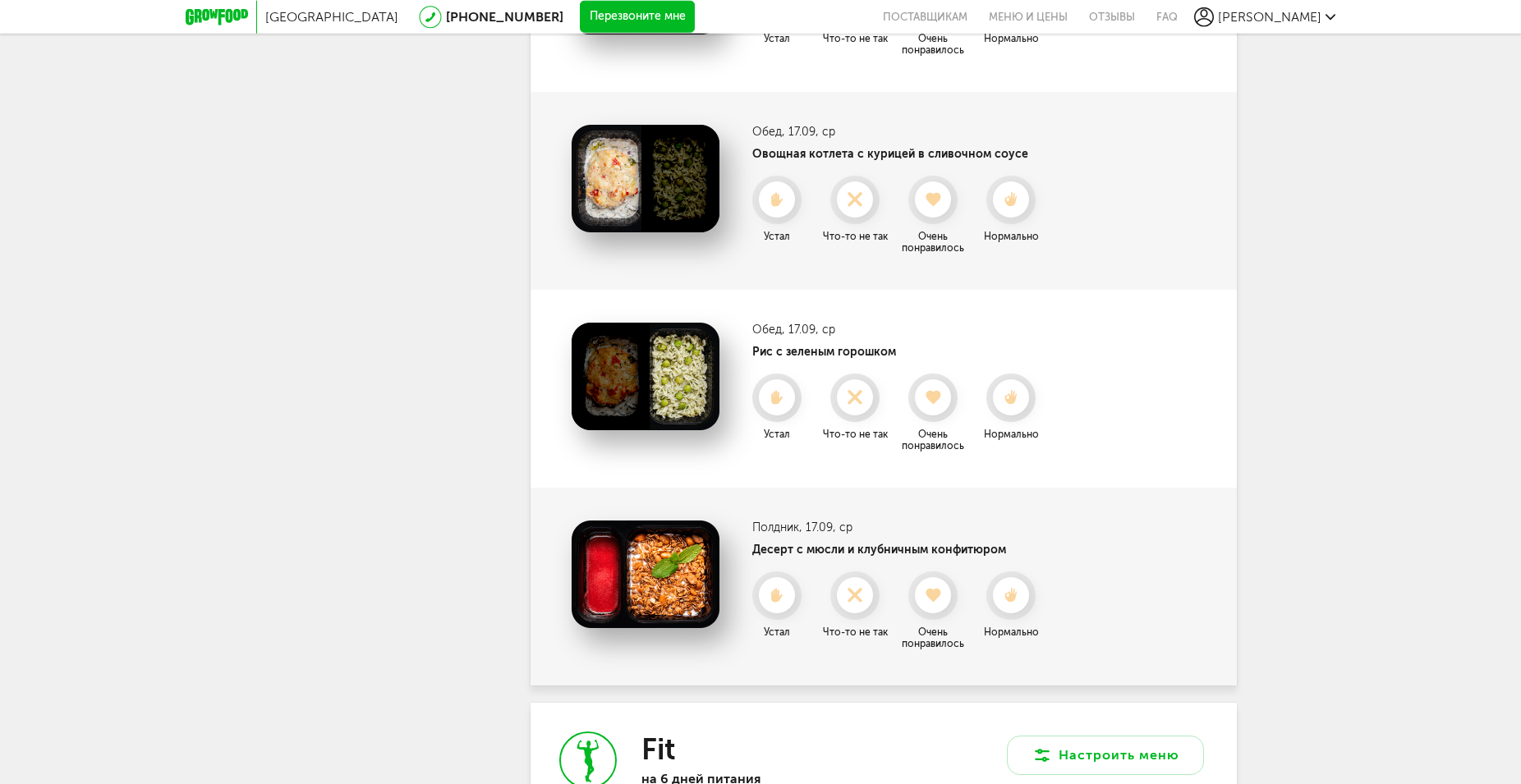
scroll to position [2847, 0]
